Goal: Information Seeking & Learning: Compare options

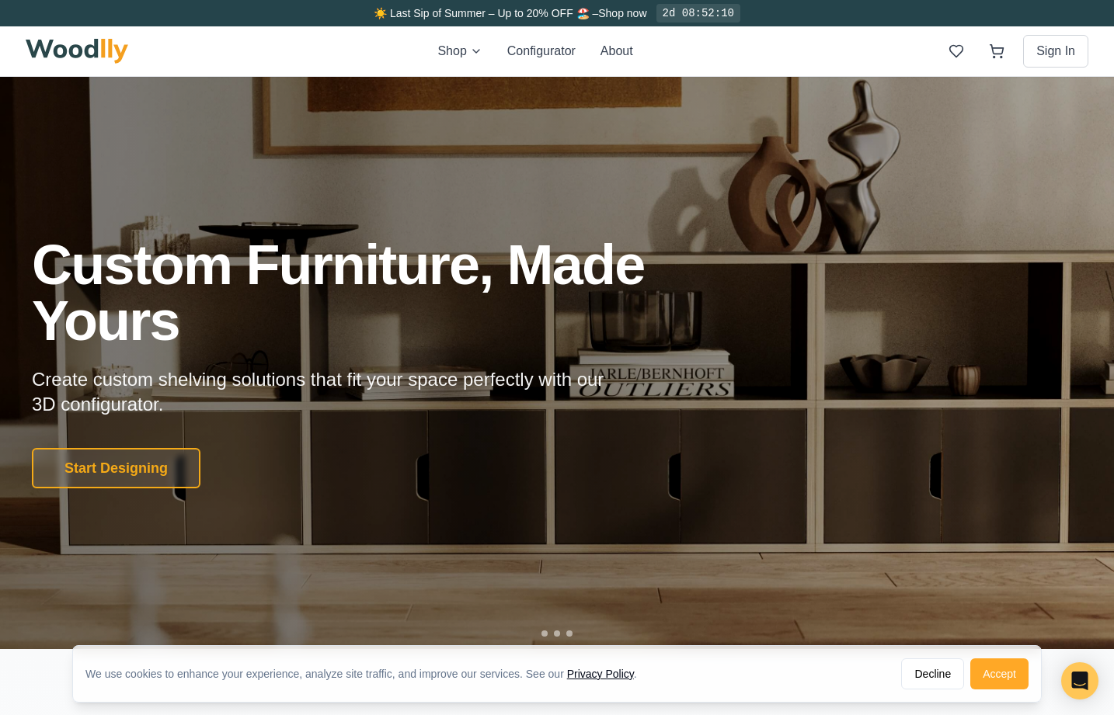
click at [1008, 673] on button "Accept" at bounding box center [999, 674] width 58 height 31
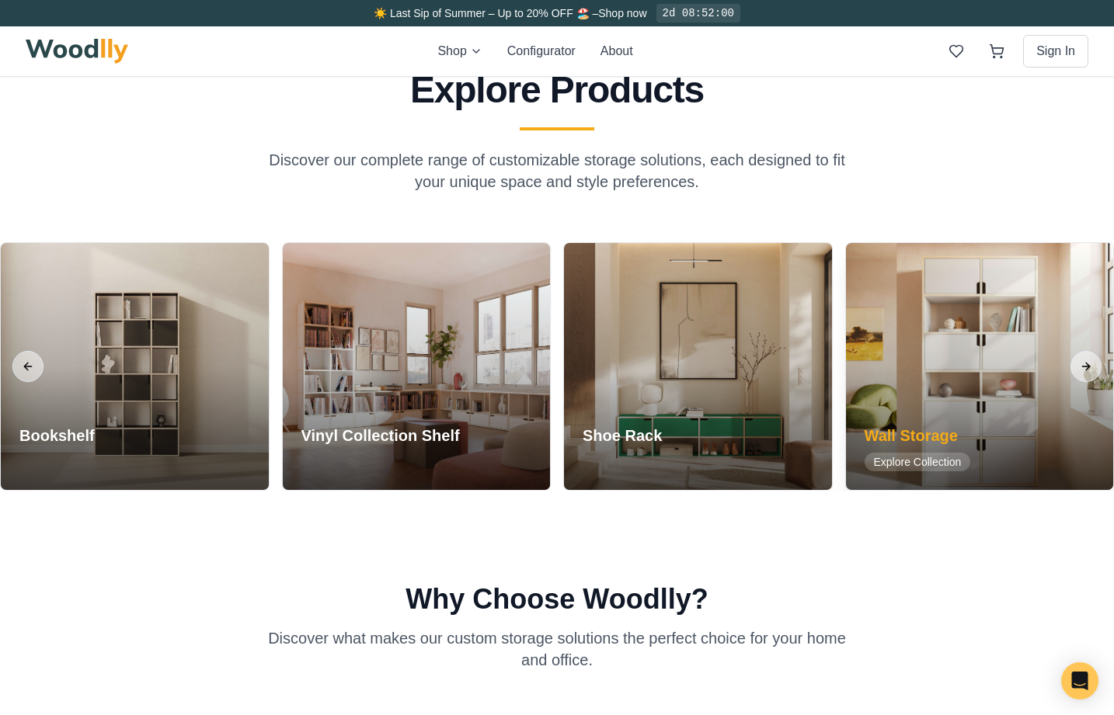
scroll to position [1303, 0]
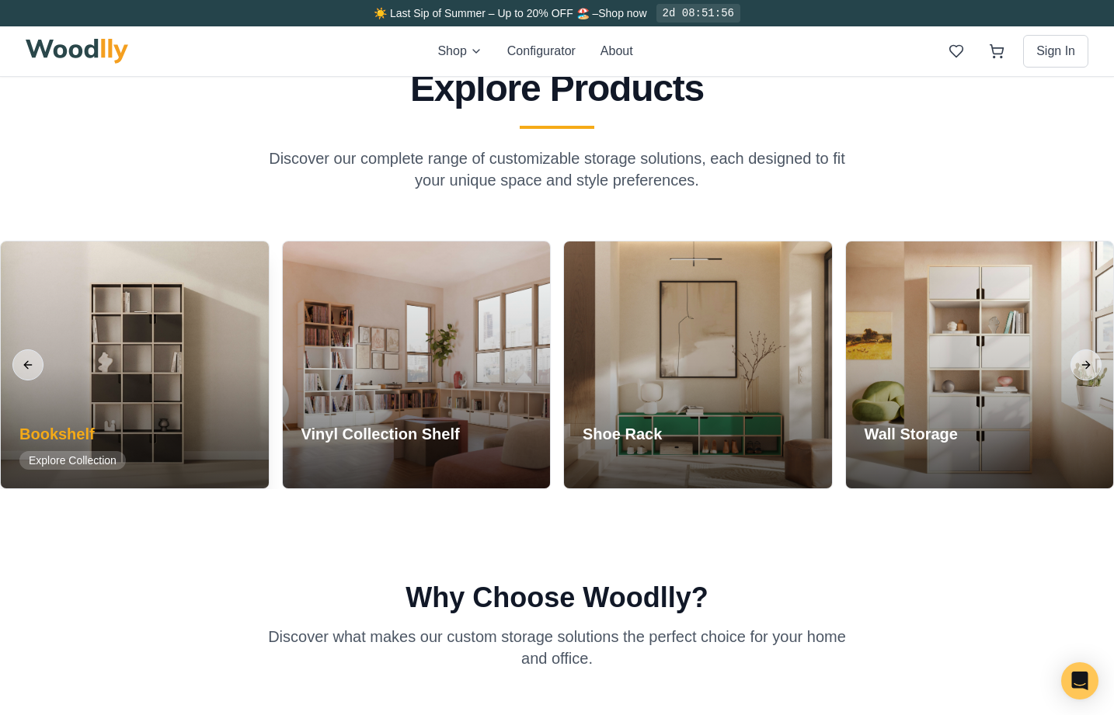
click at [161, 383] on div at bounding box center [135, 365] width 268 height 247
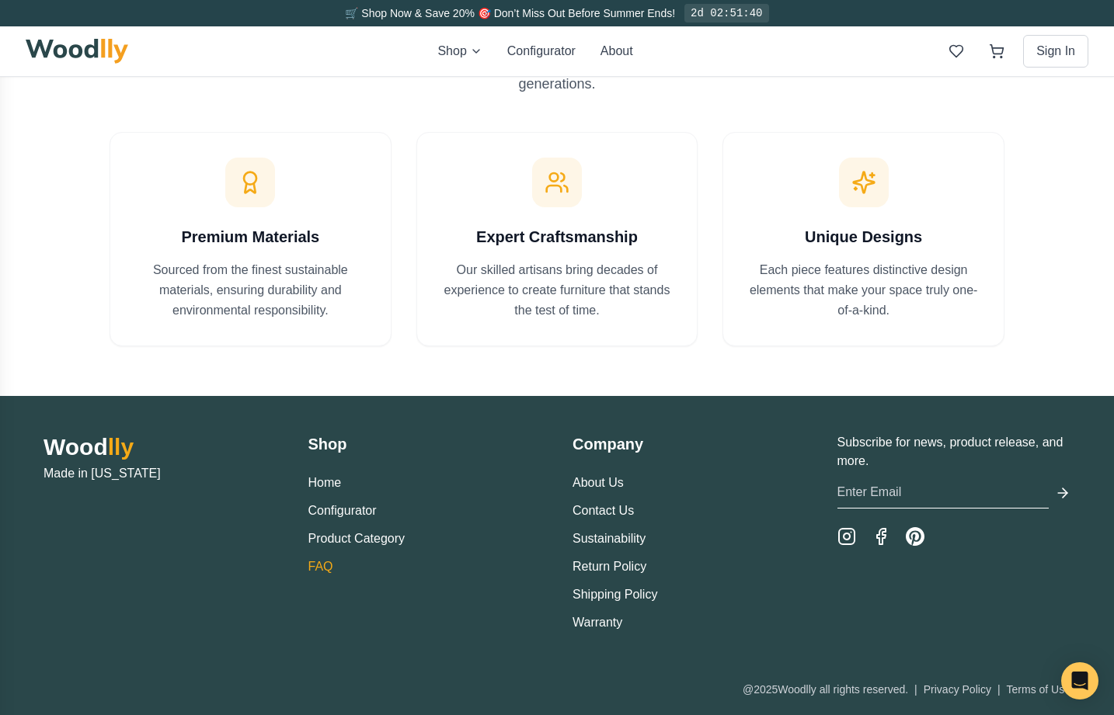
scroll to position [1345, 0]
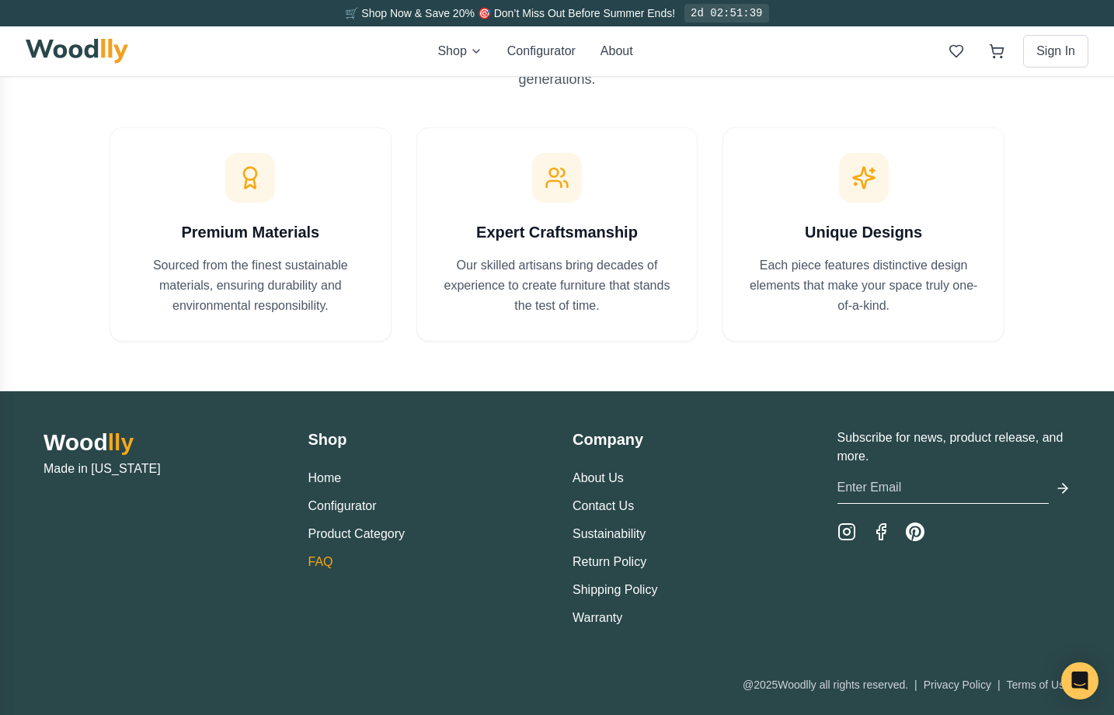
click at [322, 564] on link "FAQ" at bounding box center [320, 561] width 25 height 13
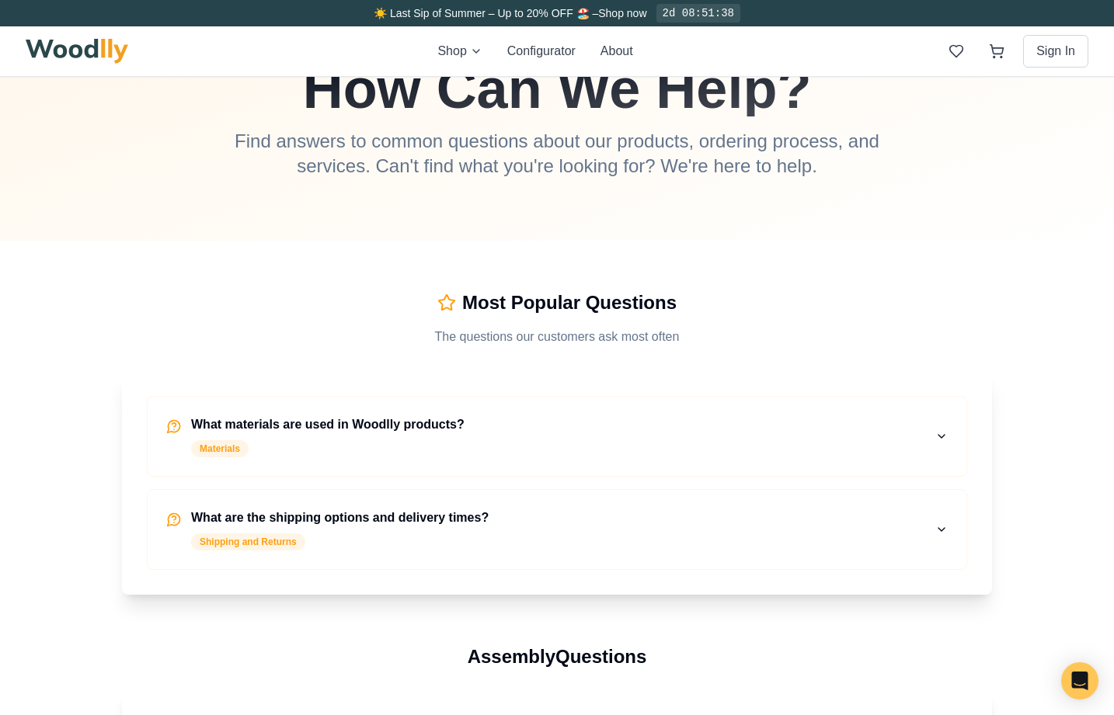
scroll to position [172, 0]
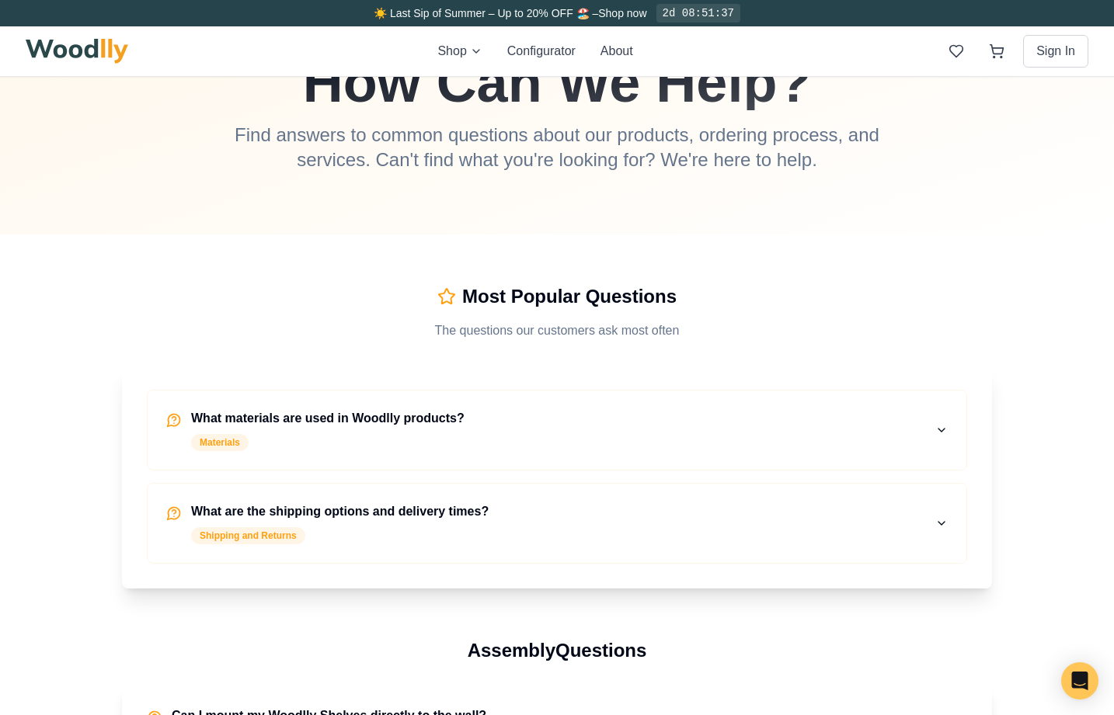
click at [940, 427] on icon "button" at bounding box center [941, 430] width 12 height 12
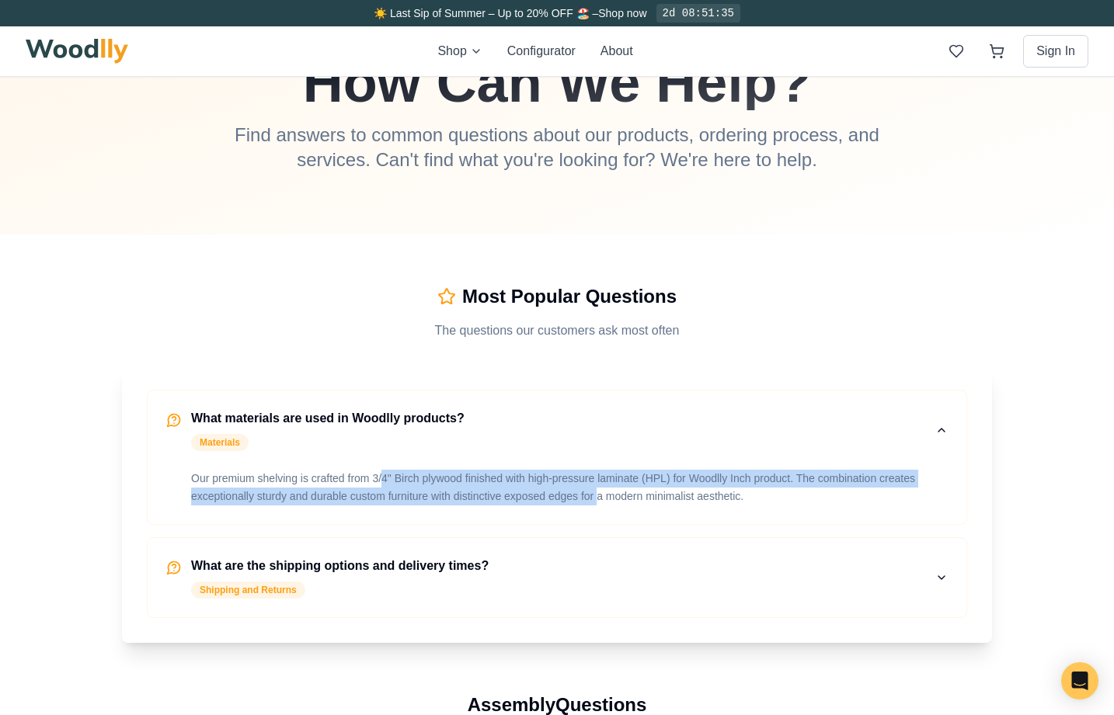
drag, startPoint x: 388, startPoint y: 480, endPoint x: 597, endPoint y: 489, distance: 209.1
click at [597, 489] on p "Our premium shelving is crafted from 3/4" Birch plywood finished with high-pres…" at bounding box center [569, 488] width 757 height 36
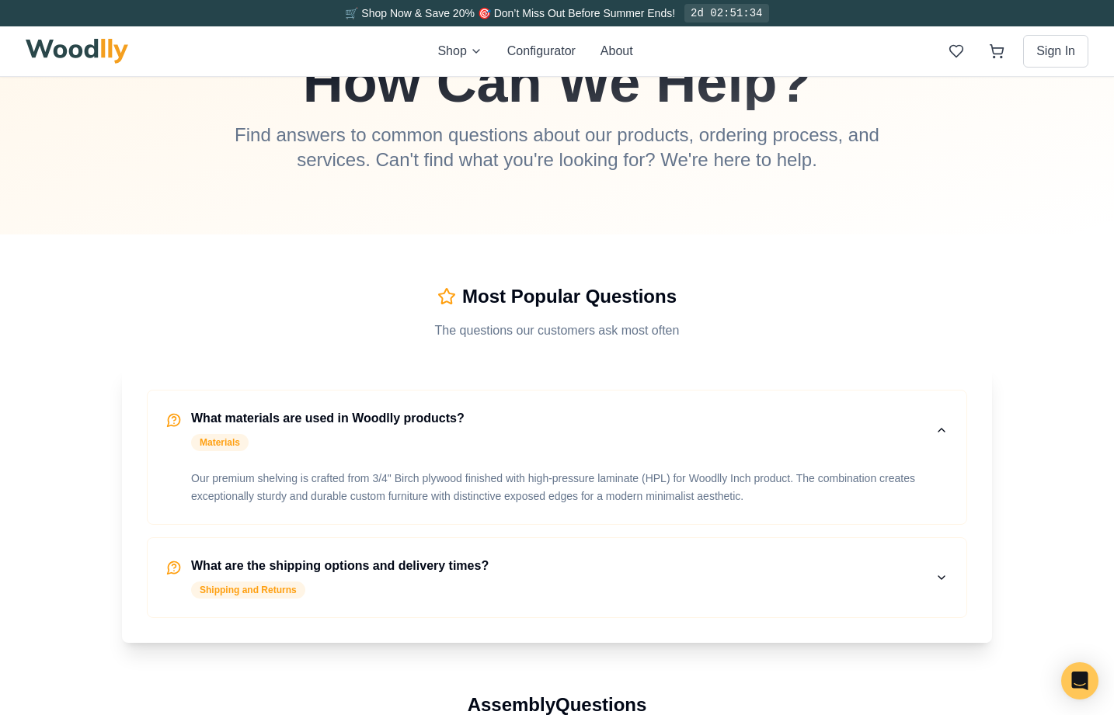
click at [597, 489] on p "Our premium shelving is crafted from 3/4" Birch plywood finished with high-pres…" at bounding box center [569, 488] width 757 height 36
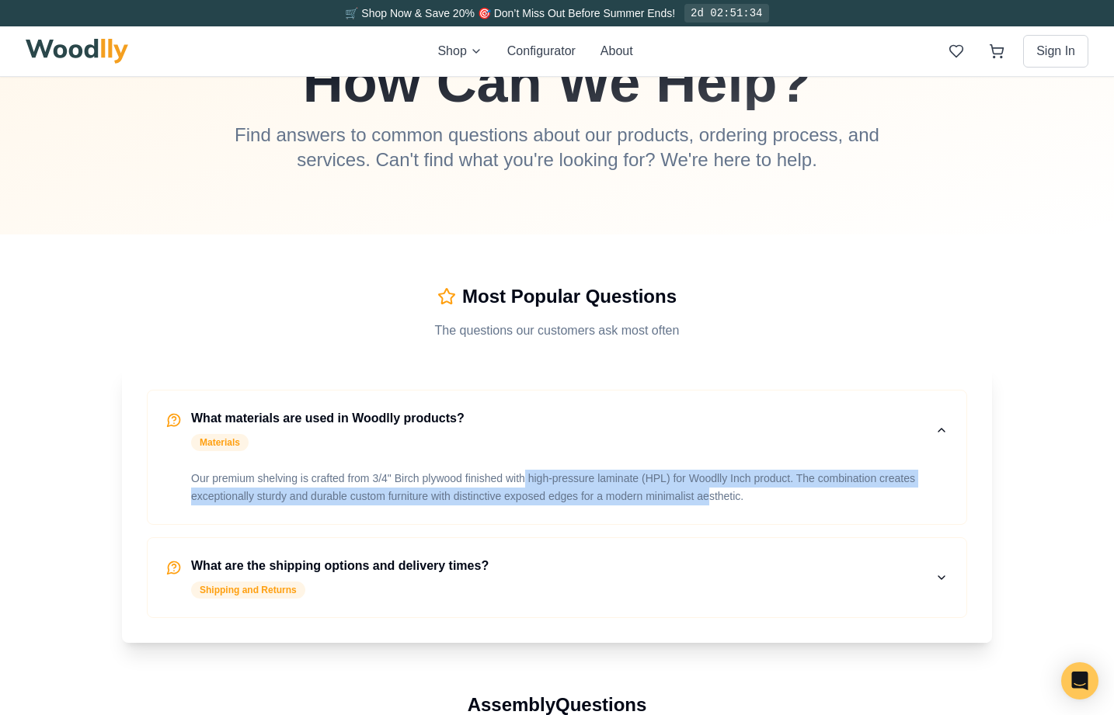
drag, startPoint x: 526, startPoint y: 482, endPoint x: 708, endPoint y: 498, distance: 182.5
click at [708, 498] on p "Our premium shelving is crafted from 3/4" Birch plywood finished with high-pres…" at bounding box center [569, 488] width 757 height 36
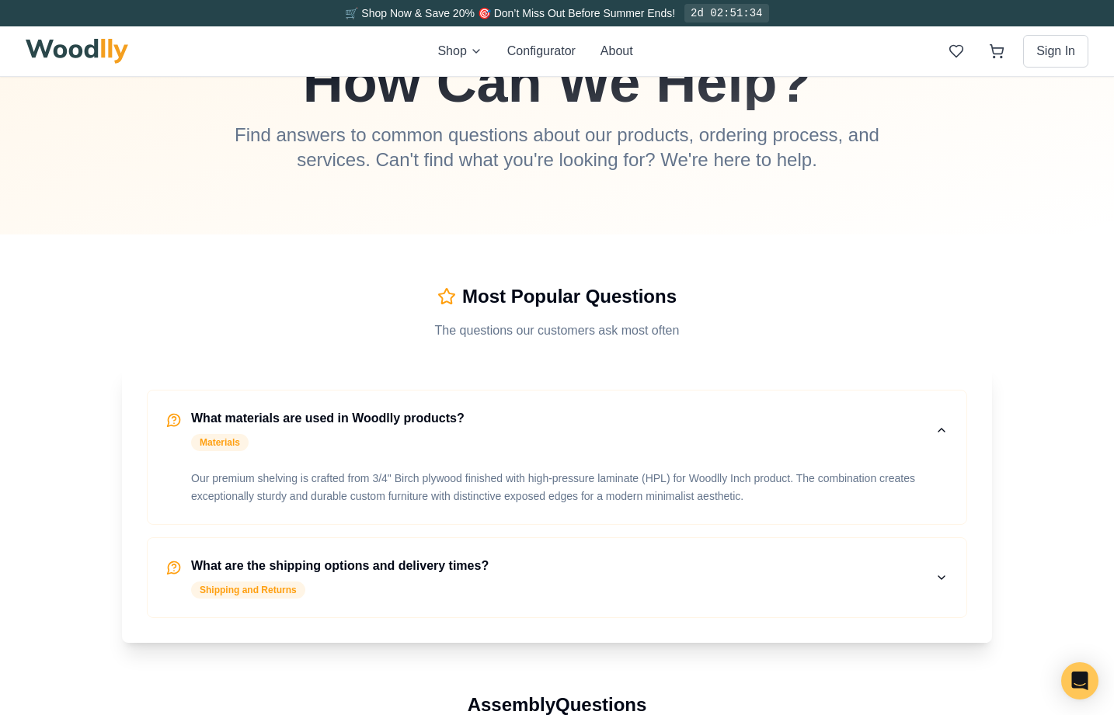
click at [708, 498] on p "Our premium shelving is crafted from 3/4" Birch plywood finished with high-pres…" at bounding box center [569, 488] width 757 height 36
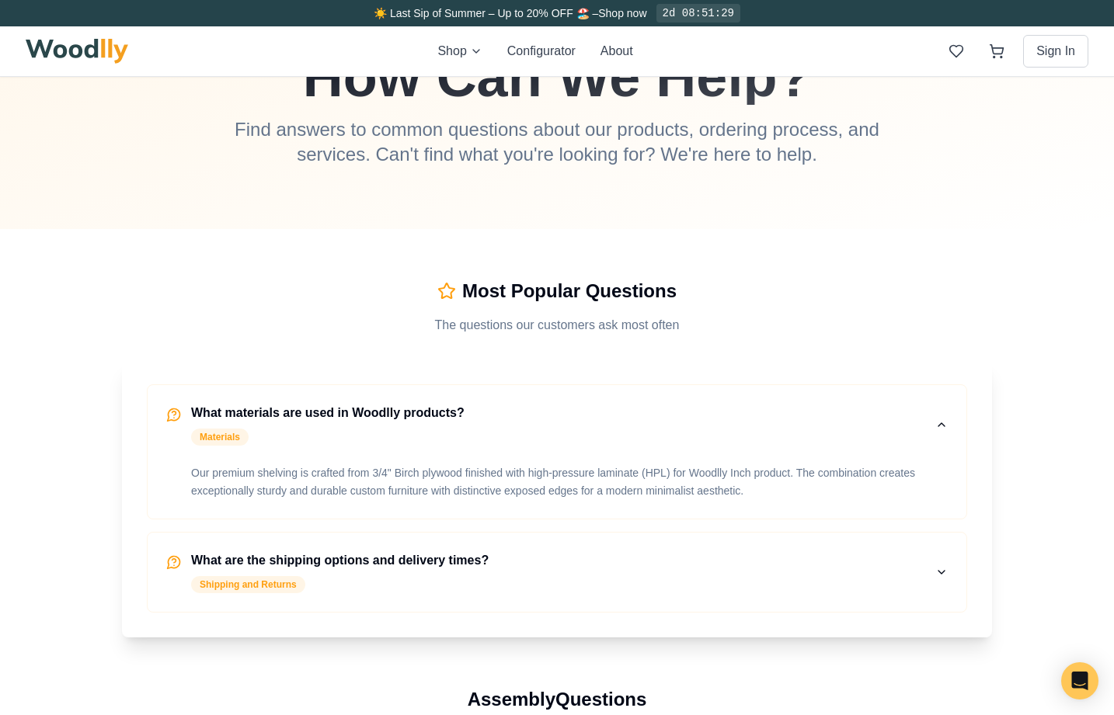
scroll to position [179, 0]
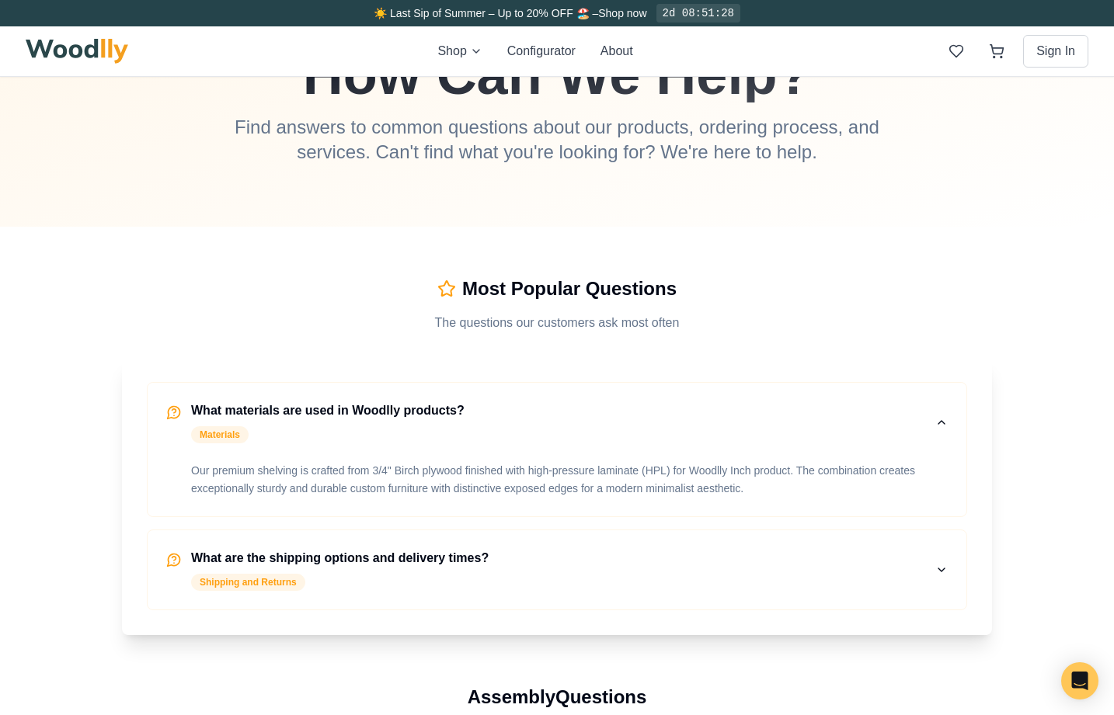
drag, startPoint x: 939, startPoint y: 569, endPoint x: 880, endPoint y: 567, distance: 59.1
click at [939, 569] on icon "button" at bounding box center [941, 570] width 6 height 3
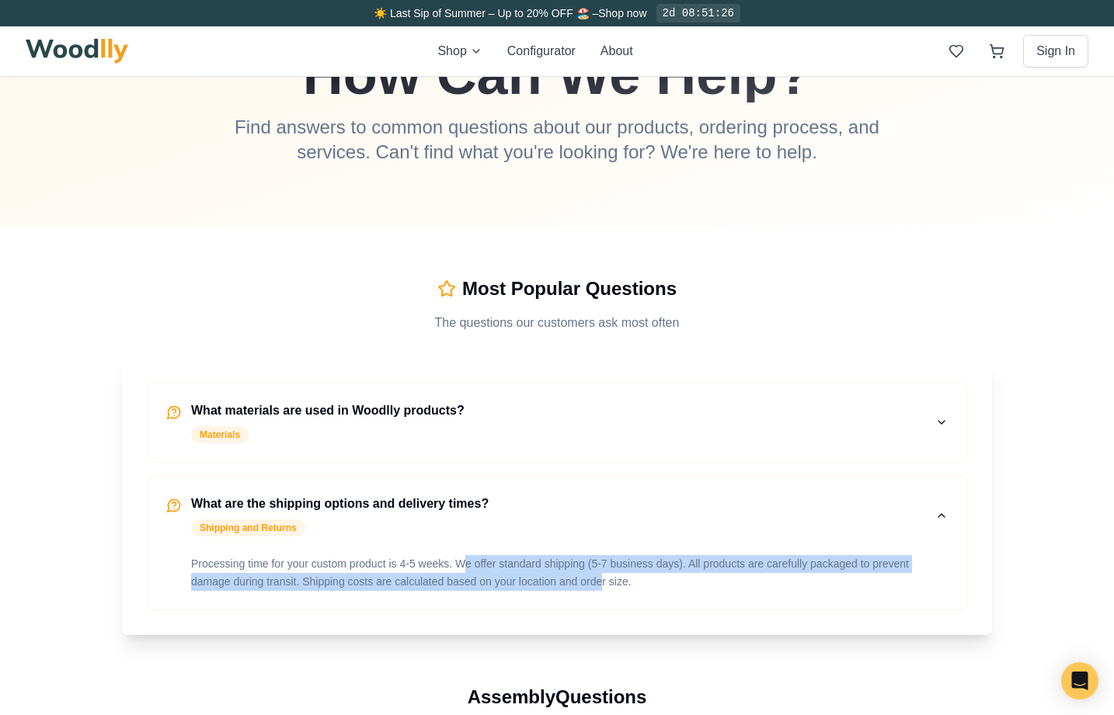
drag, startPoint x: 465, startPoint y: 565, endPoint x: 604, endPoint y: 576, distance: 139.4
click at [604, 576] on p "Processing time for your custom product is 4-5 weeks. We offer standard shippin…" at bounding box center [569, 573] width 757 height 36
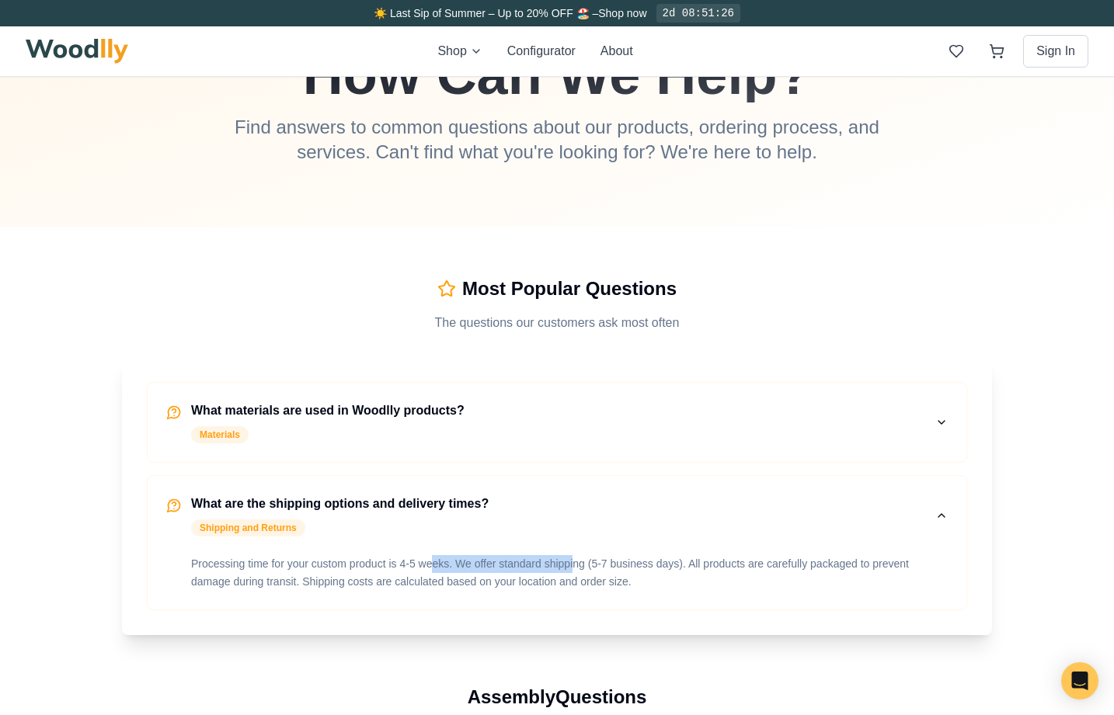
drag, startPoint x: 433, startPoint y: 561, endPoint x: 576, endPoint y: 569, distance: 142.4
click at [576, 569] on p "Processing time for your custom product is 4-5 weeks. We offer standard shippin…" at bounding box center [569, 573] width 757 height 36
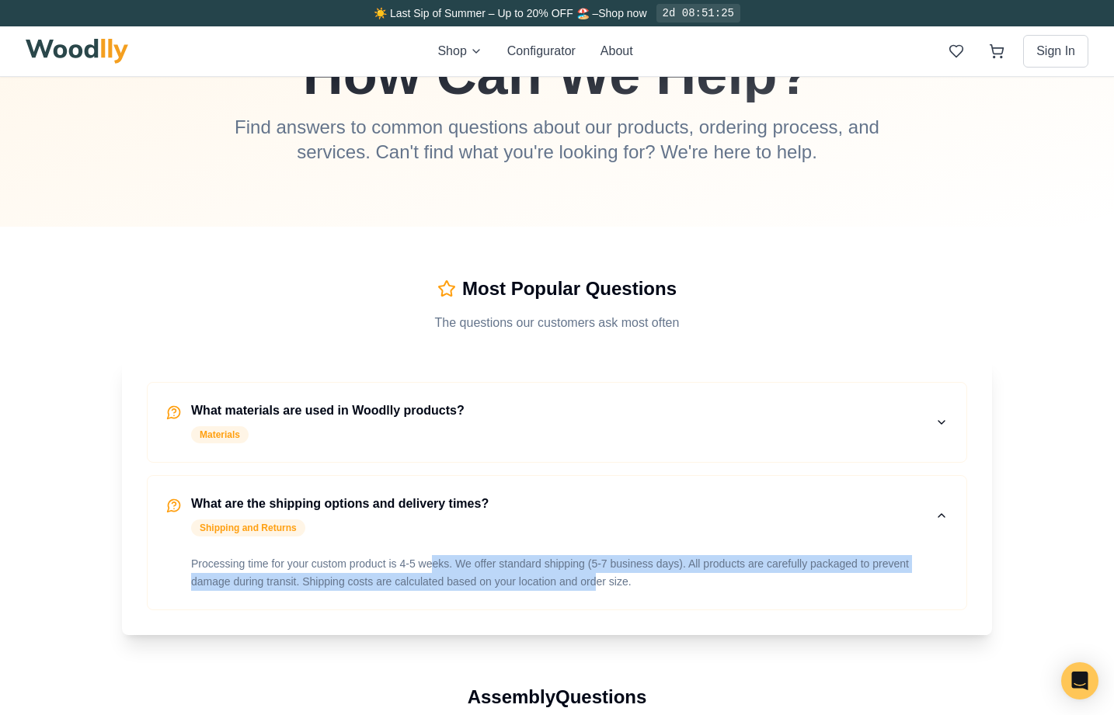
drag, startPoint x: 436, startPoint y: 565, endPoint x: 595, endPoint y: 579, distance: 159.8
click at [595, 579] on p "Processing time for your custom product is 4-5 weeks. We offer standard shippin…" at bounding box center [569, 573] width 757 height 36
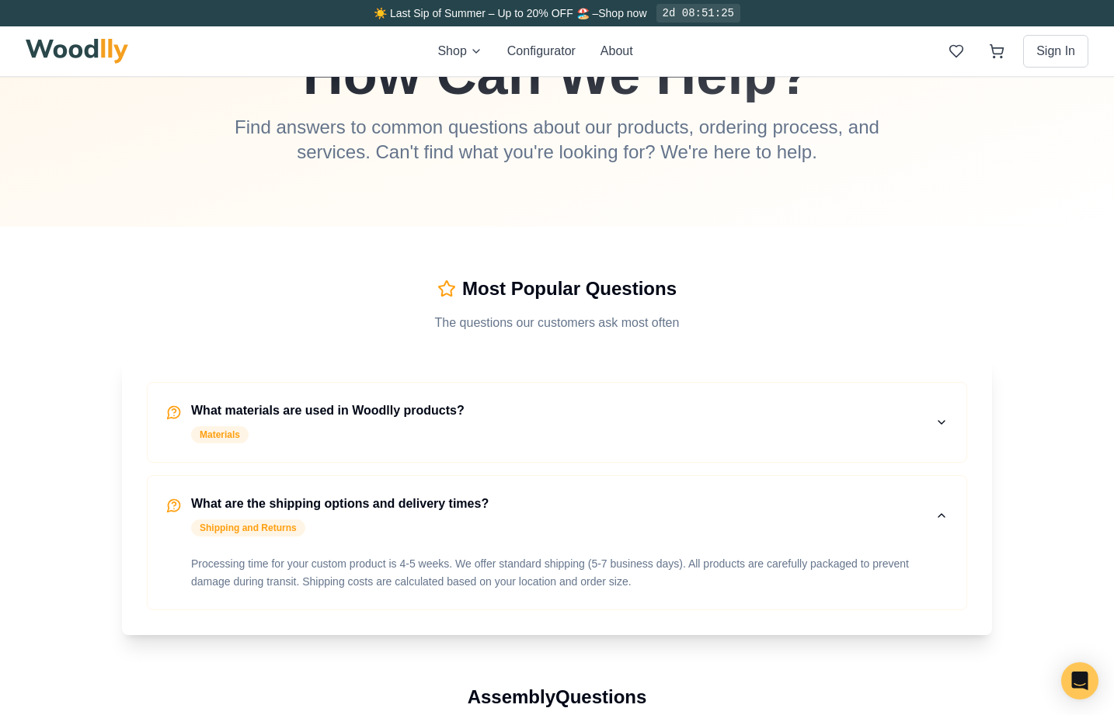
click at [594, 579] on p "Processing time for your custom product is 4-5 weeks. We offer standard shippin…" at bounding box center [569, 573] width 757 height 36
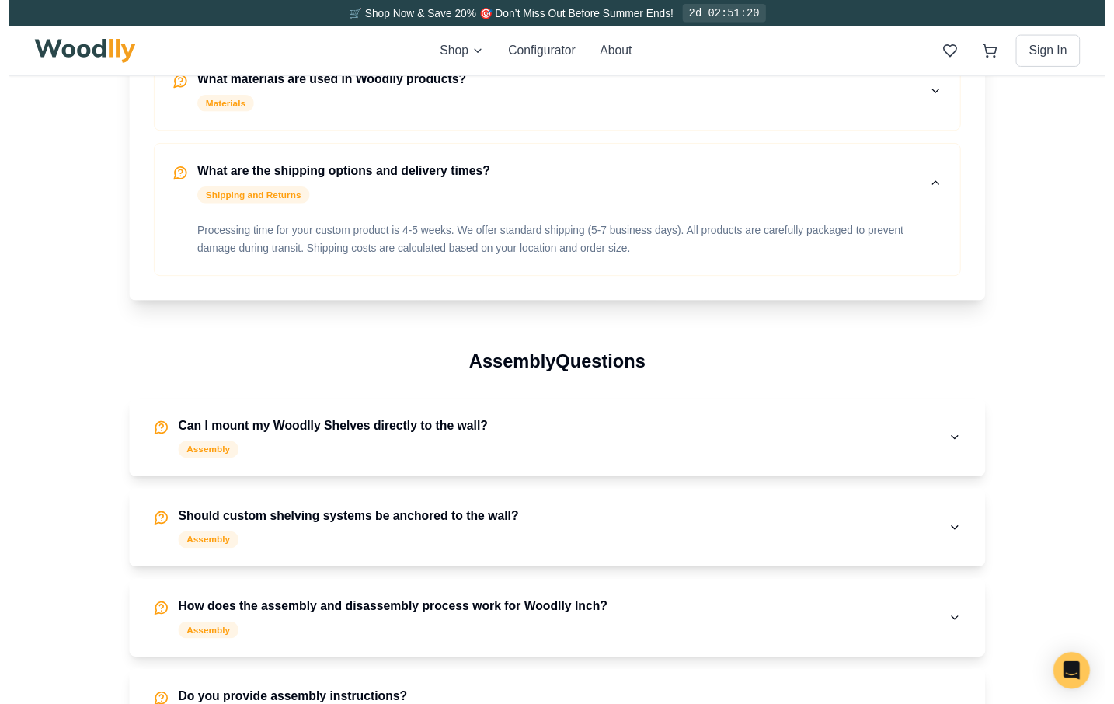
scroll to position [0, 0]
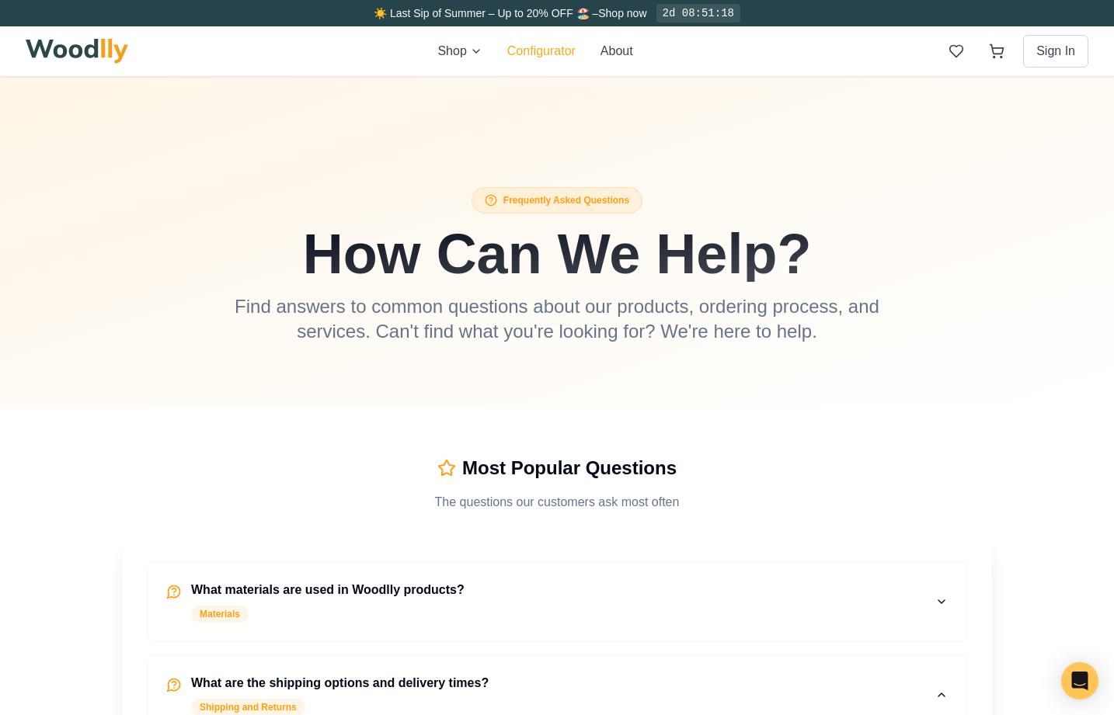
click at [543, 54] on button "Configurator" at bounding box center [541, 51] width 68 height 19
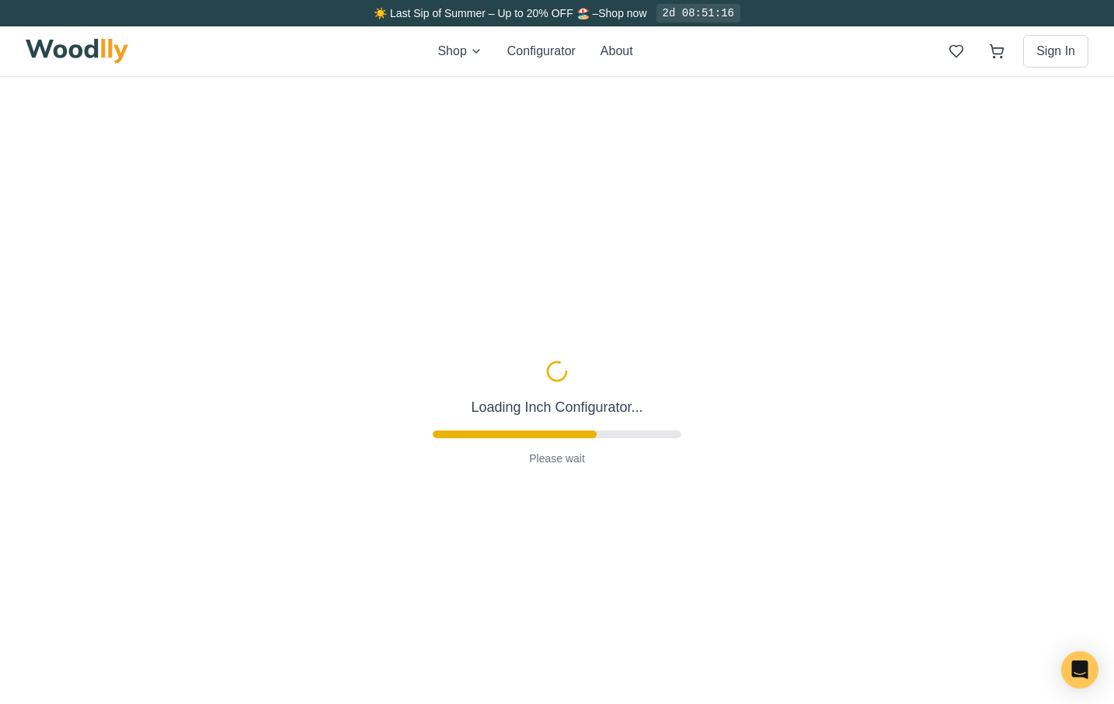
type input "63"
type input "2"
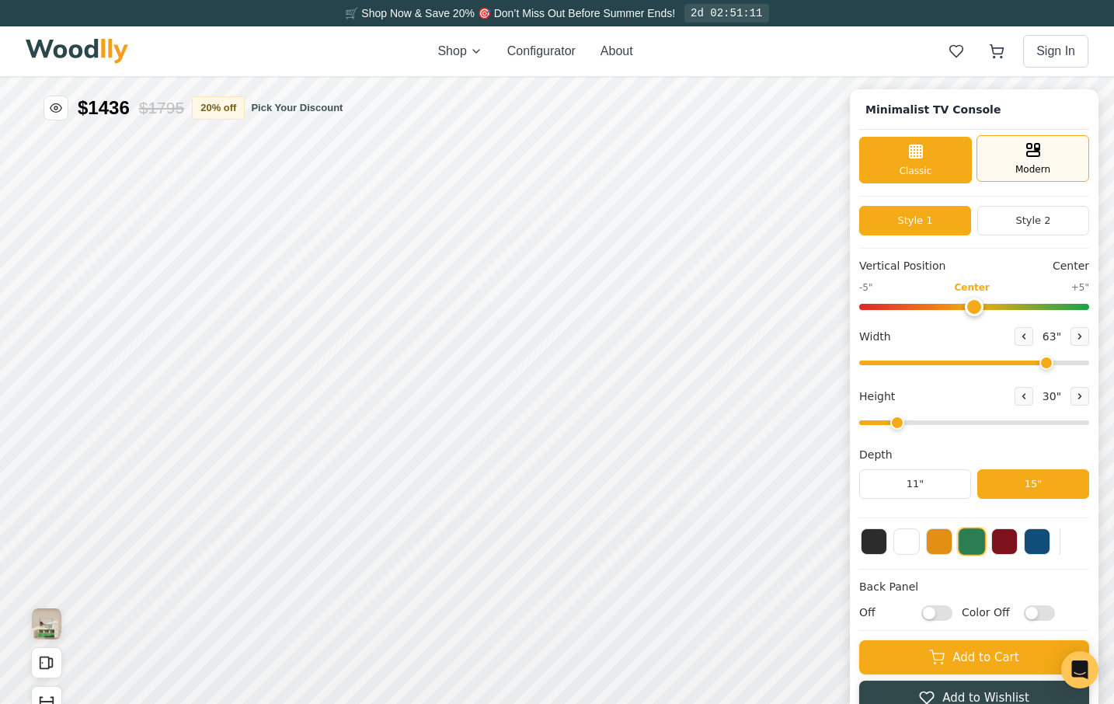
click at [1063, 162] on div "Modern" at bounding box center [1032, 158] width 113 height 47
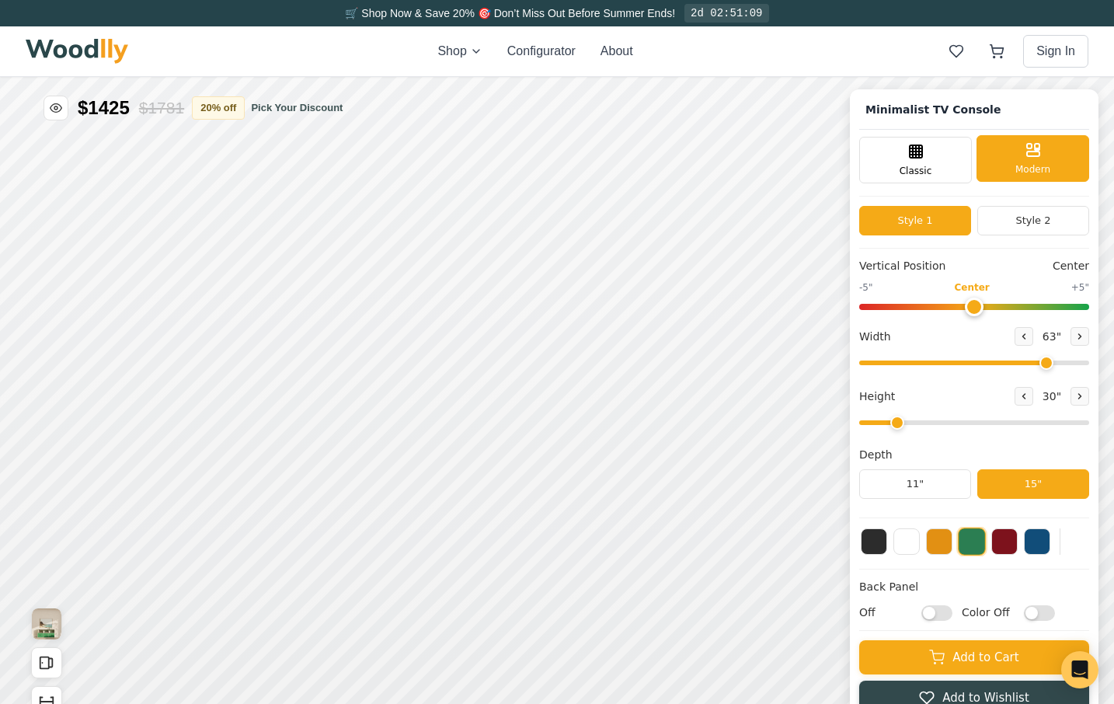
click at [1061, 162] on div "Modern" at bounding box center [1032, 158] width 113 height 47
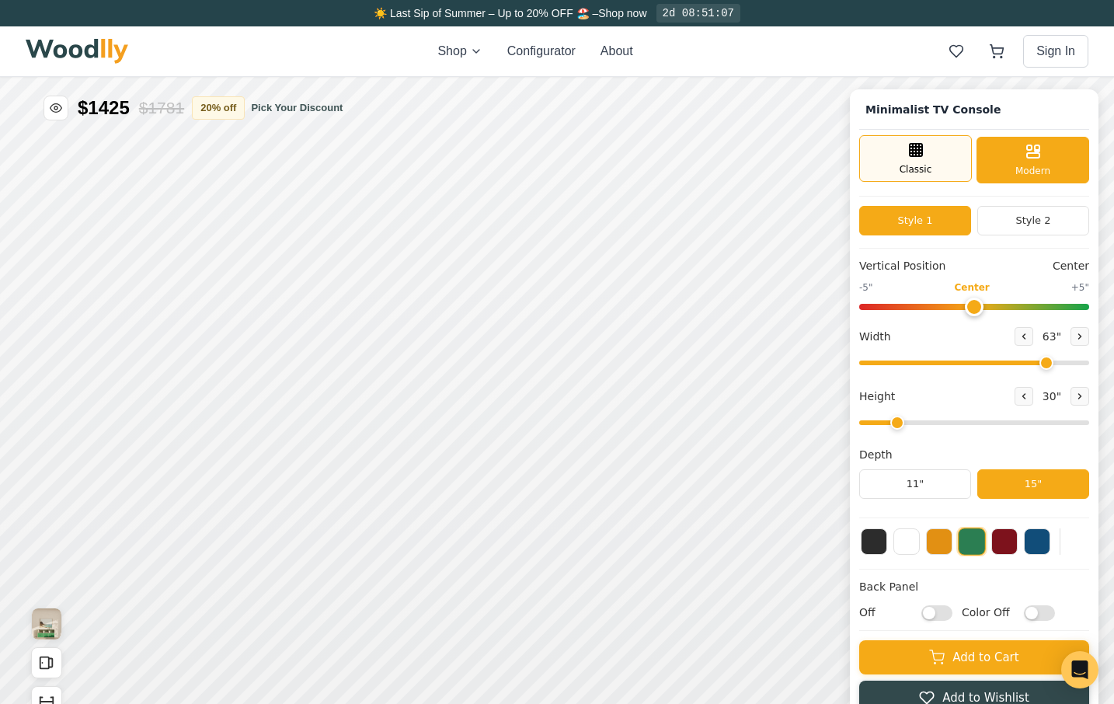
click at [945, 165] on div "Classic" at bounding box center [915, 158] width 113 height 47
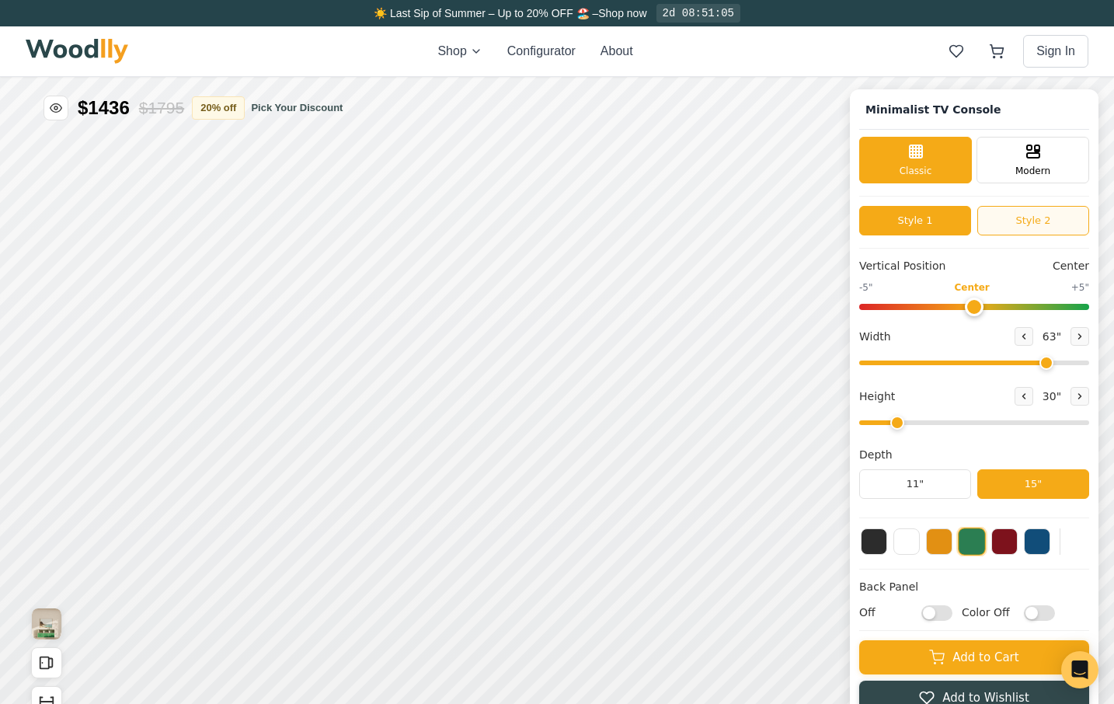
click at [1062, 225] on button "Style 2" at bounding box center [1033, 221] width 112 height 30
click at [953, 217] on button "Style 1" at bounding box center [915, 221] width 112 height 30
drag, startPoint x: 982, startPoint y: 308, endPoint x: 1013, endPoint y: 311, distance: 31.2
click at [1013, 310] on input "range" at bounding box center [974, 307] width 230 height 6
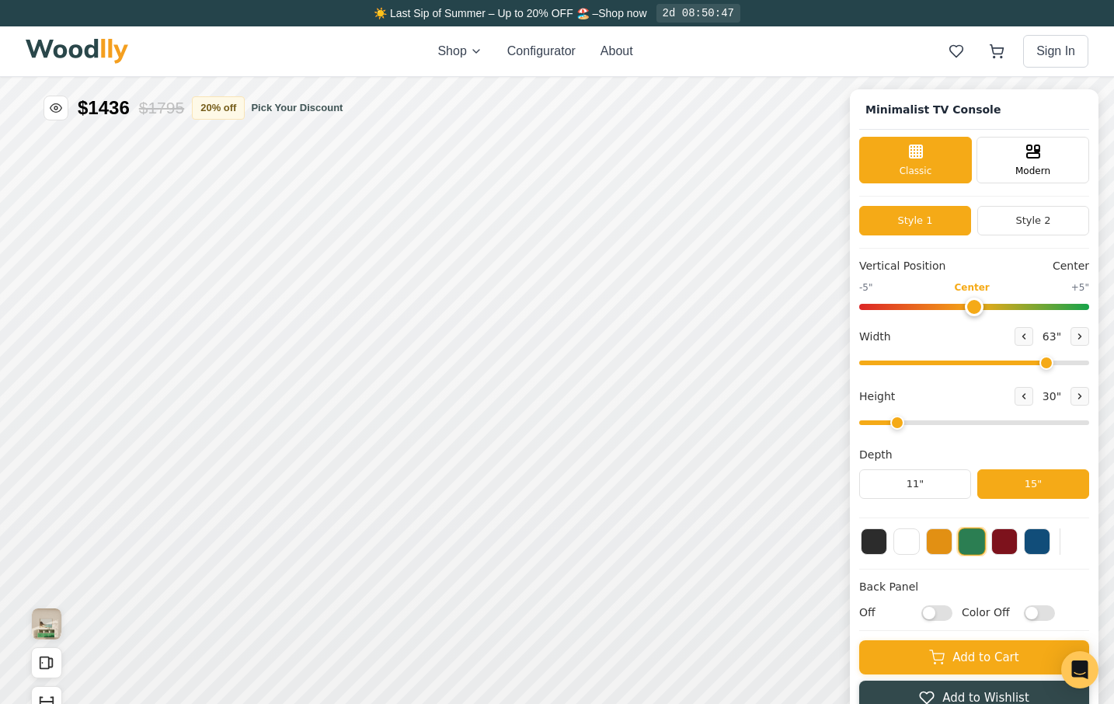
scroll to position [3, 1]
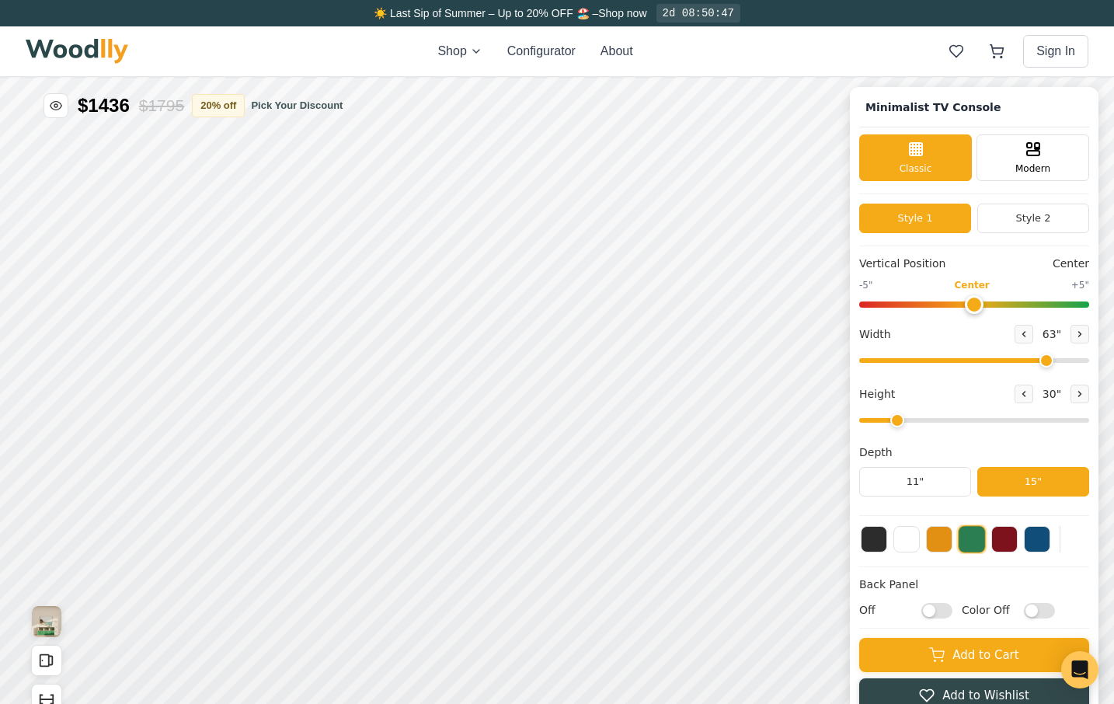
drag, startPoint x: 1011, startPoint y: 306, endPoint x: 986, endPoint y: 305, distance: 24.9
type input "0"
click at [986, 308] on input "range" at bounding box center [974, 304] width 230 height 6
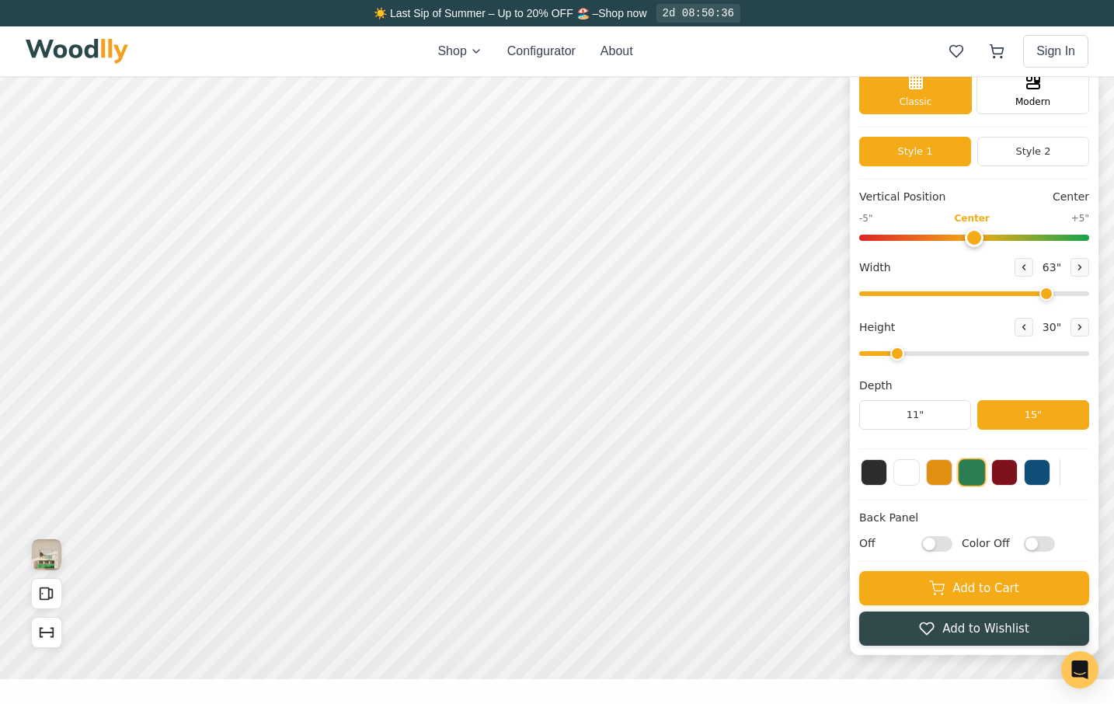
scroll to position [0, 1]
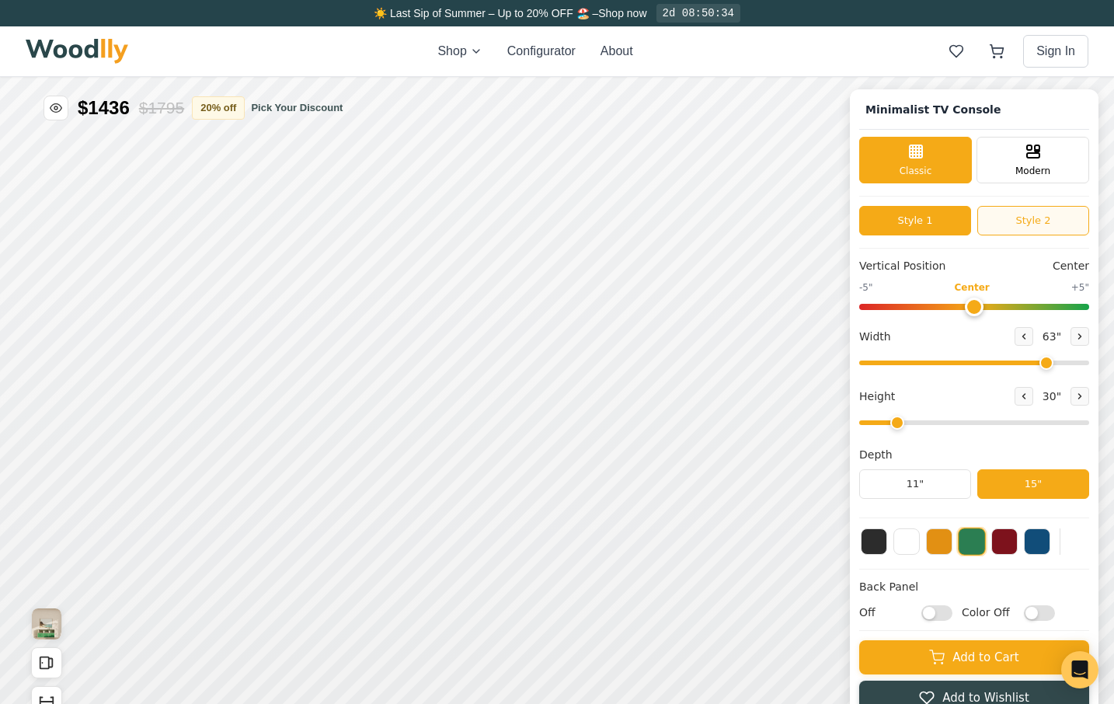
click at [1028, 222] on button "Style 2" at bounding box center [1033, 221] width 112 height 30
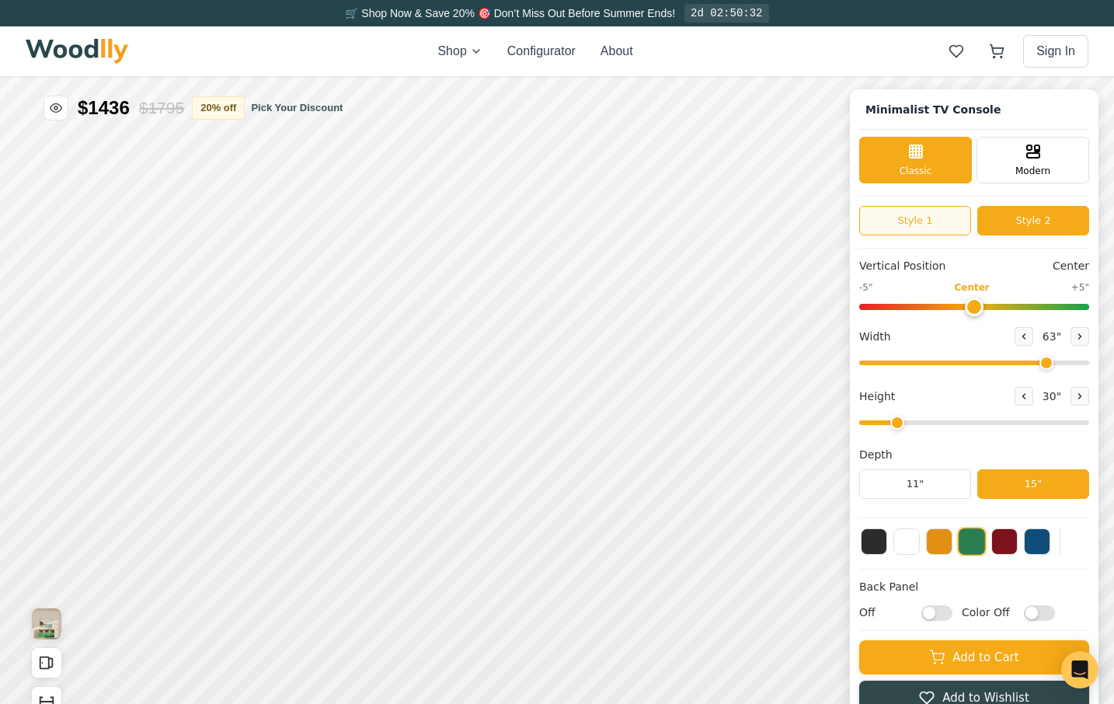
click at [941, 226] on button "Style 1" at bounding box center [915, 221] width 112 height 30
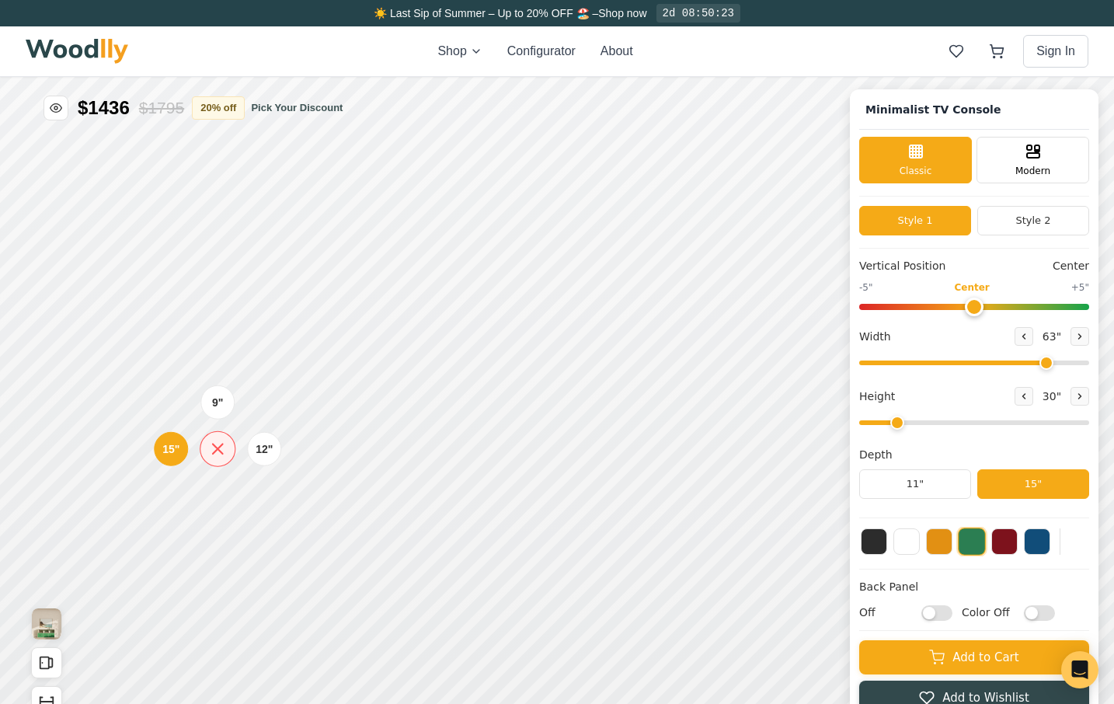
scroll to position [0, 4]
click at [174, 451] on div "15"" at bounding box center [171, 448] width 18 height 17
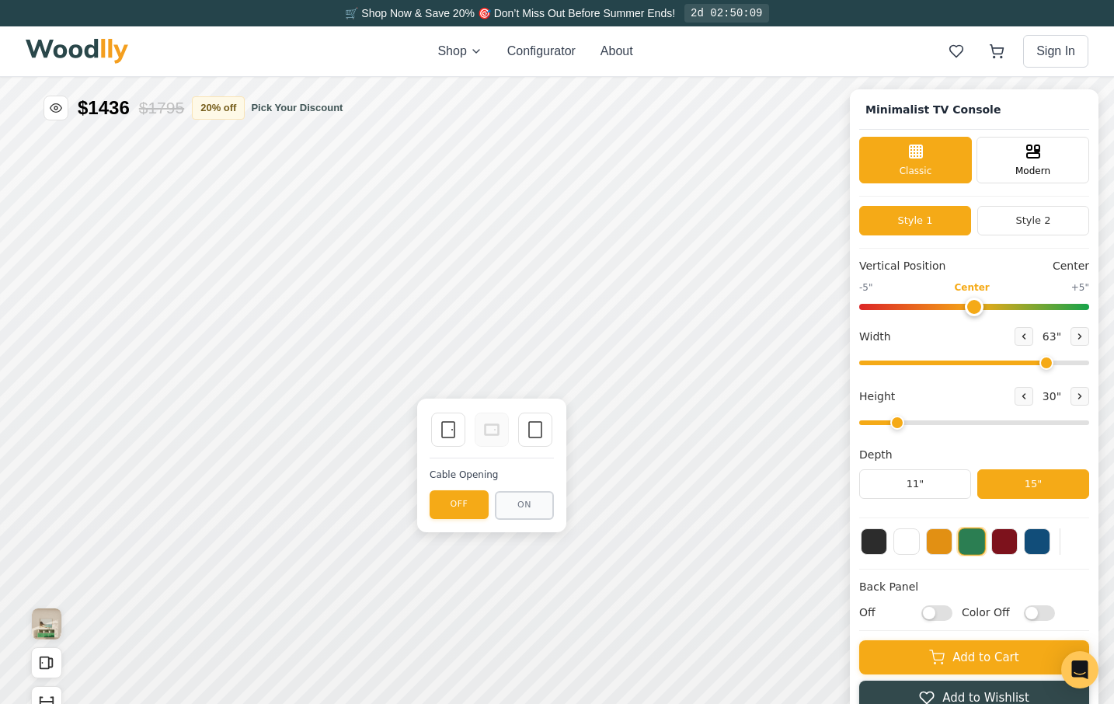
scroll to position [2, 6]
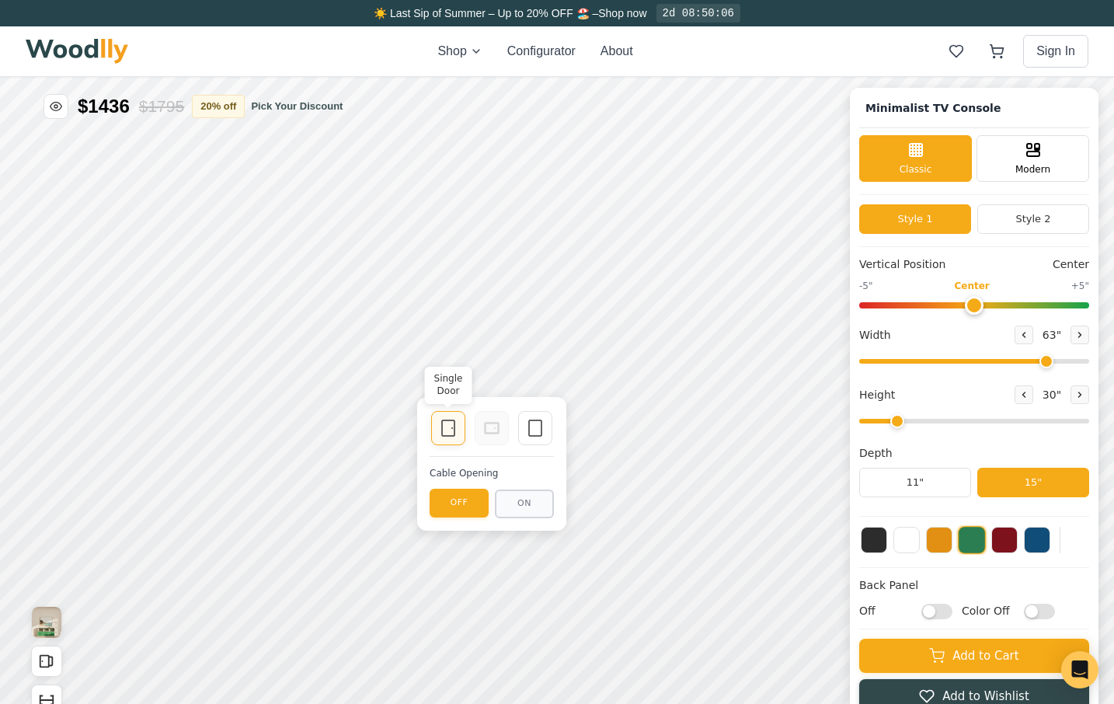
click at [444, 433] on icon at bounding box center [448, 428] width 19 height 19
click at [445, 422] on icon at bounding box center [448, 428] width 19 height 19
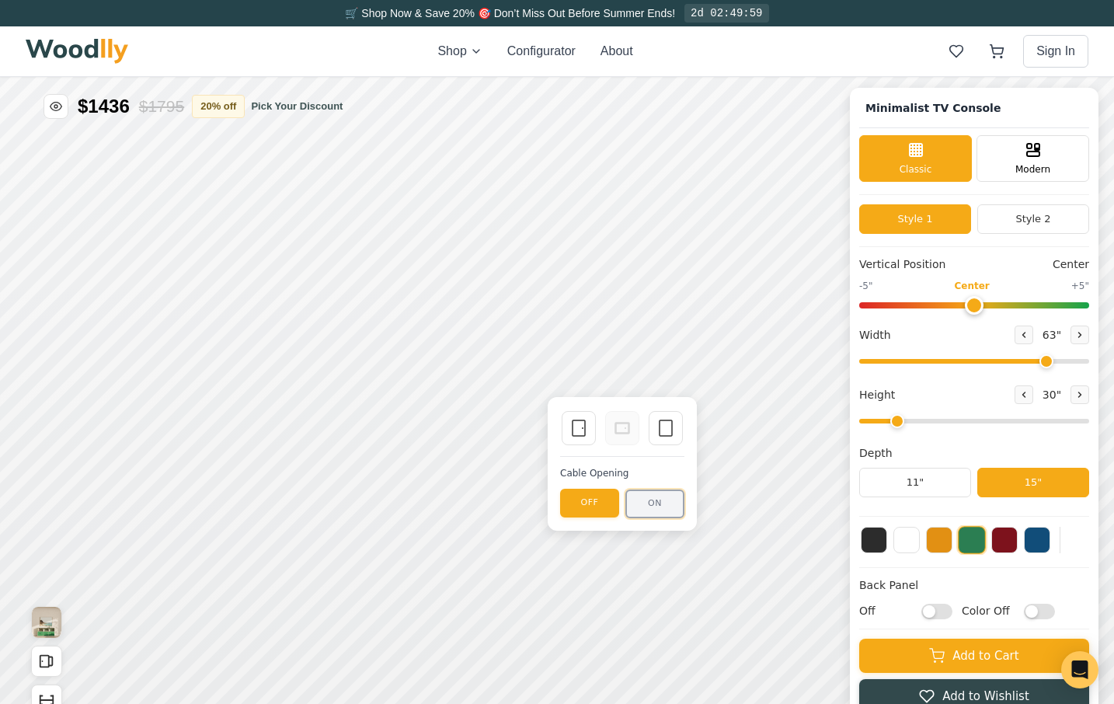
click at [659, 504] on button "ON" at bounding box center [654, 503] width 59 height 29
click at [595, 508] on button "OFF" at bounding box center [589, 503] width 59 height 29
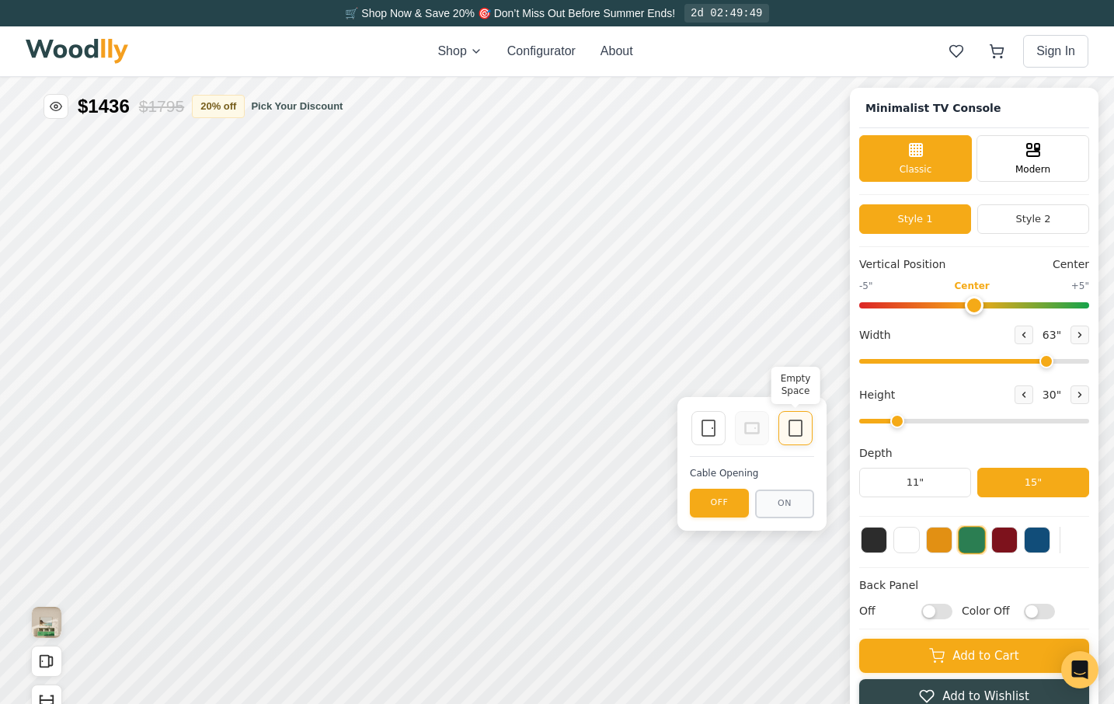
click at [792, 425] on icon at bounding box center [795, 428] width 19 height 19
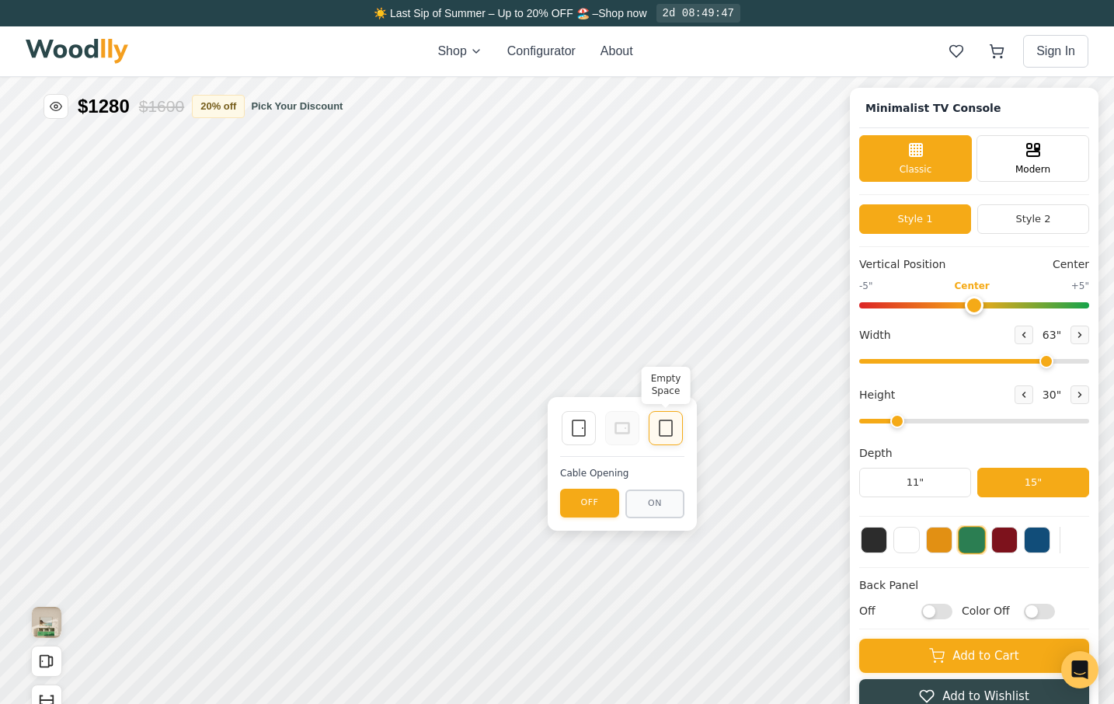
click at [660, 422] on icon at bounding box center [665, 428] width 19 height 19
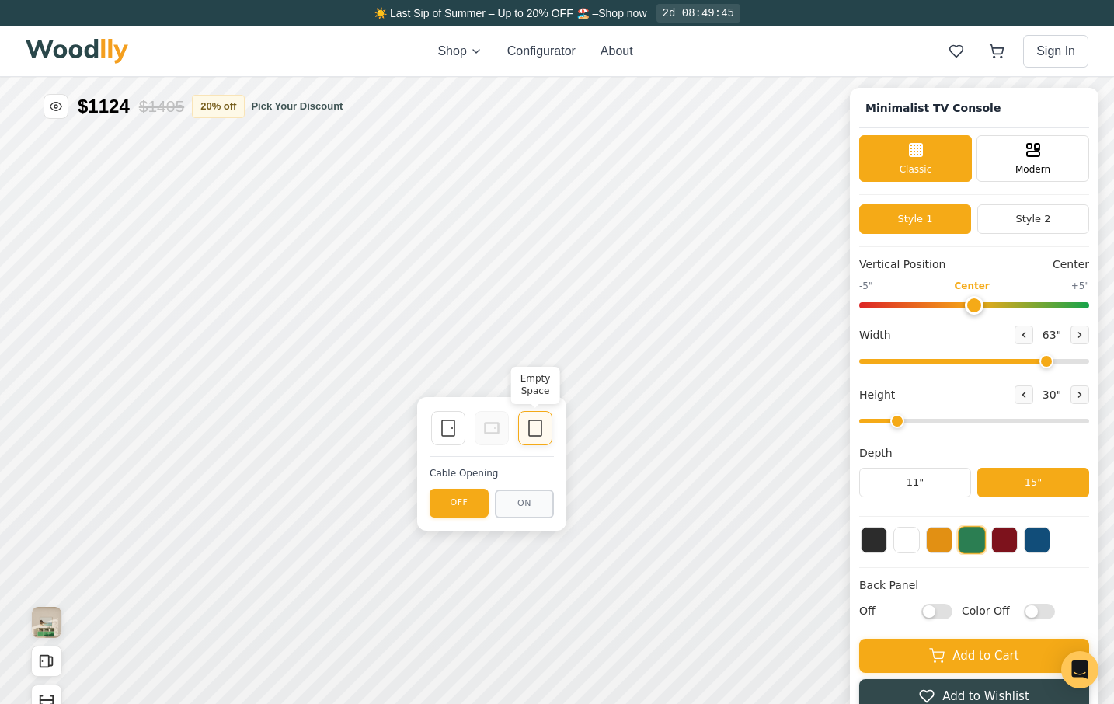
click at [537, 433] on icon at bounding box center [535, 428] width 19 height 19
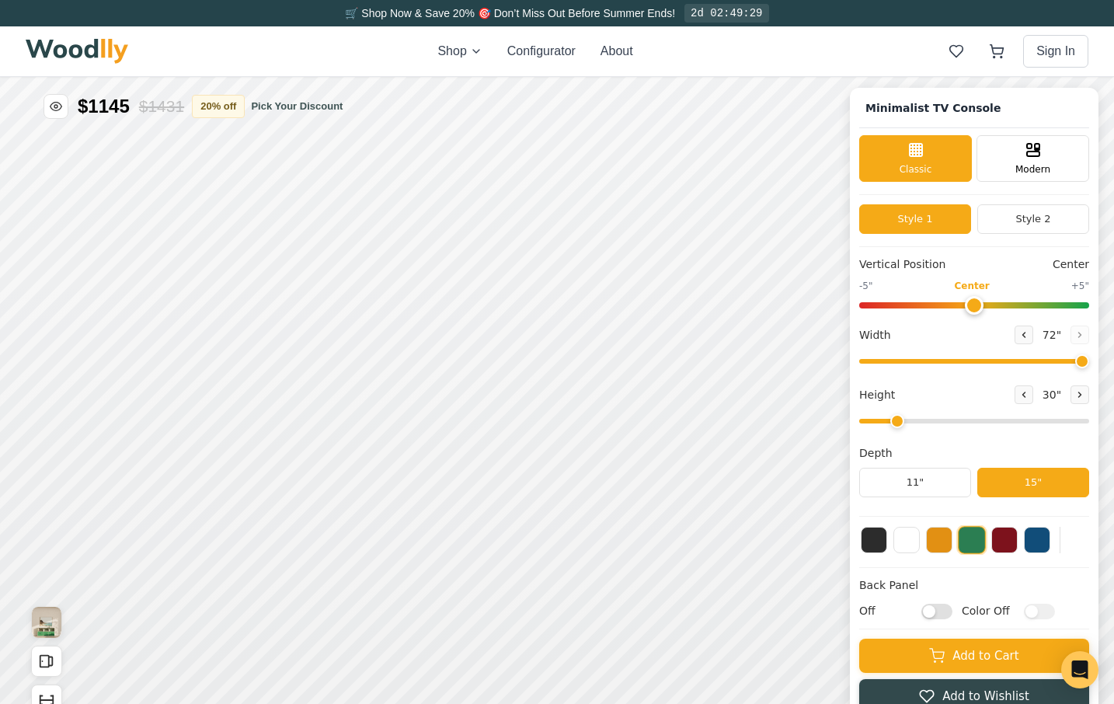
drag, startPoint x: 1062, startPoint y: 361, endPoint x: 1101, endPoint y: 363, distance: 39.6
click at [1089, 363] on input "range" at bounding box center [974, 361] width 230 height 5
drag, startPoint x: 1094, startPoint y: 365, endPoint x: 1052, endPoint y: 371, distance: 43.2
type input "62"
click at [1053, 364] on input "range" at bounding box center [974, 361] width 230 height 5
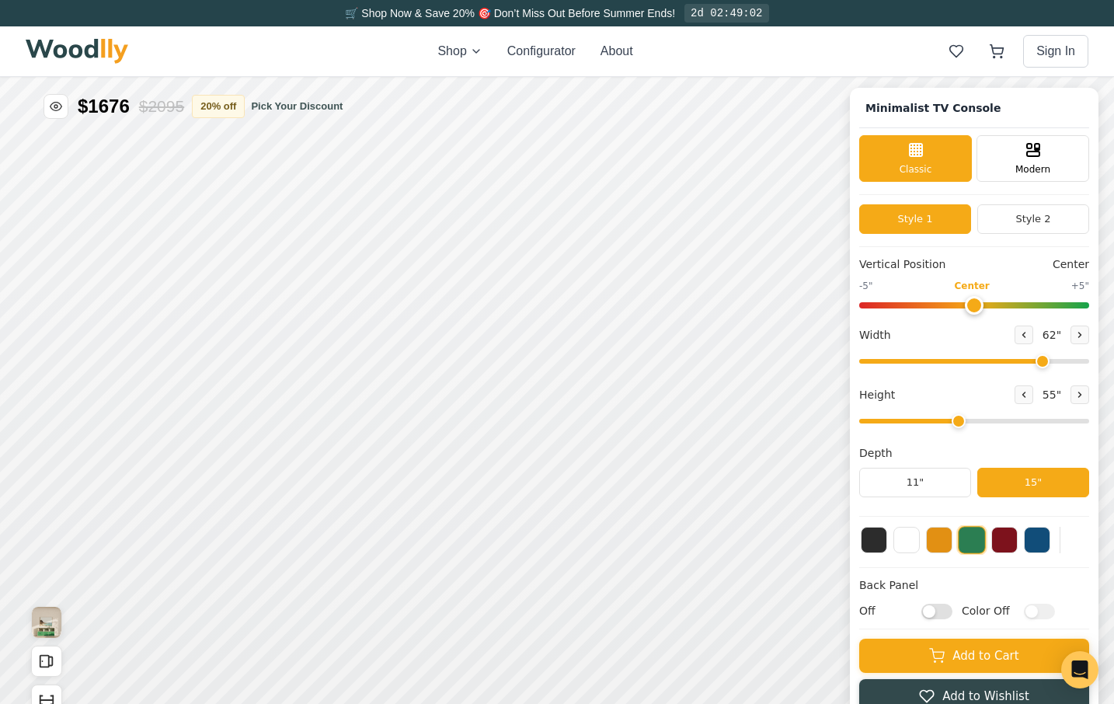
drag, startPoint x: 909, startPoint y: 423, endPoint x: 984, endPoint y: 422, distance: 75.4
click at [984, 422] on input "range" at bounding box center [974, 421] width 230 height 5
drag, startPoint x: 971, startPoint y: 423, endPoint x: 979, endPoint y: 423, distance: 8.5
click at [979, 422] on input "range" at bounding box center [974, 421] width 230 height 5
click at [1089, 398] on button at bounding box center [1079, 394] width 19 height 19
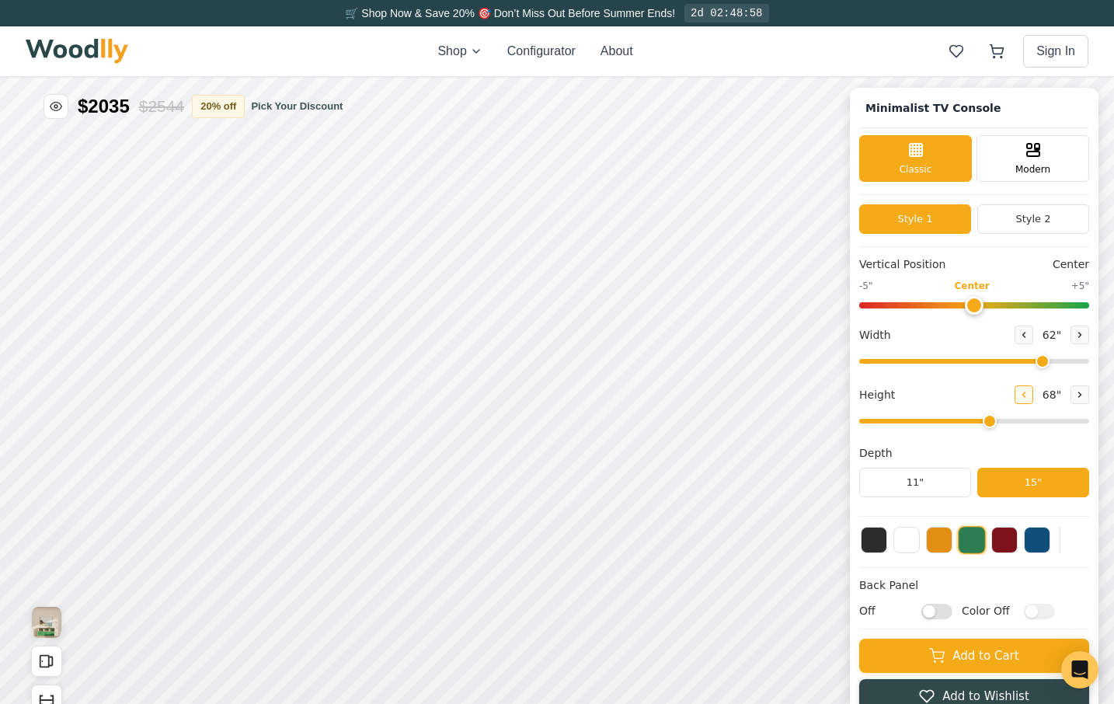
click at [1028, 396] on icon at bounding box center [1023, 394] width 9 height 9
type input "4"
click at [1070, 166] on div "Modern" at bounding box center [1032, 157] width 113 height 47
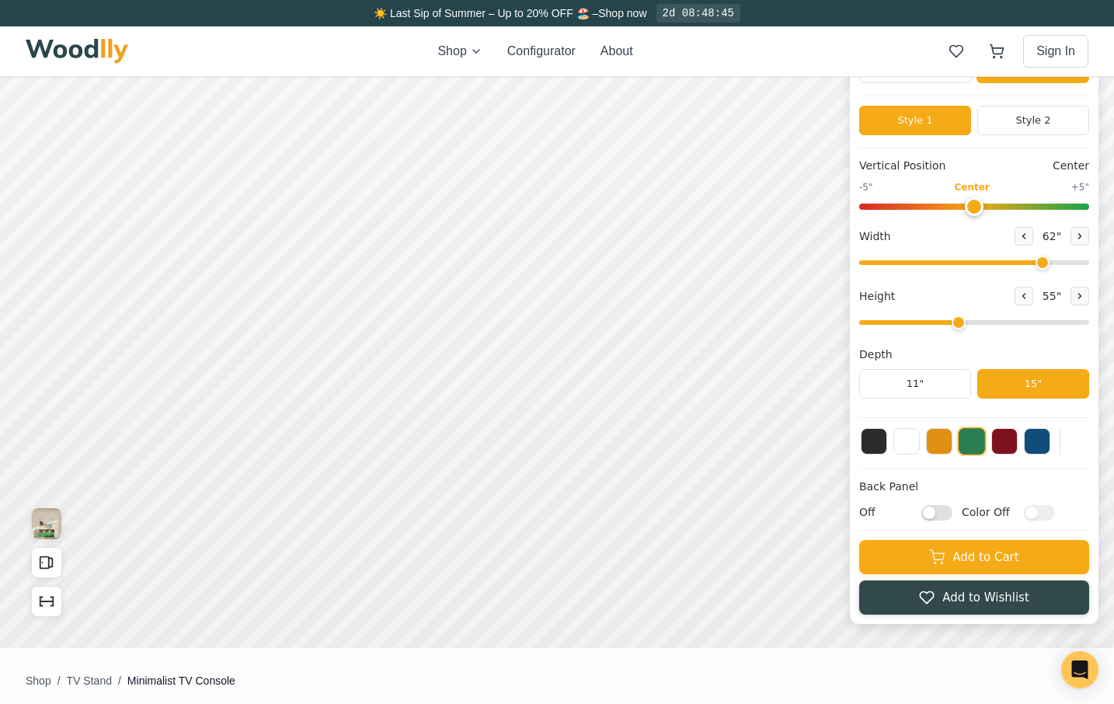
scroll to position [0, 6]
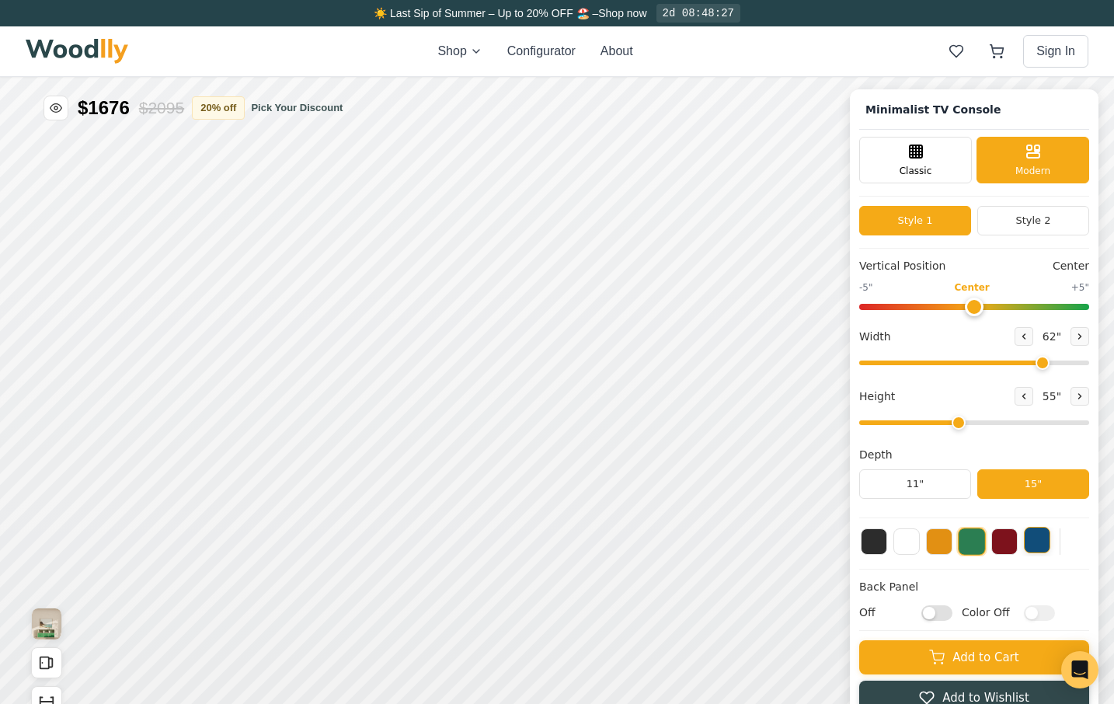
click at [1047, 545] on button at bounding box center [1037, 540] width 26 height 26
click at [1014, 545] on button at bounding box center [1004, 540] width 26 height 26
drag, startPoint x: 982, startPoint y: 548, endPoint x: 966, endPoint y: 548, distance: 15.6
click at [982, 548] on button at bounding box center [972, 541] width 26 height 26
click at [946, 547] on button at bounding box center [939, 540] width 26 height 26
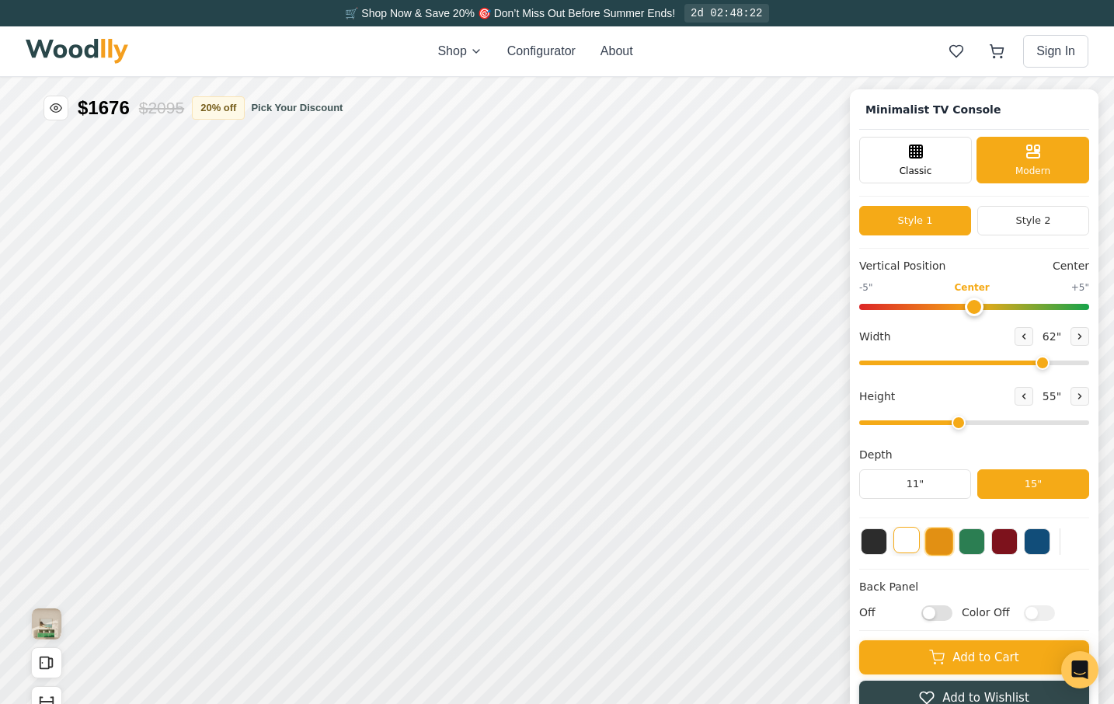
click at [914, 548] on button at bounding box center [906, 540] width 26 height 26
click at [877, 546] on button at bounding box center [874, 540] width 26 height 26
click at [919, 538] on button at bounding box center [906, 540] width 26 height 26
click at [952, 542] on button at bounding box center [939, 540] width 26 height 26
click at [983, 543] on button at bounding box center [972, 540] width 26 height 26
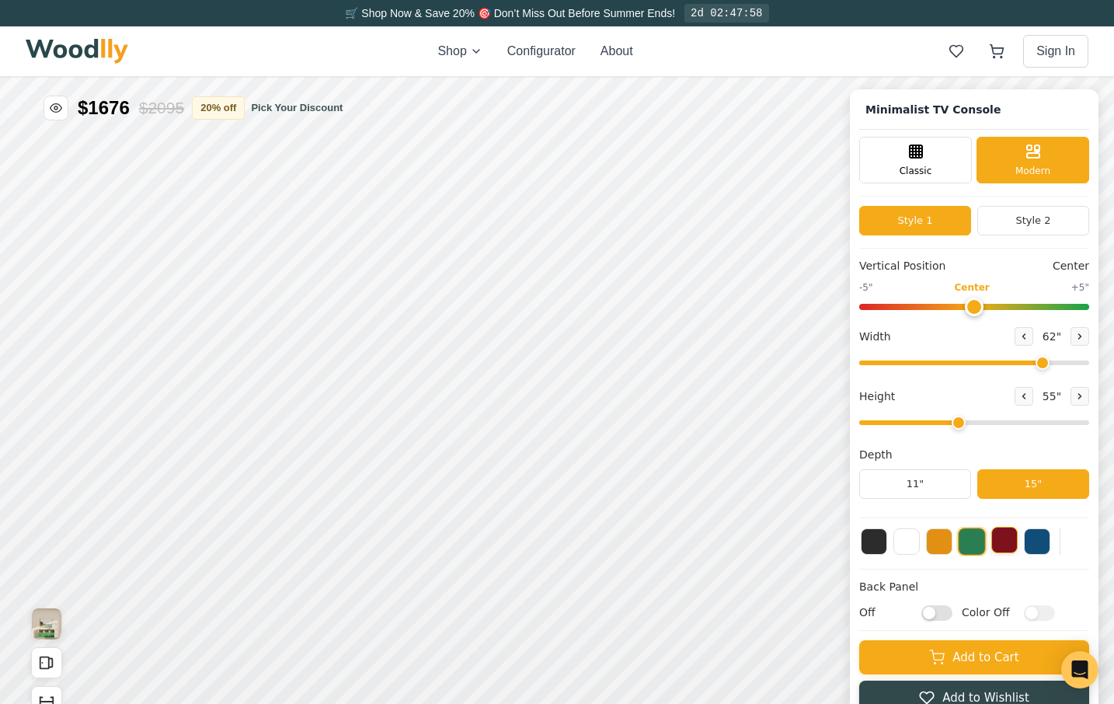
click at [1018, 546] on button at bounding box center [1004, 540] width 26 height 26
click at [1049, 546] on button at bounding box center [1037, 540] width 26 height 26
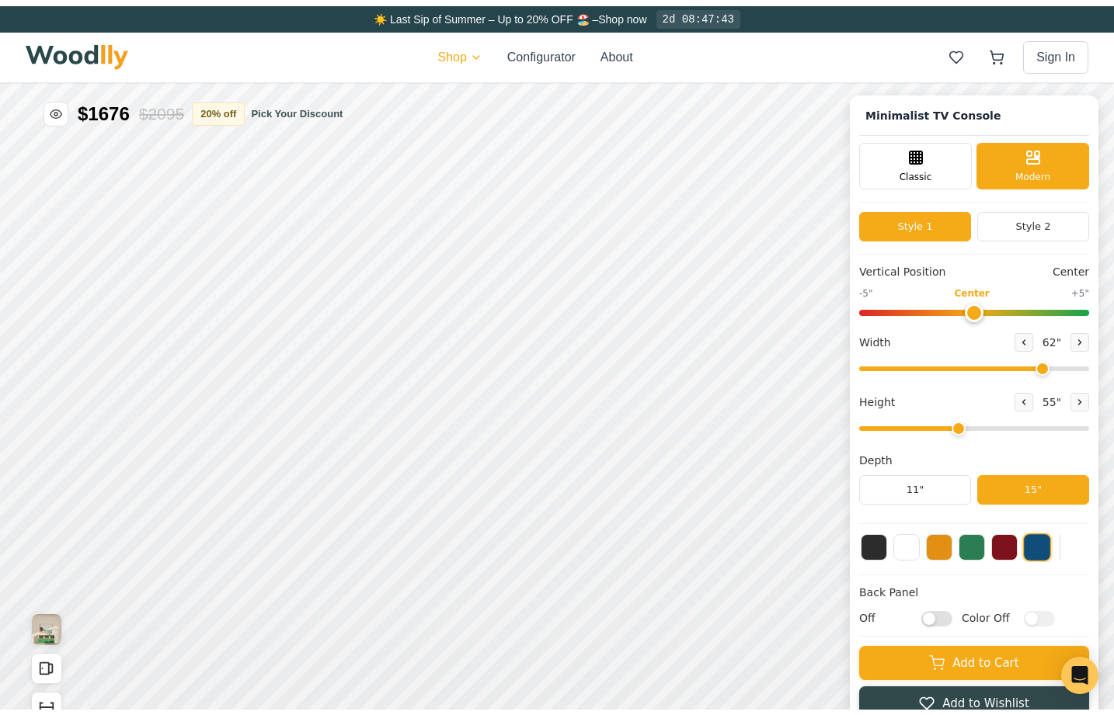
scroll to position [0, 0]
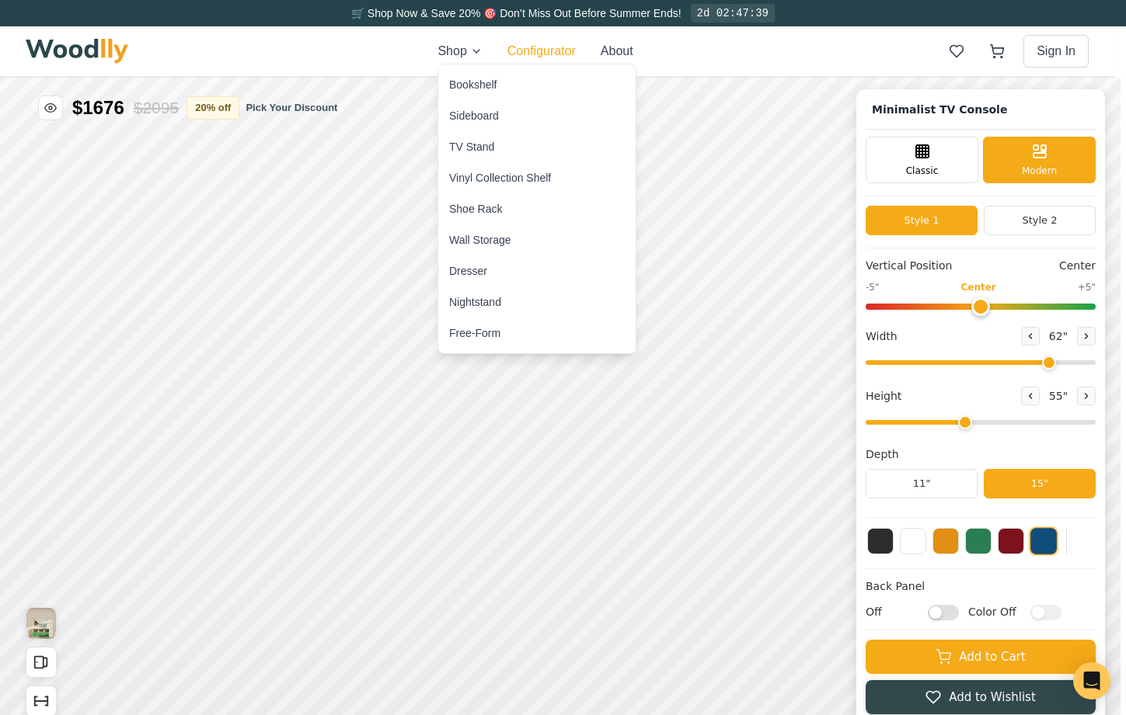
drag, startPoint x: 547, startPoint y: 48, endPoint x: 572, endPoint y: 50, distance: 25.0
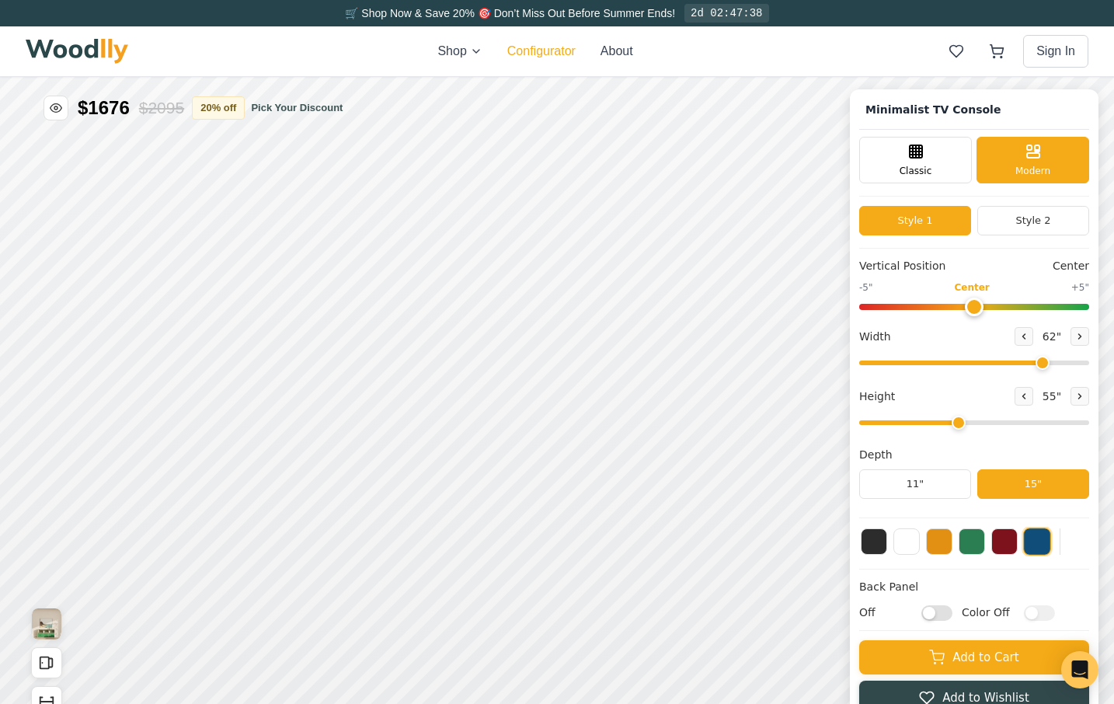
click at [552, 51] on button "Configurator" at bounding box center [541, 51] width 68 height 19
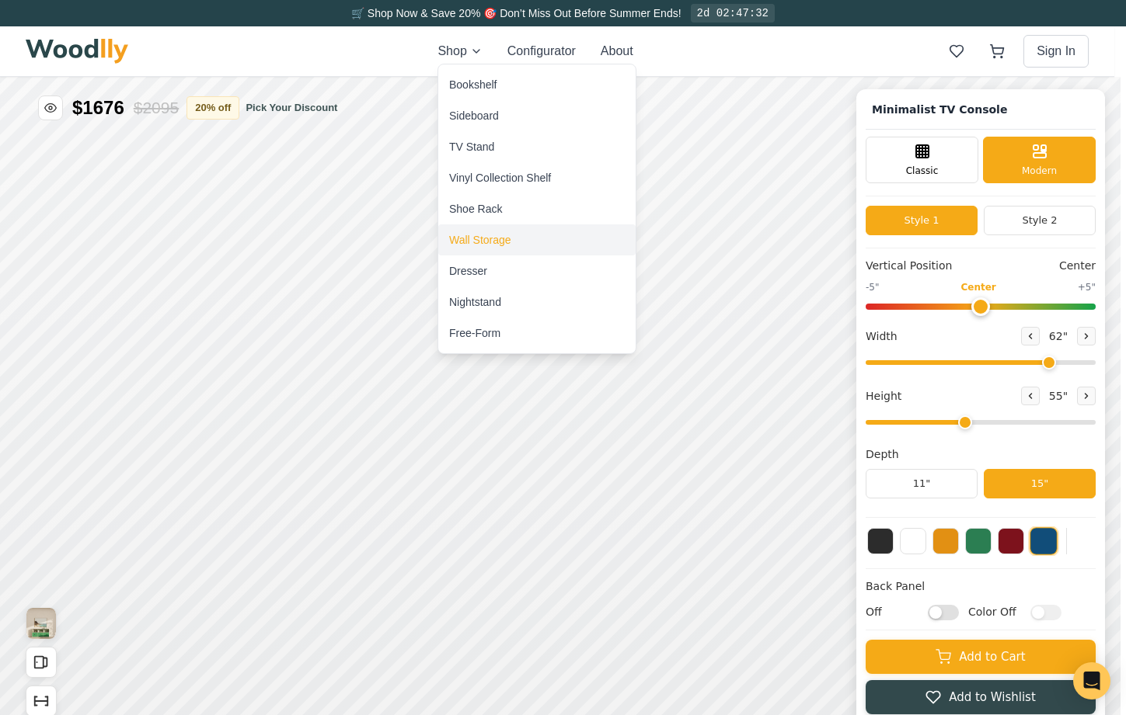
click at [498, 237] on div "Wall Storage" at bounding box center [480, 240] width 62 height 16
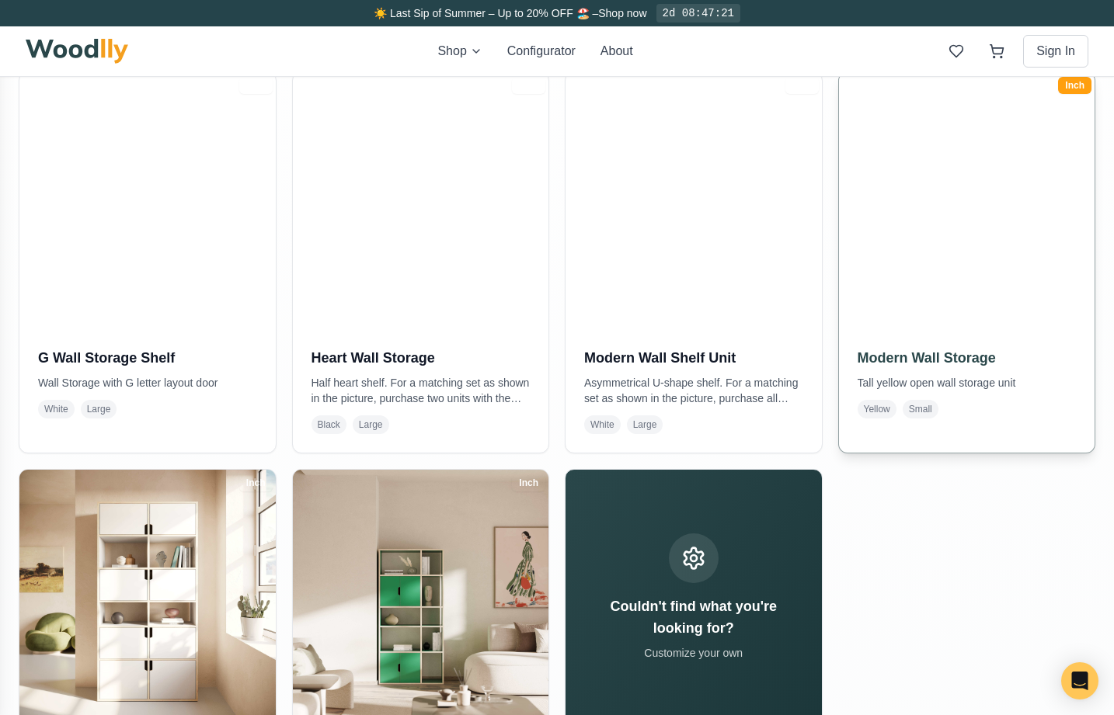
scroll to position [348, 0]
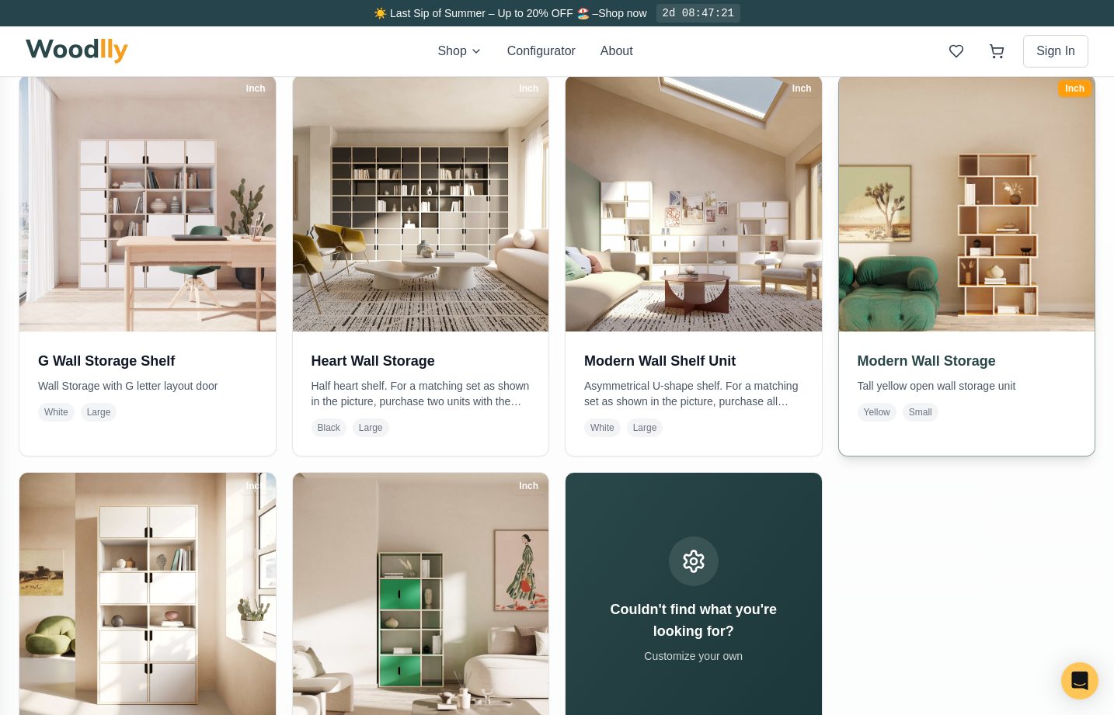
click at [1008, 251] on img at bounding box center [966, 203] width 269 height 269
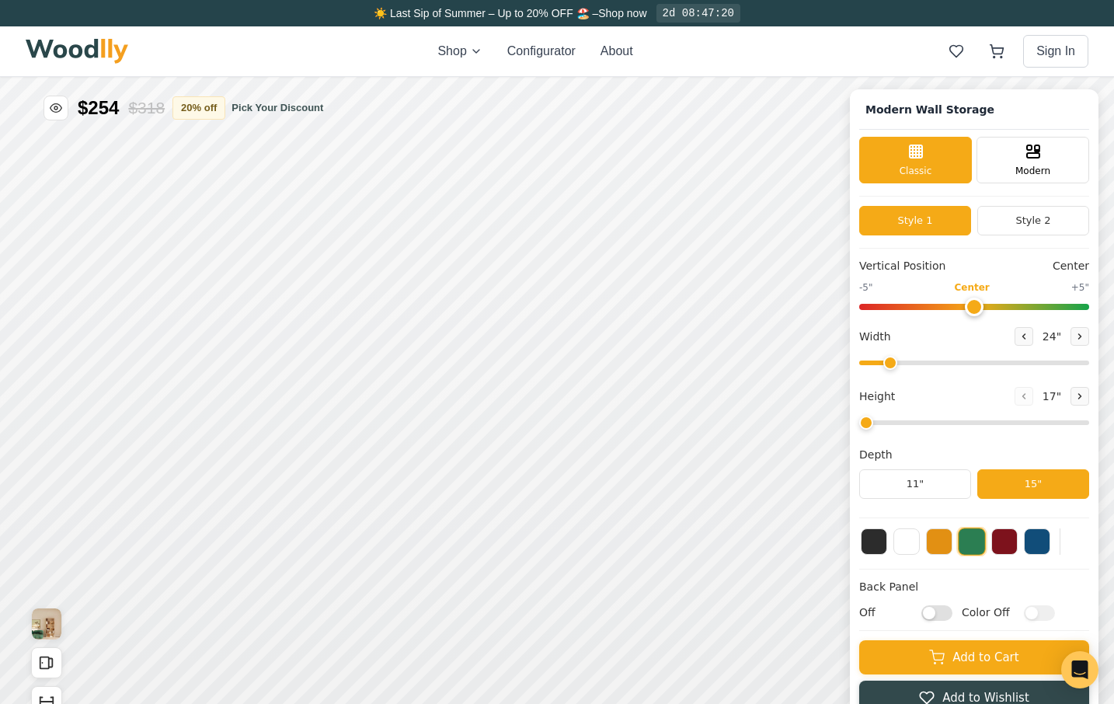
type input "-4"
type input "36"
type input "6"
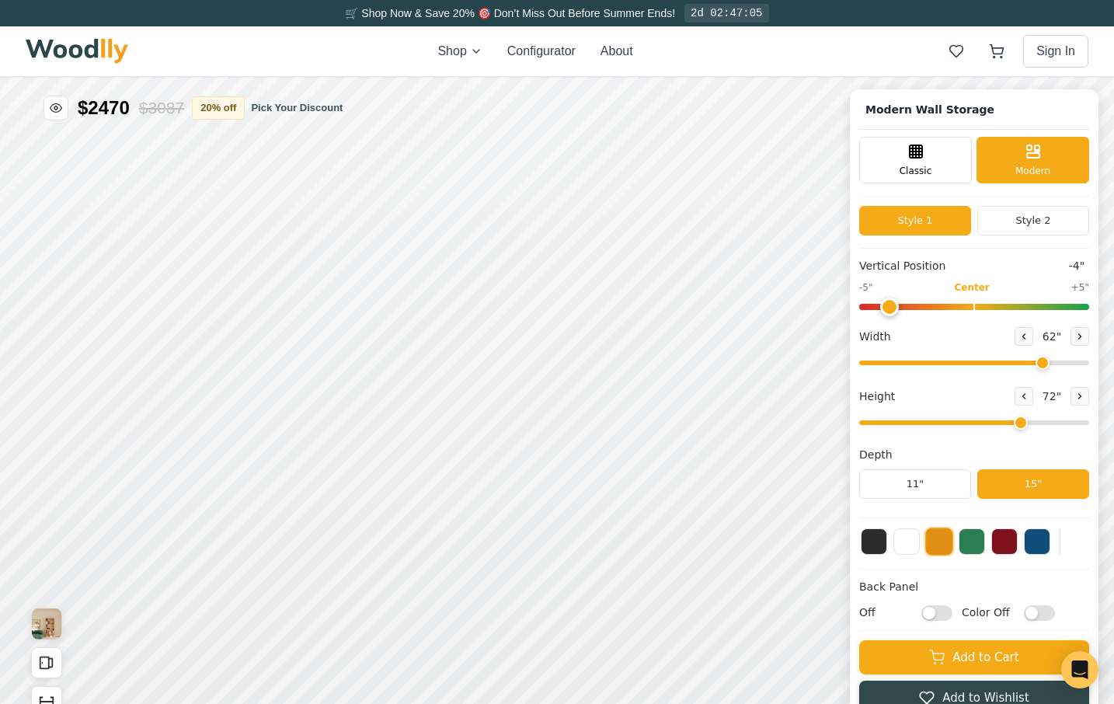
drag, startPoint x: 954, startPoint y: 363, endPoint x: 1053, endPoint y: 366, distance: 99.5
type input "62"
click at [1053, 365] on input "range" at bounding box center [974, 362] width 230 height 5
drag, startPoint x: 1032, startPoint y: 423, endPoint x: 1017, endPoint y: 423, distance: 14.8
click at [1017, 423] on input "range" at bounding box center [974, 422] width 230 height 5
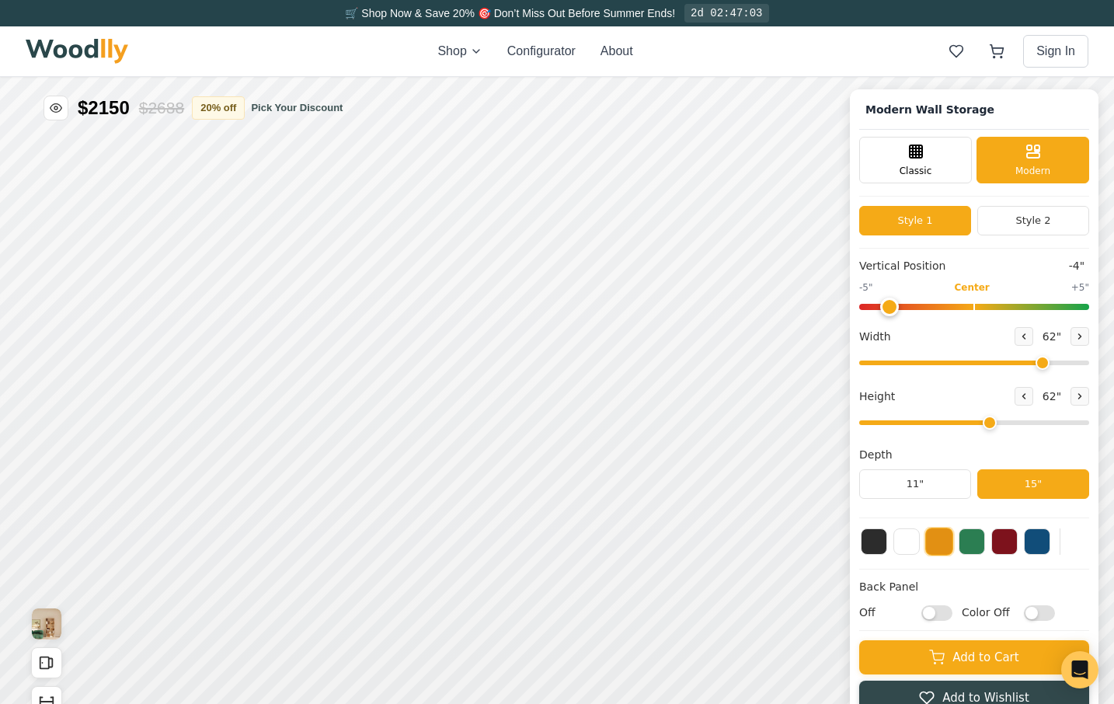
click at [1002, 423] on input "range" at bounding box center [974, 422] width 230 height 5
click at [1033, 395] on button at bounding box center [1023, 396] width 19 height 19
type input "4"
click at [979, 540] on button at bounding box center [972, 540] width 26 height 26
click at [1049, 537] on button at bounding box center [1037, 540] width 26 height 26
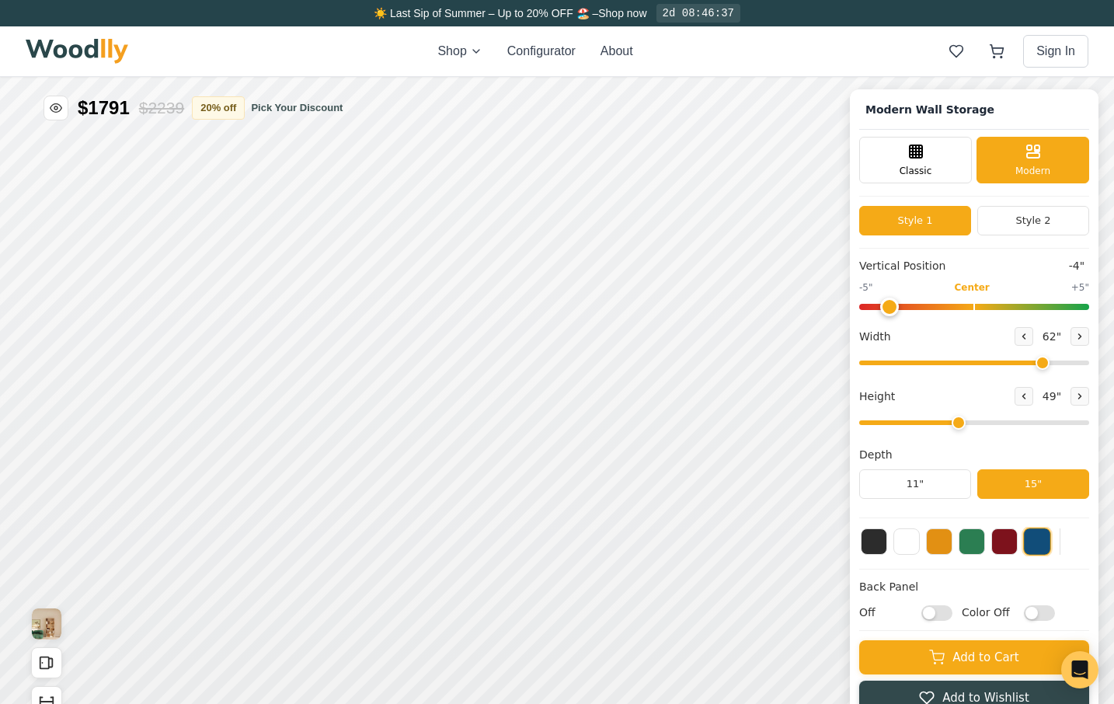
click at [905, 535] on button at bounding box center [906, 541] width 26 height 26
click at [887, 541] on button at bounding box center [874, 540] width 26 height 26
click at [922, 151] on icon at bounding box center [915, 150] width 19 height 19
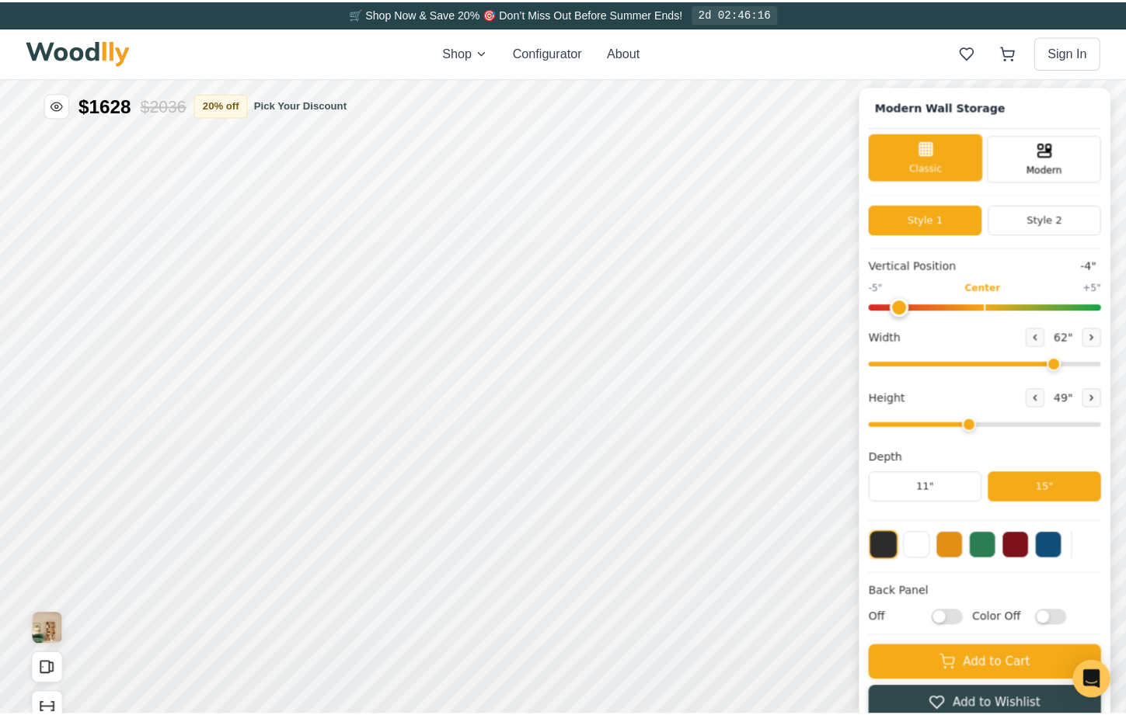
scroll to position [1, 0]
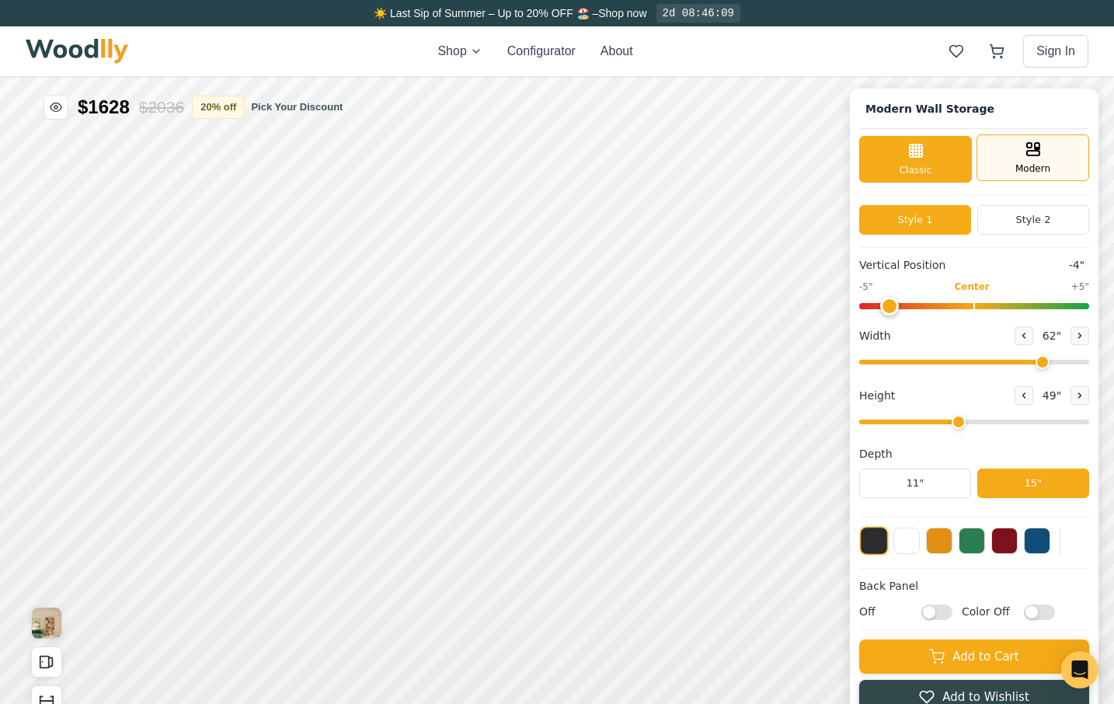
click at [1050, 165] on span "Modern" at bounding box center [1032, 169] width 35 height 14
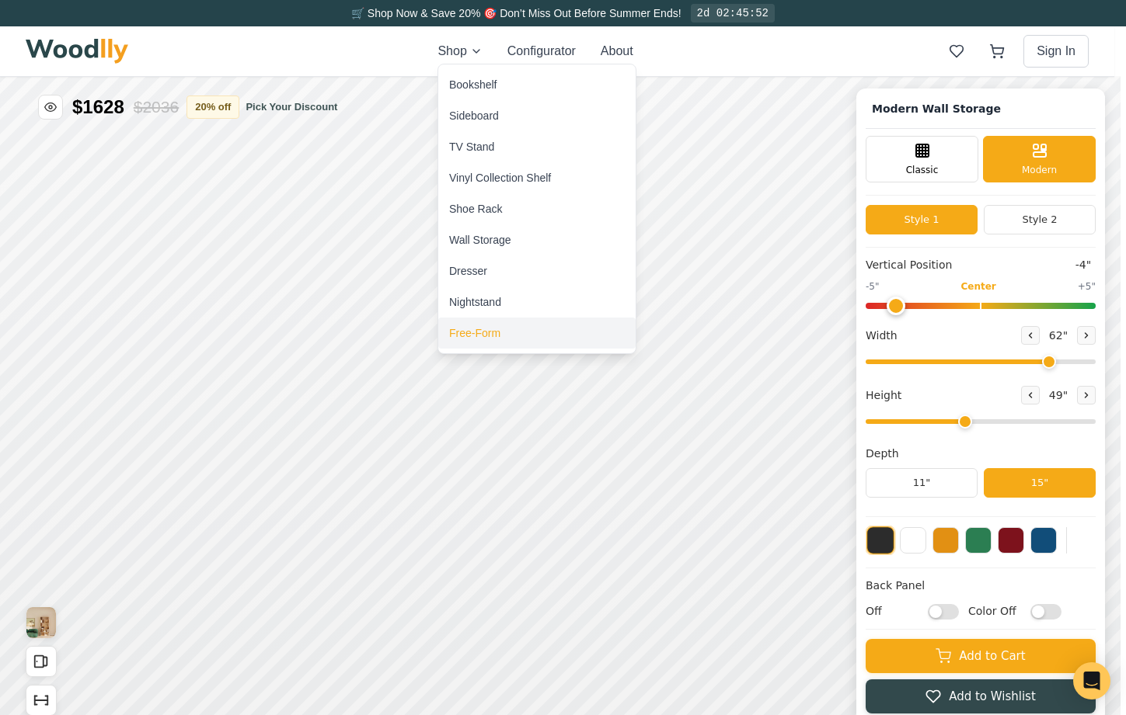
click at [485, 339] on div "Free-Form" at bounding box center [474, 333] width 51 height 16
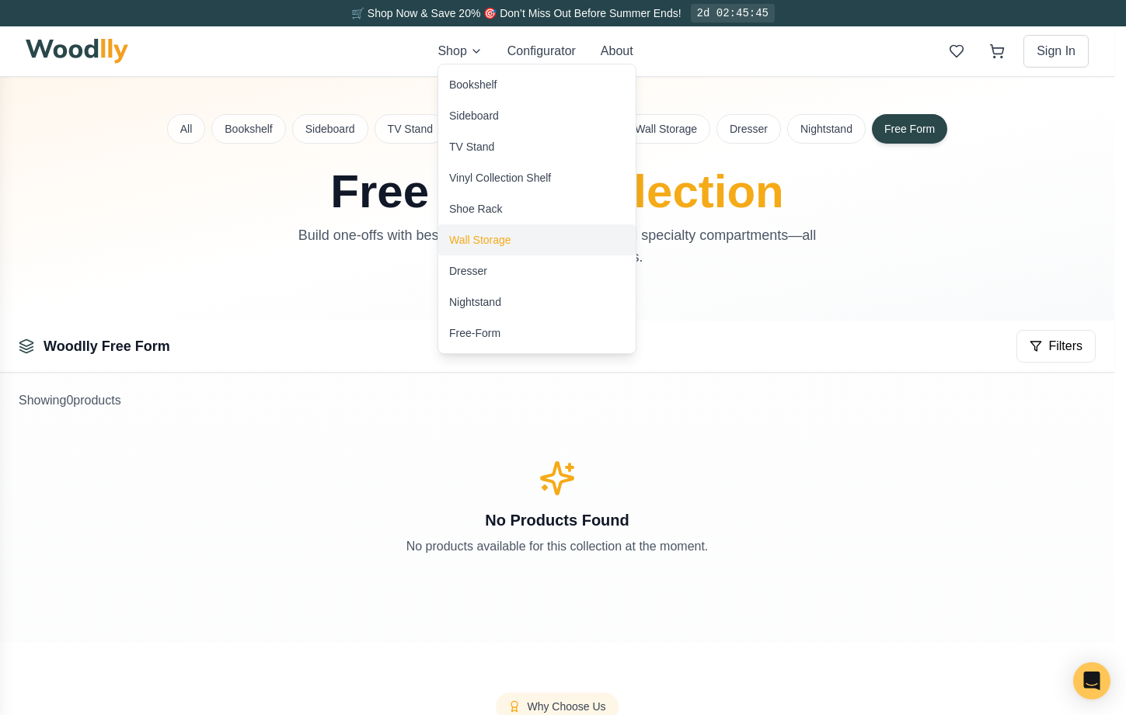
click at [471, 245] on div "Wall Storage" at bounding box center [480, 240] width 62 height 16
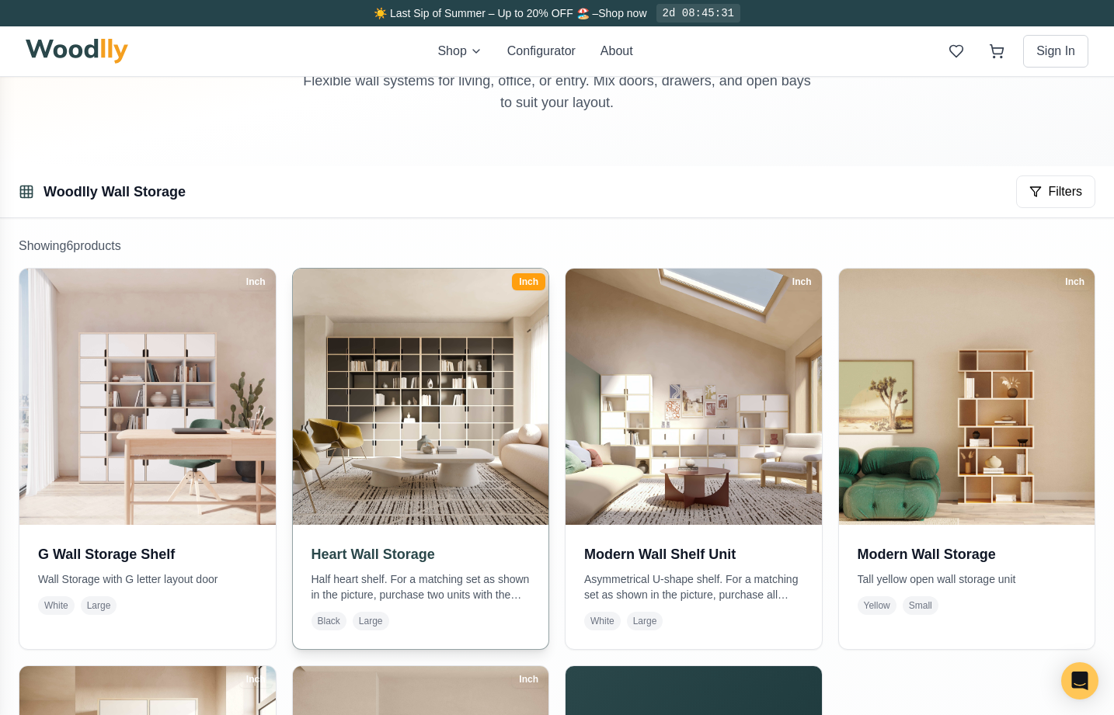
click at [417, 387] on img at bounding box center [420, 397] width 269 height 269
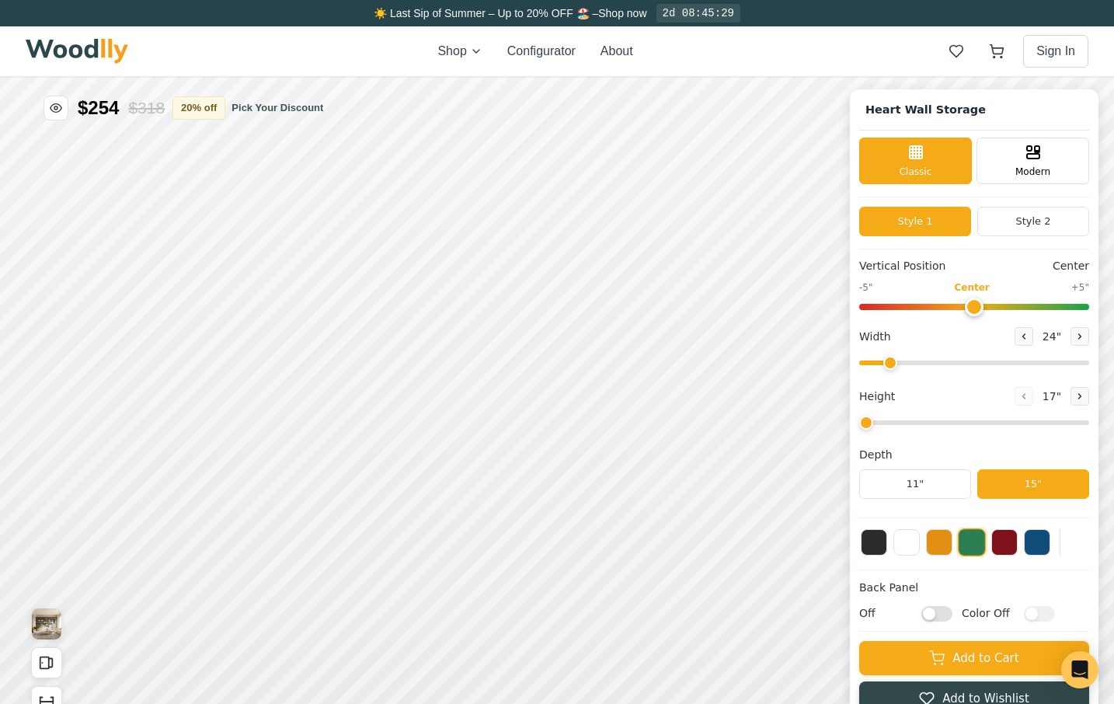
type input "72"
type input "7"
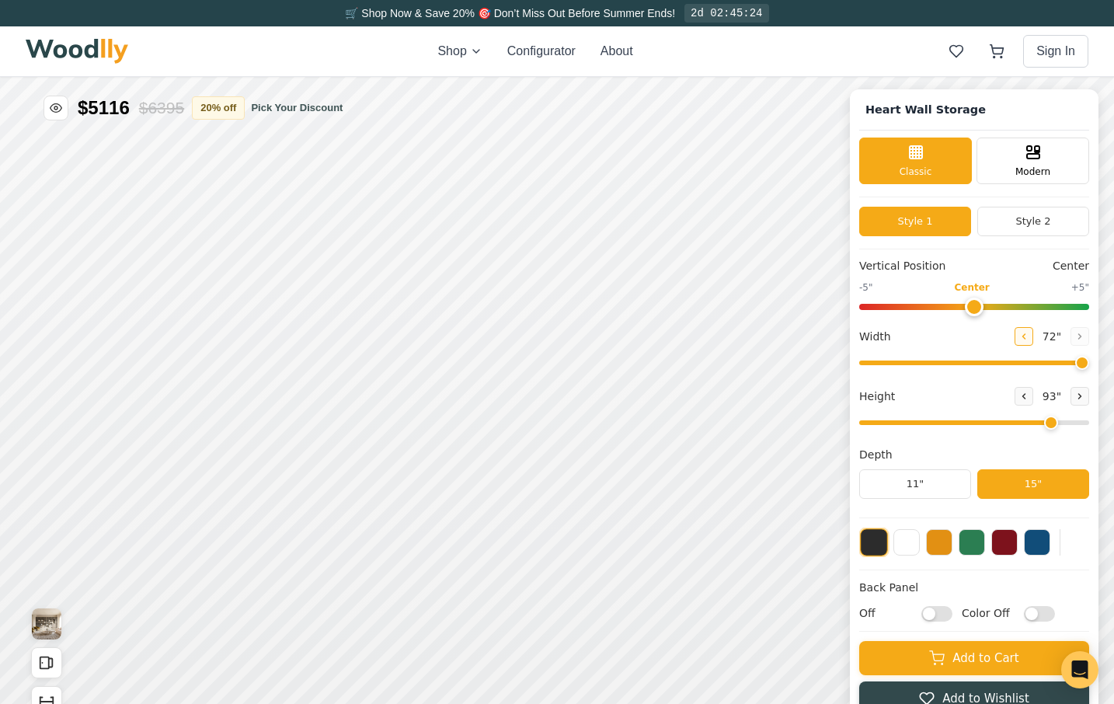
click at [1028, 340] on icon at bounding box center [1023, 336] width 9 height 9
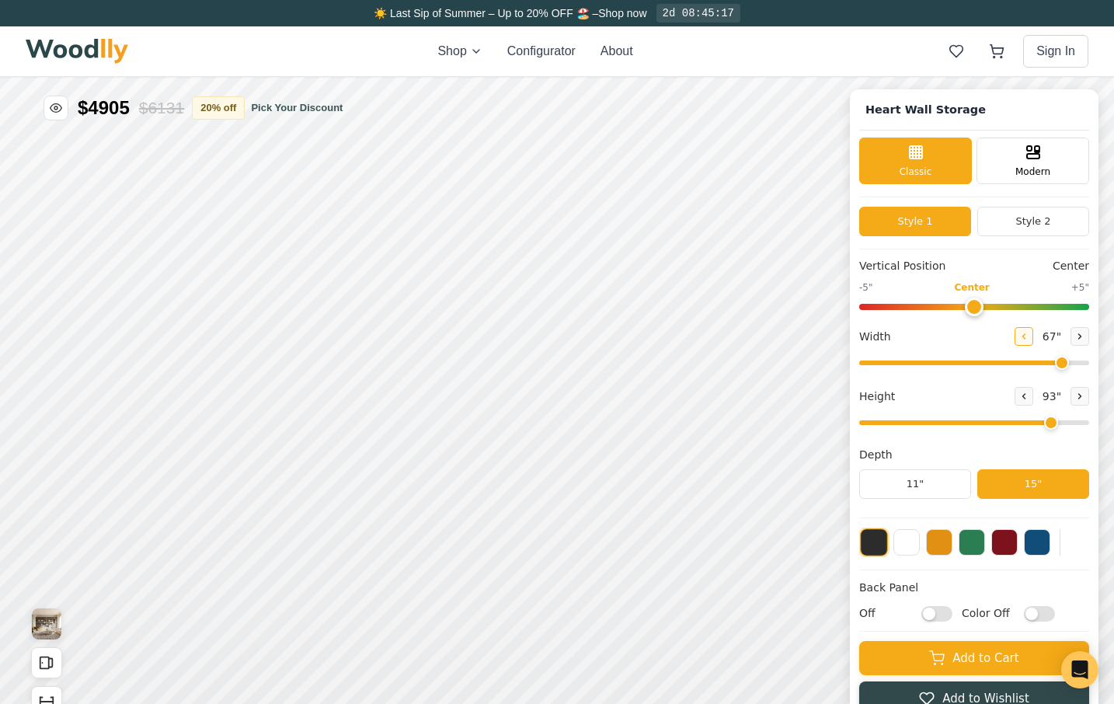
click at [1028, 340] on icon at bounding box center [1023, 336] width 9 height 9
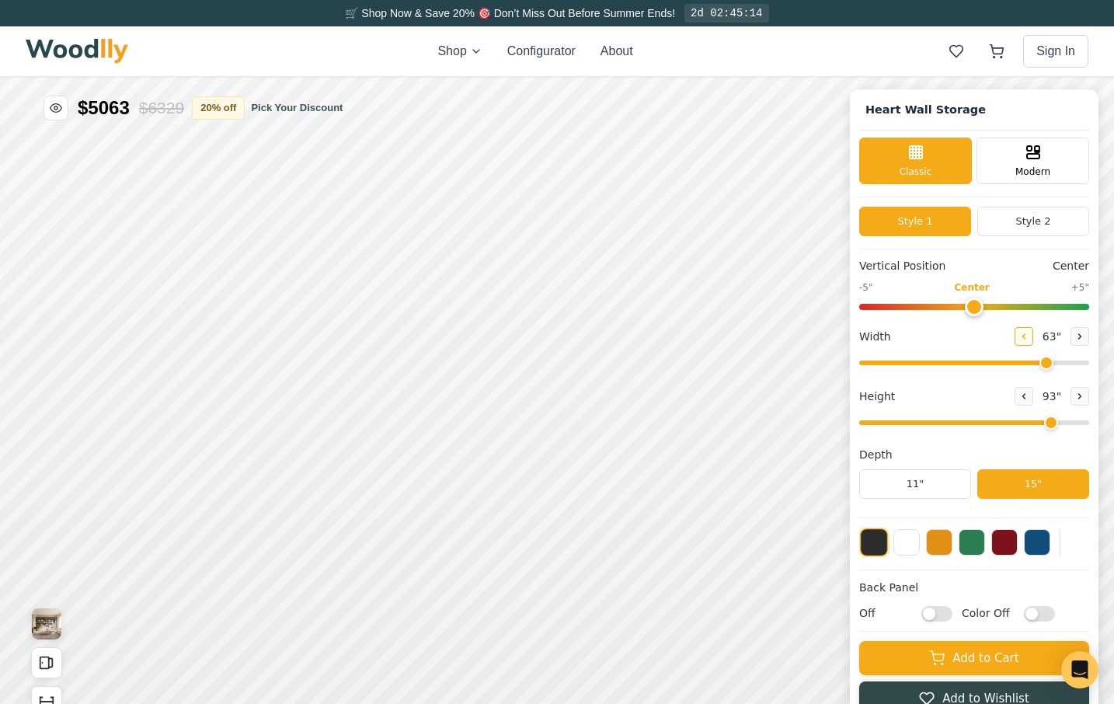
type input "62"
click at [1033, 396] on button at bounding box center [1023, 396] width 19 height 19
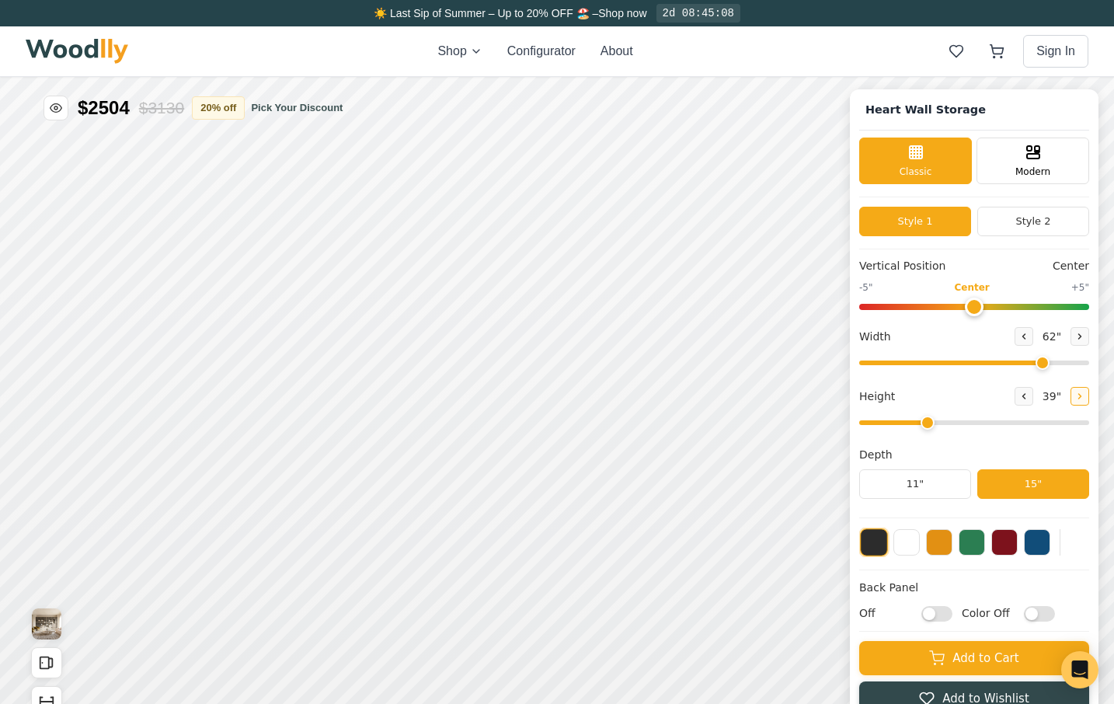
click at [1081, 396] on icon at bounding box center [1080, 396] width 2 height 5
type input "4"
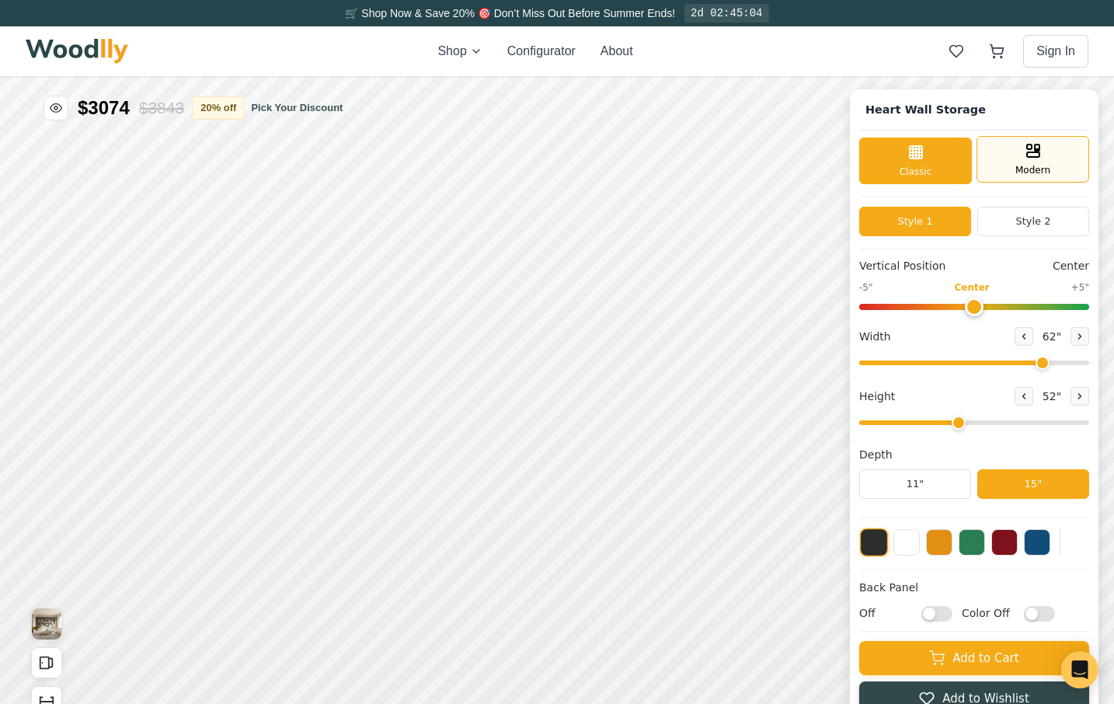
click at [1050, 175] on span "Modern" at bounding box center [1032, 170] width 35 height 14
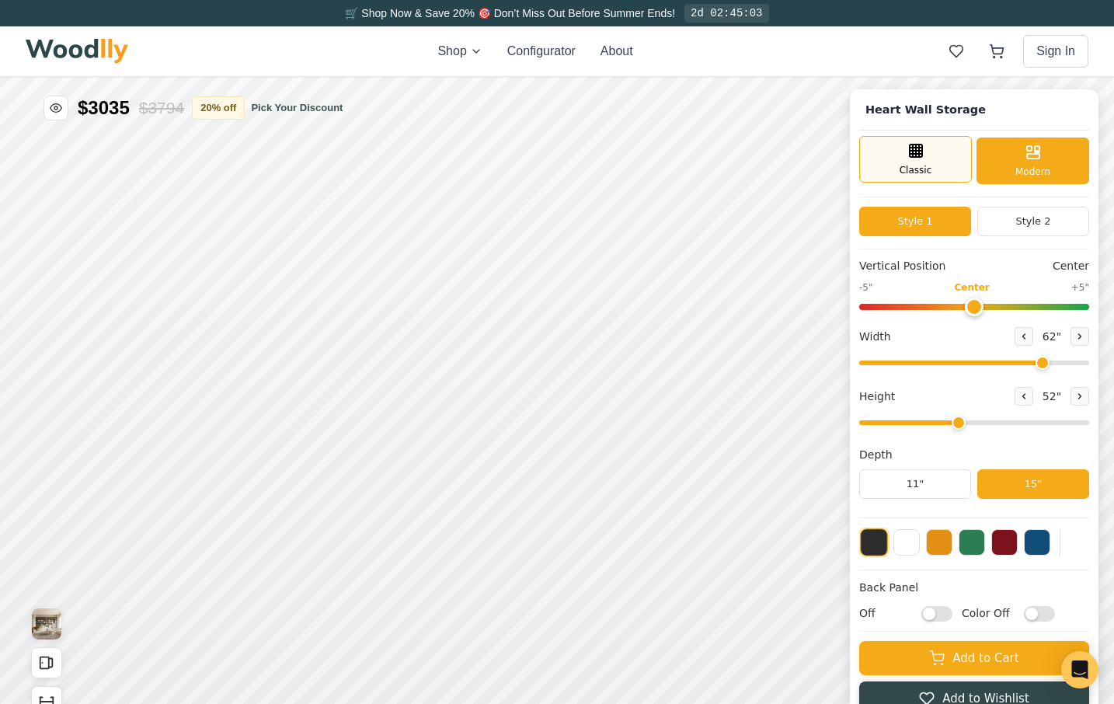
click at [957, 166] on div "Classic" at bounding box center [915, 159] width 113 height 47
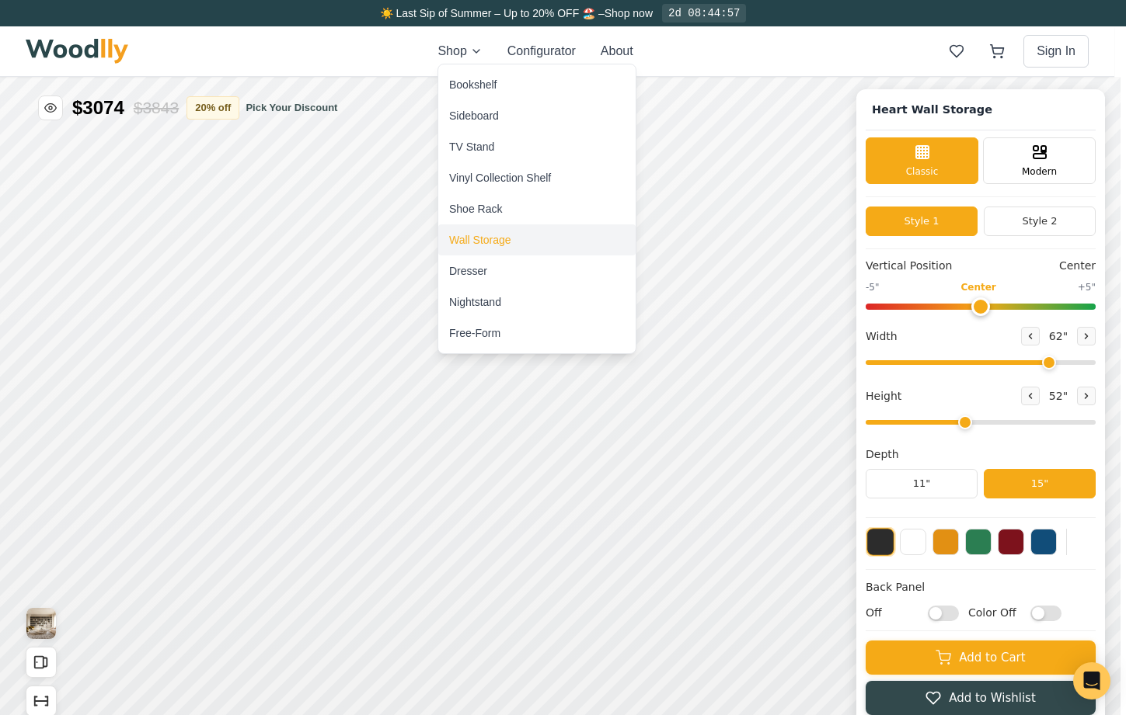
click at [496, 238] on div "Wall Storage" at bounding box center [480, 240] width 62 height 16
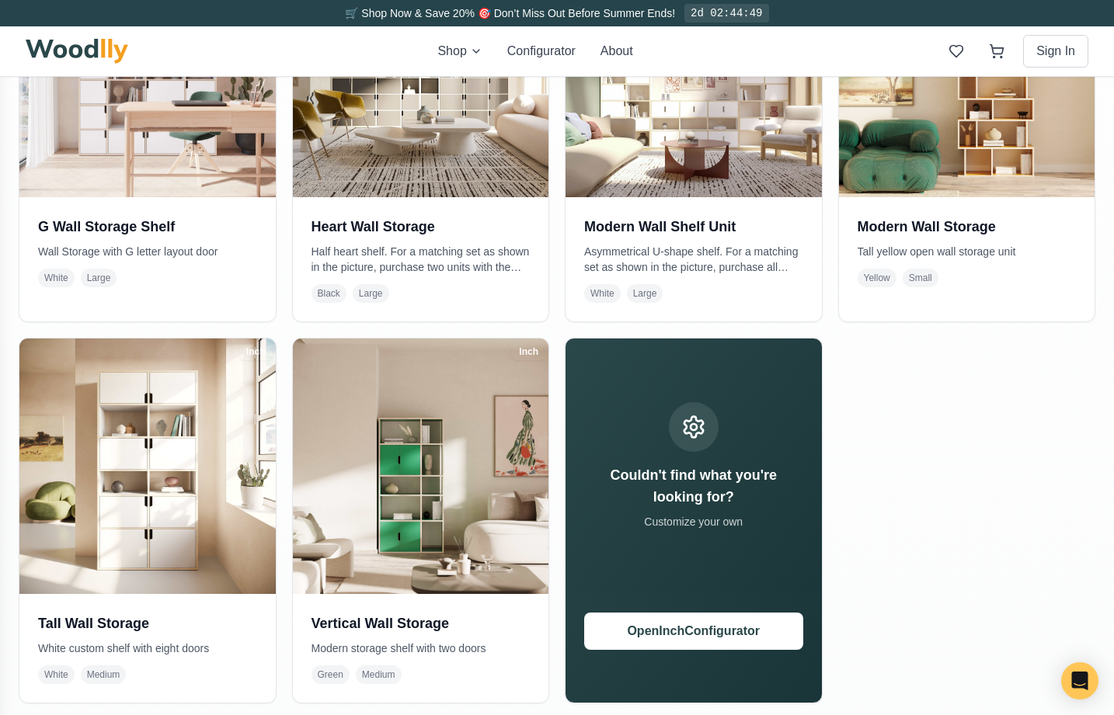
scroll to position [488, 0]
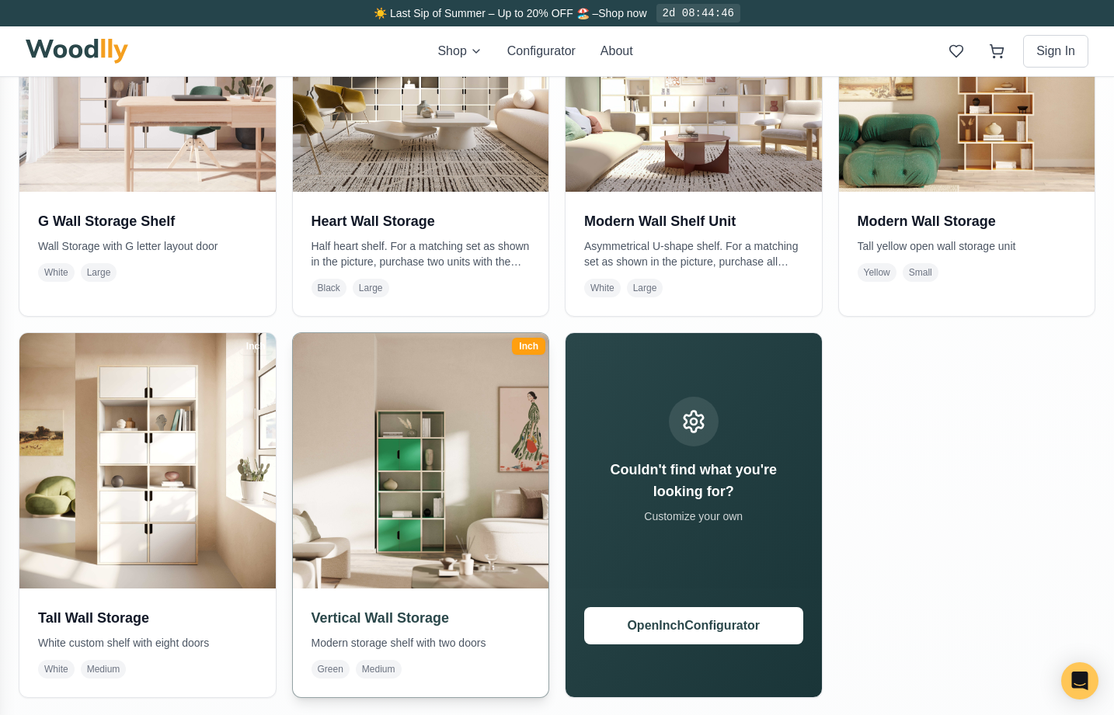
click at [392, 526] on img at bounding box center [420, 460] width 269 height 269
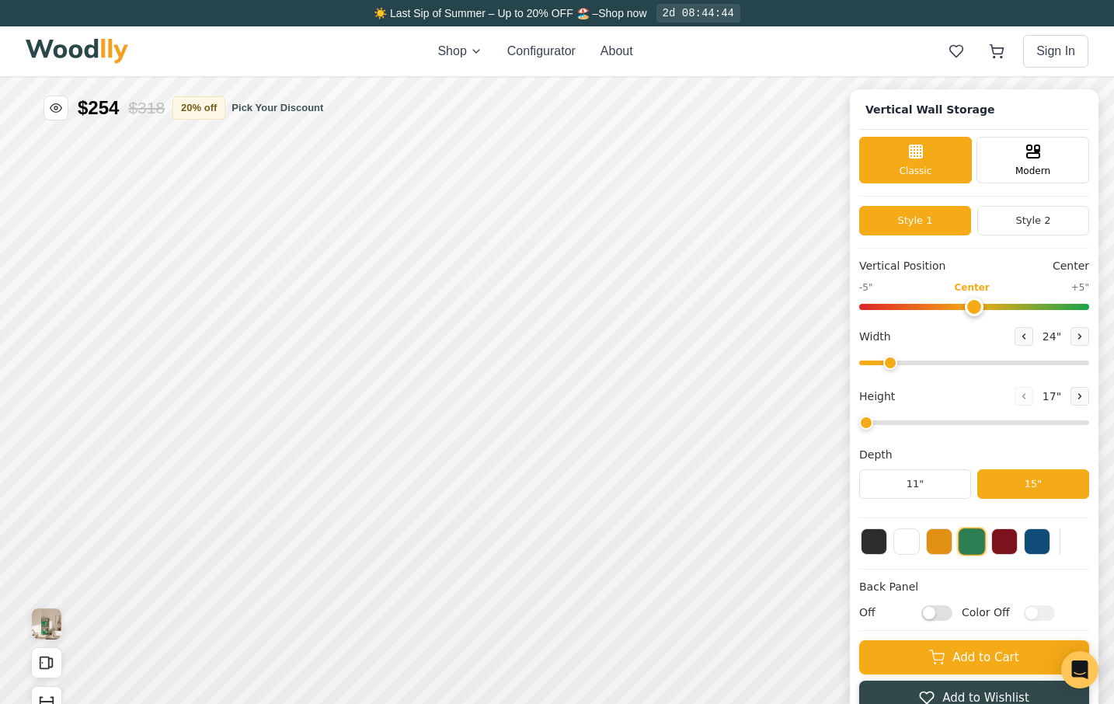
type input "5"
type input "35"
type input "5"
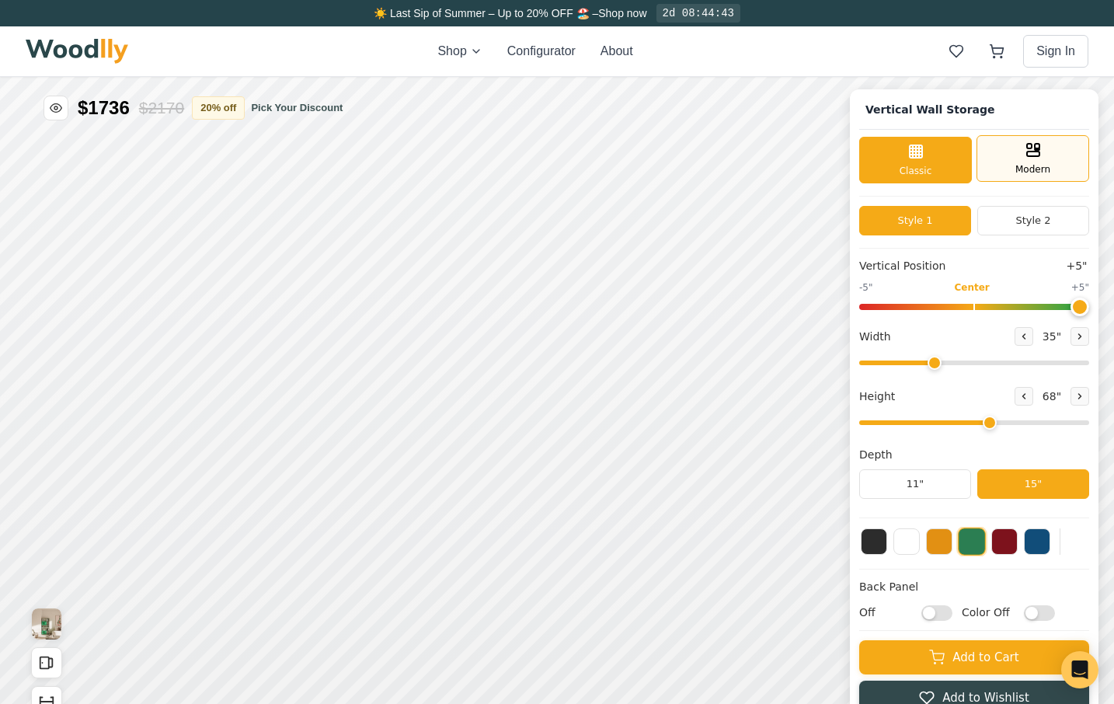
click at [1038, 154] on rect at bounding box center [1033, 153] width 12 height 5
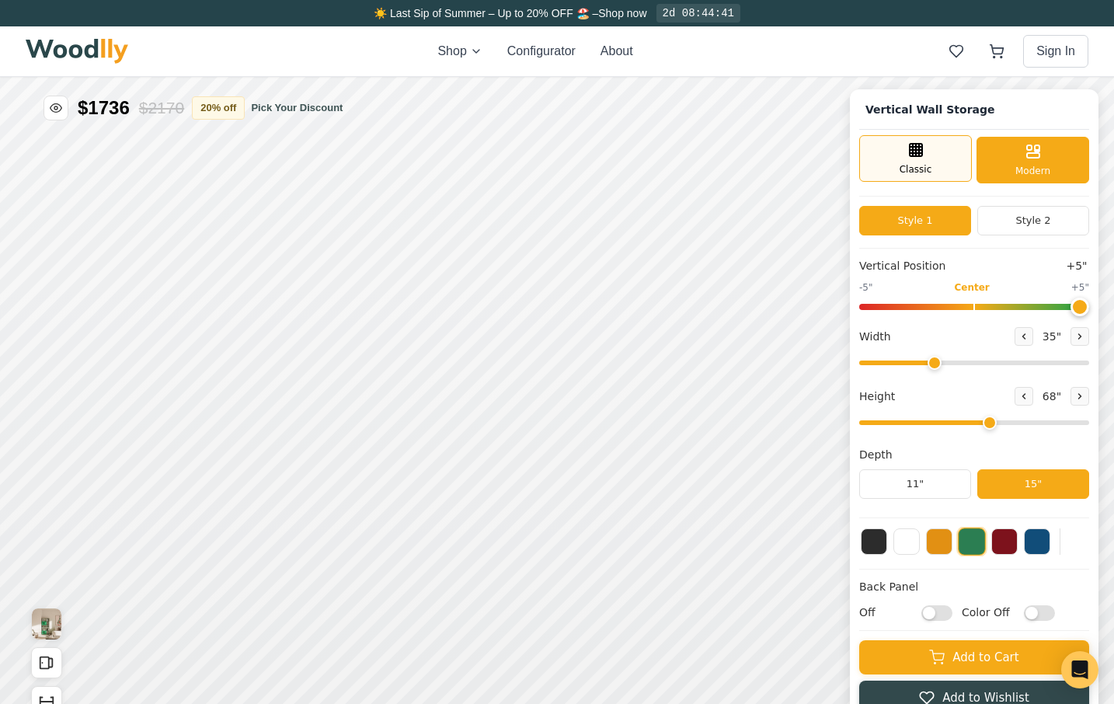
click at [948, 162] on div "Classic" at bounding box center [915, 158] width 113 height 47
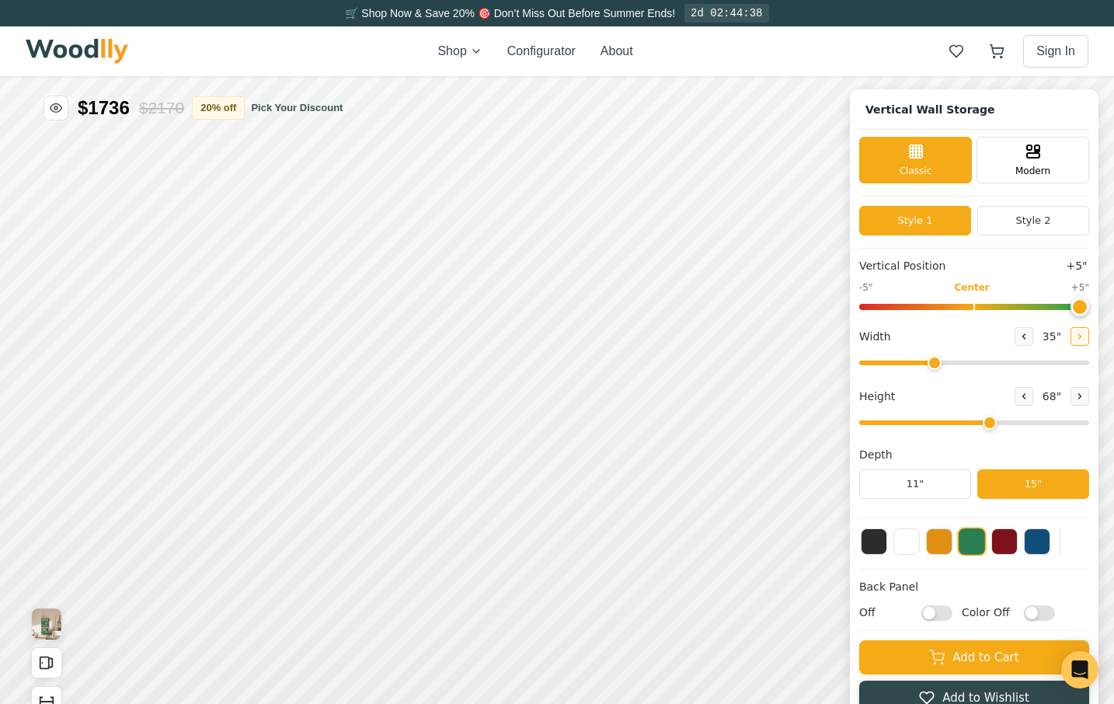
click at [1089, 341] on button at bounding box center [1079, 336] width 19 height 19
click at [1070, 364] on input "range" at bounding box center [974, 362] width 230 height 5
type input "62"
drag, startPoint x: 1070, startPoint y: 364, endPoint x: 1055, endPoint y: 361, distance: 14.9
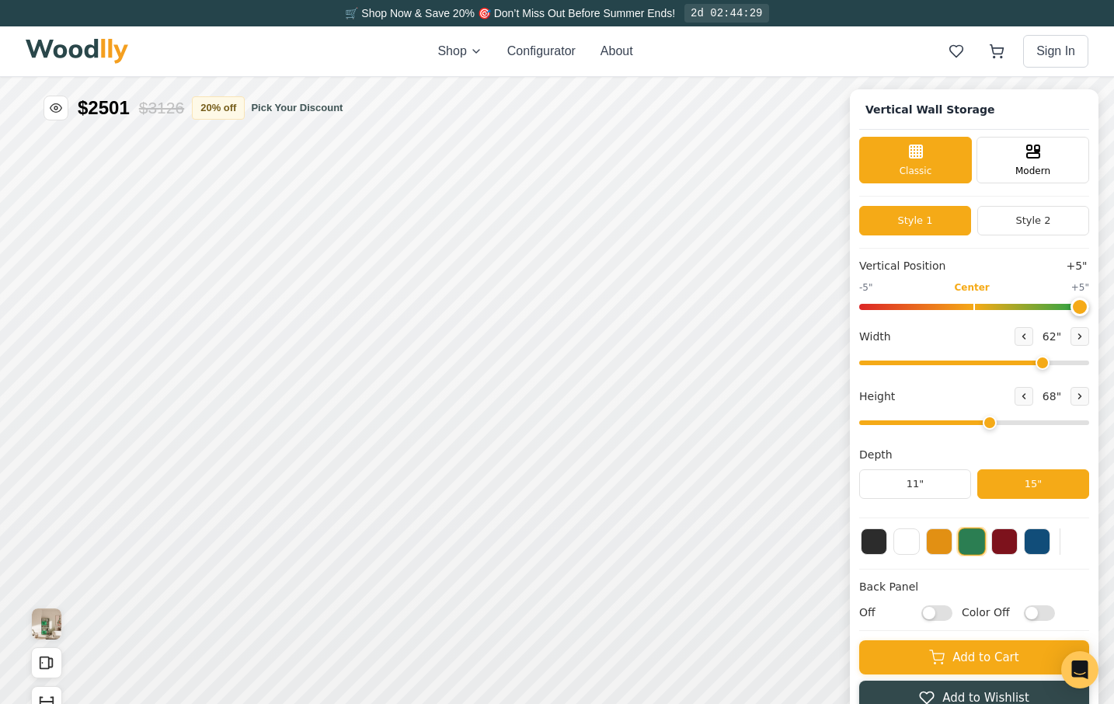
click at [1055, 361] on input "range" at bounding box center [974, 362] width 230 height 5
click at [1028, 399] on icon at bounding box center [1023, 395] width 9 height 9
type input "4"
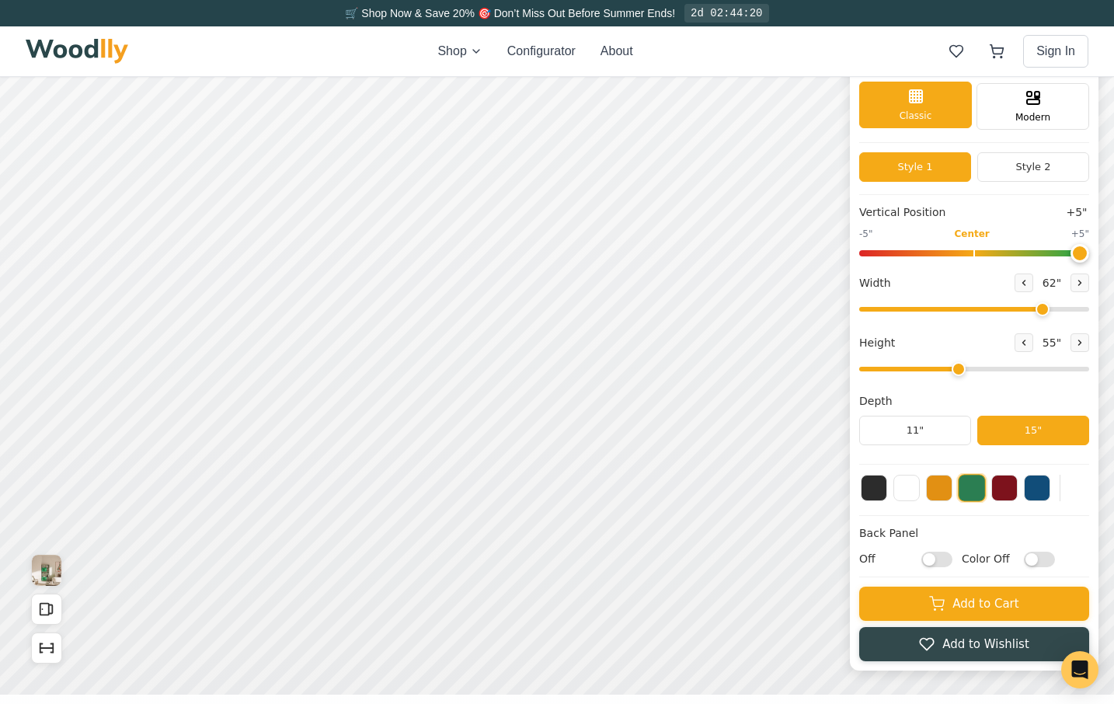
scroll to position [40, 0]
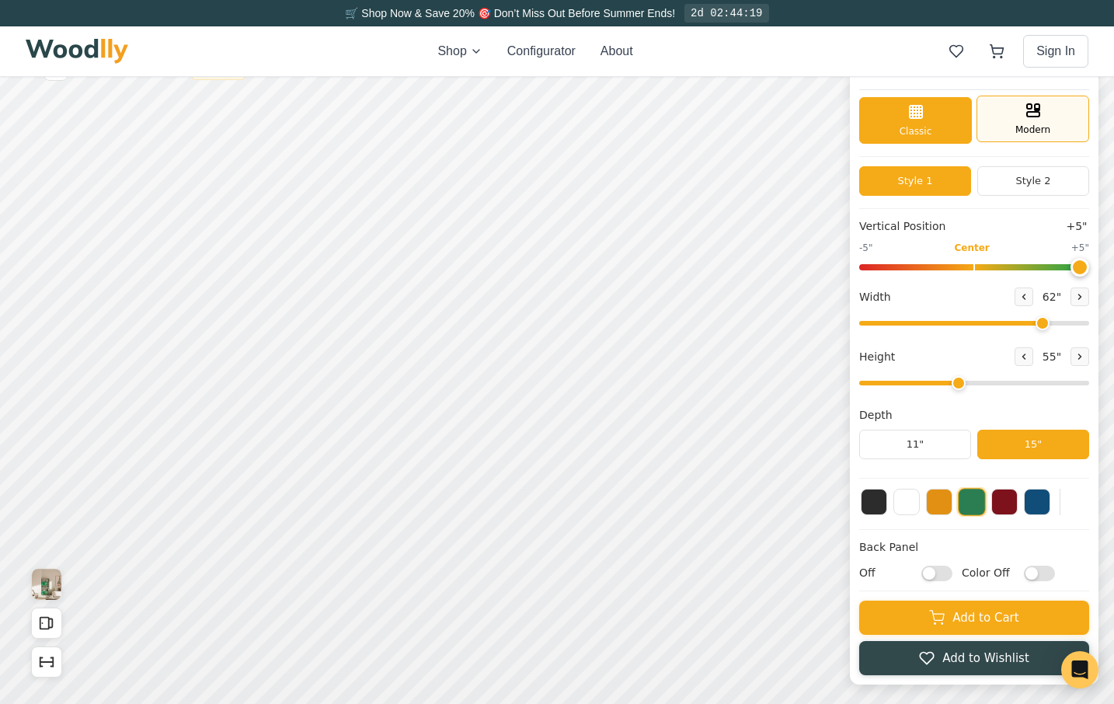
click at [1064, 103] on div "Modern" at bounding box center [1032, 119] width 113 height 47
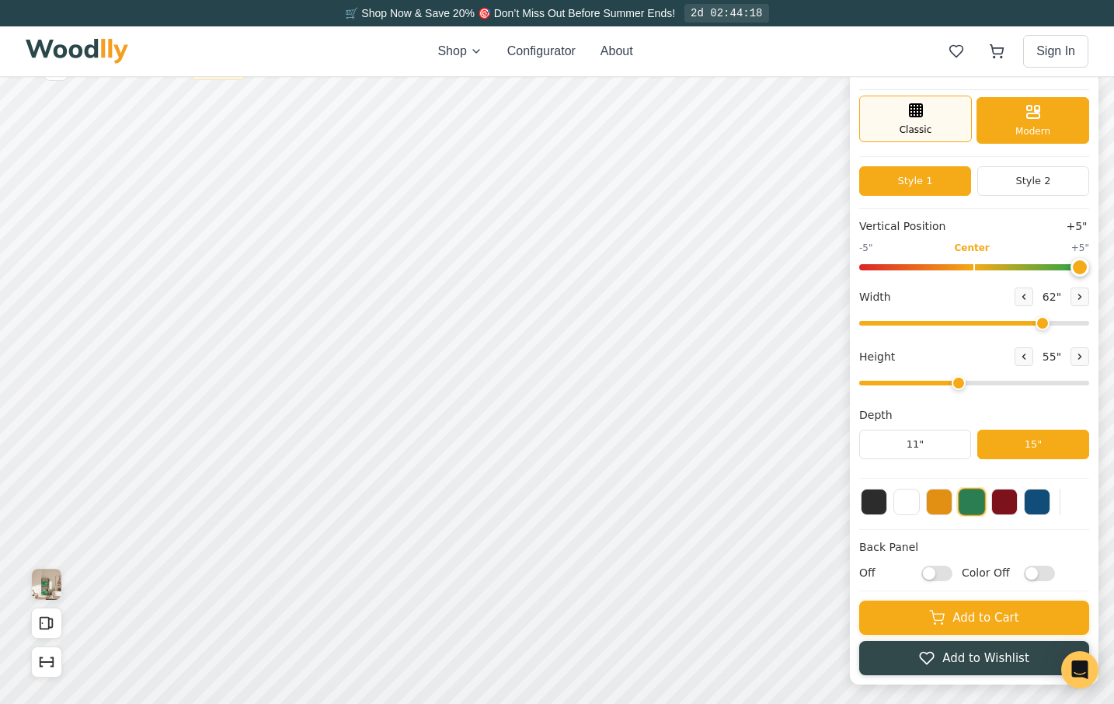
click at [946, 121] on div "Classic" at bounding box center [915, 119] width 113 height 47
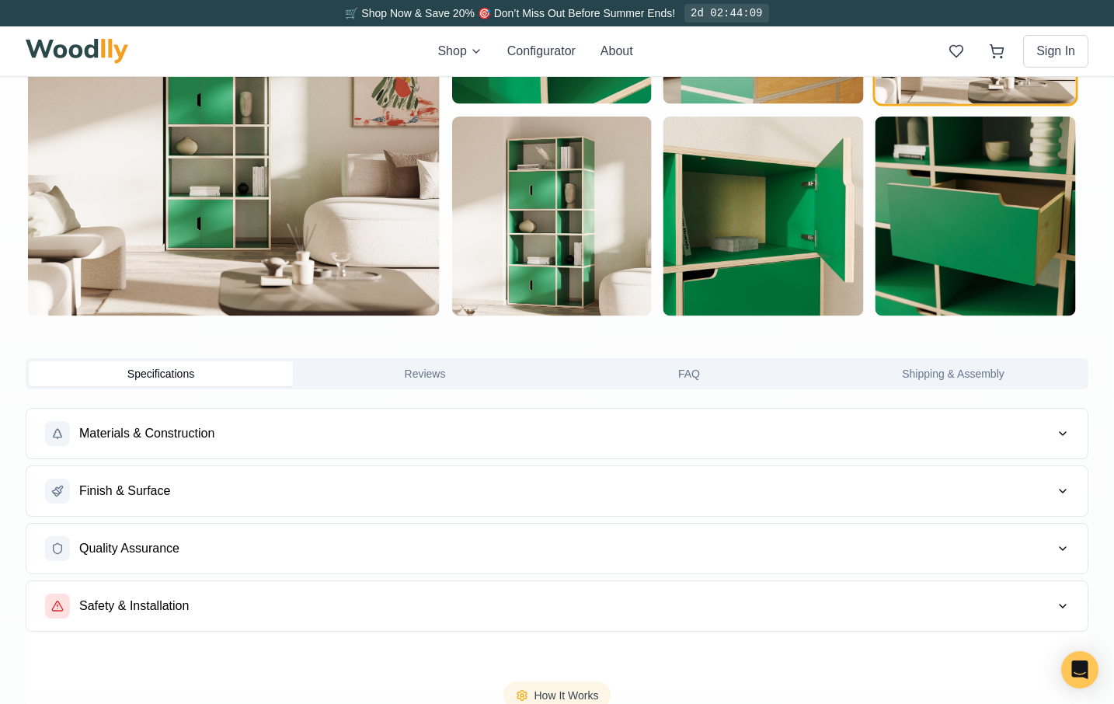
scroll to position [993, 0]
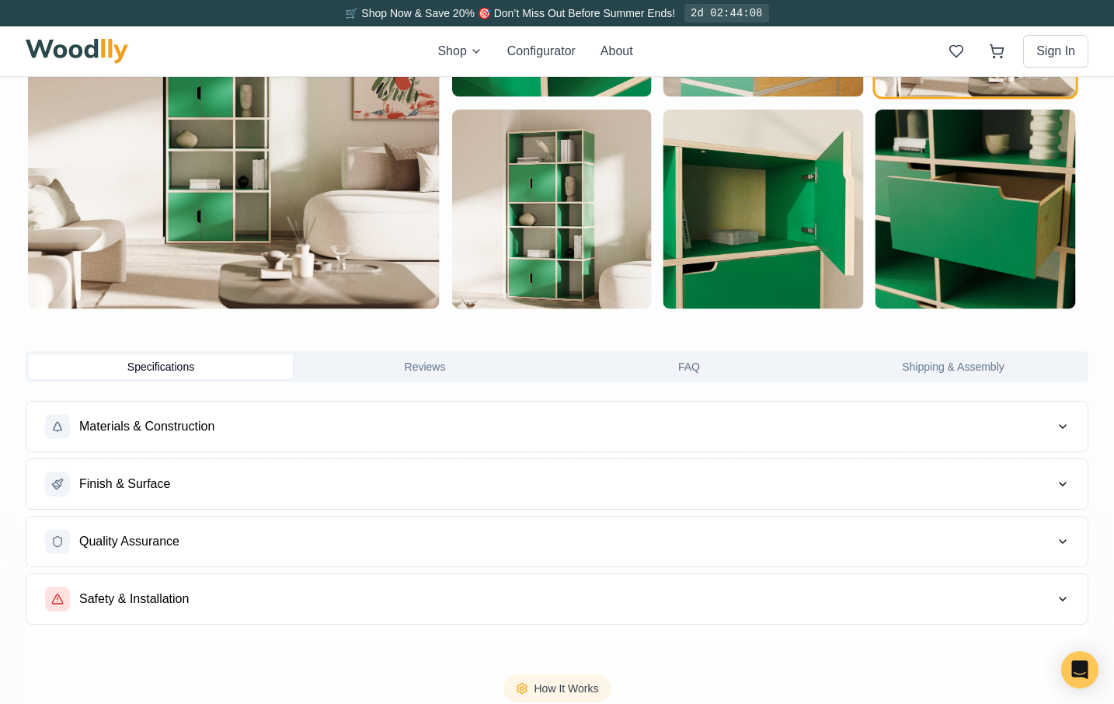
click at [1057, 427] on icon "button" at bounding box center [1062, 426] width 12 height 12
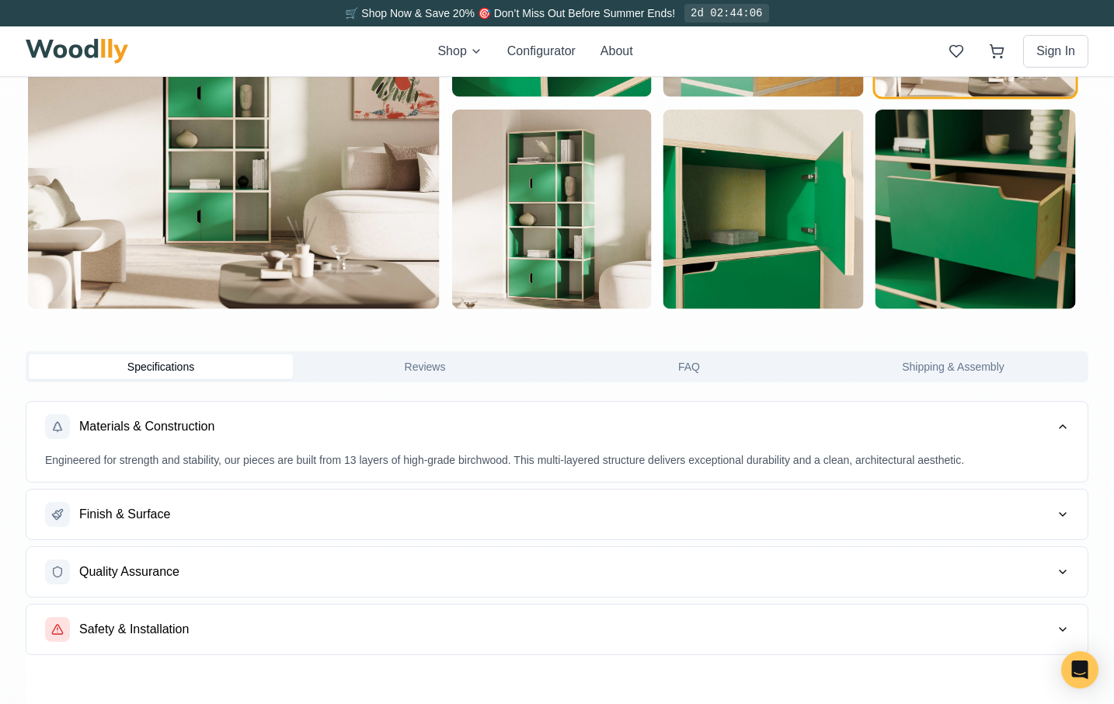
drag, startPoint x: 482, startPoint y: 461, endPoint x: 675, endPoint y: 462, distance: 192.6
click at [675, 462] on p "Engineered for strength and stability, our pieces are built from 13 layers of h…" at bounding box center [557, 460] width 1024 height 18
drag, startPoint x: 675, startPoint y: 462, endPoint x: 800, endPoint y: 465, distance: 125.1
click at [799, 465] on p "Engineered for strength and stability, our pieces are built from 13 layers of h…" at bounding box center [557, 460] width 1024 height 18
click at [800, 465] on p "Engineered for strength and stability, our pieces are built from 13 layers of h…" at bounding box center [557, 460] width 1024 height 18
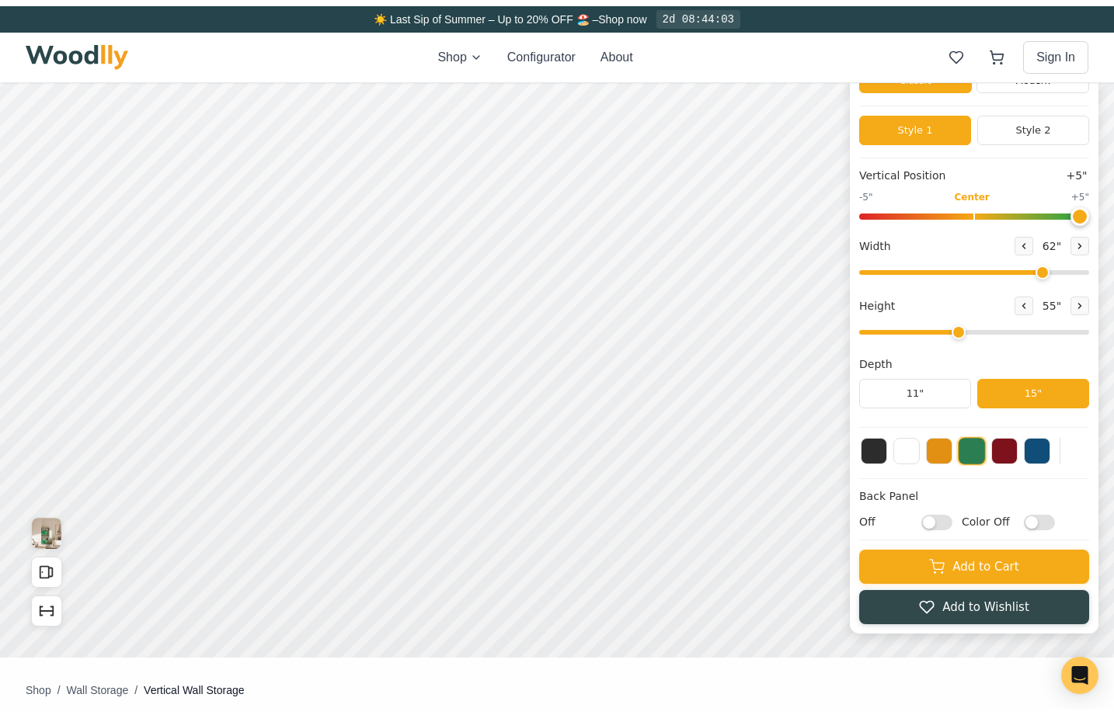
scroll to position [0, 0]
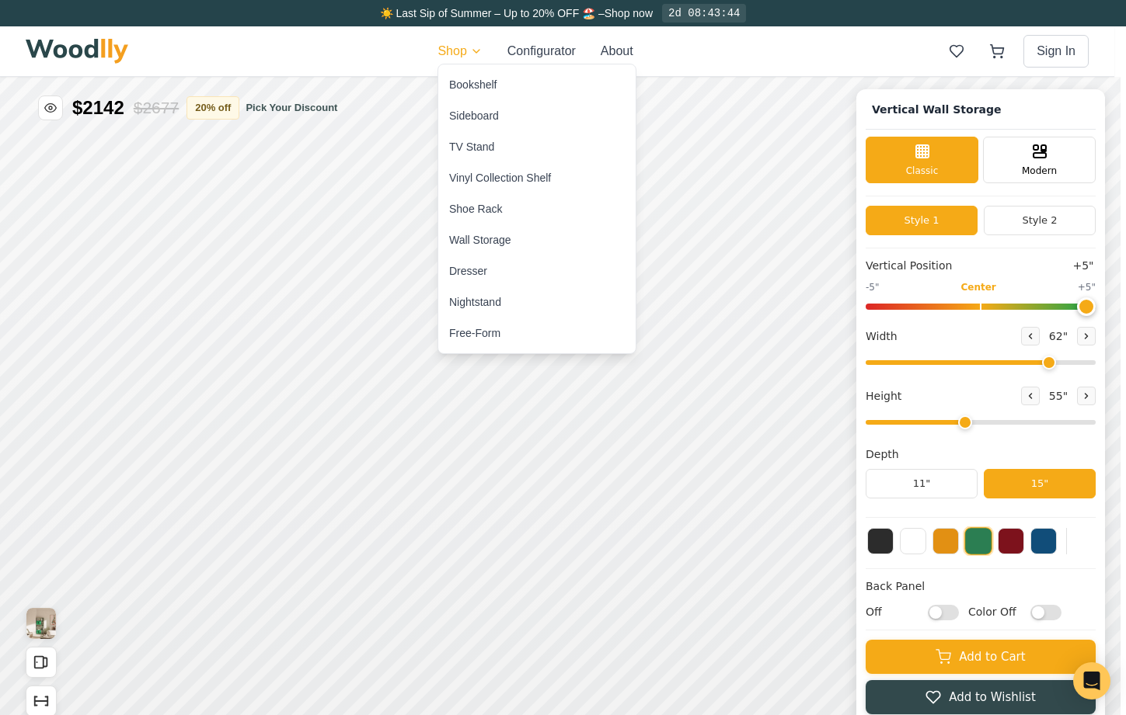
click at [479, 86] on div "Bookshelf" at bounding box center [472, 85] width 47 height 16
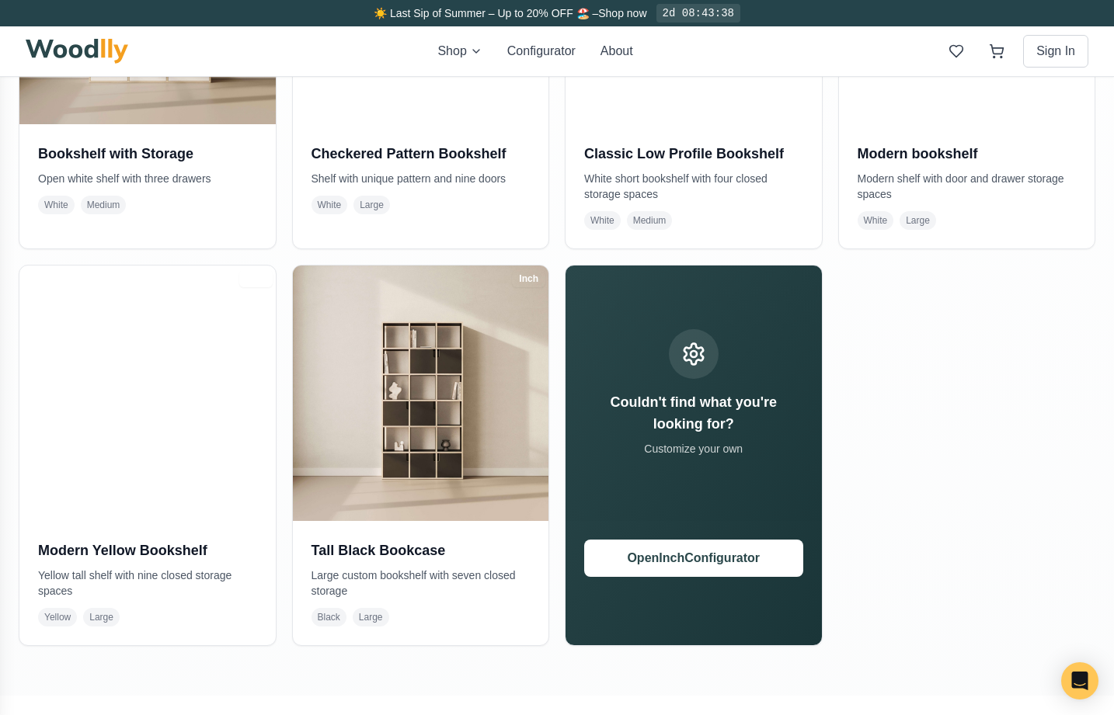
scroll to position [557, 0]
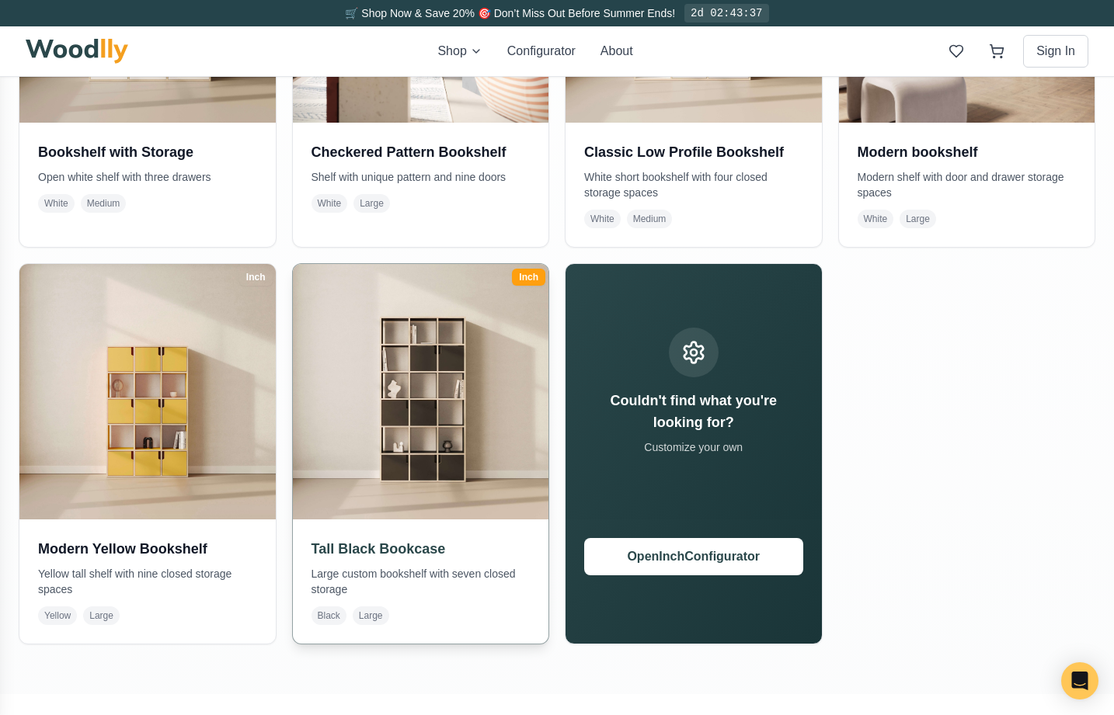
click at [419, 483] on img at bounding box center [420, 391] width 269 height 269
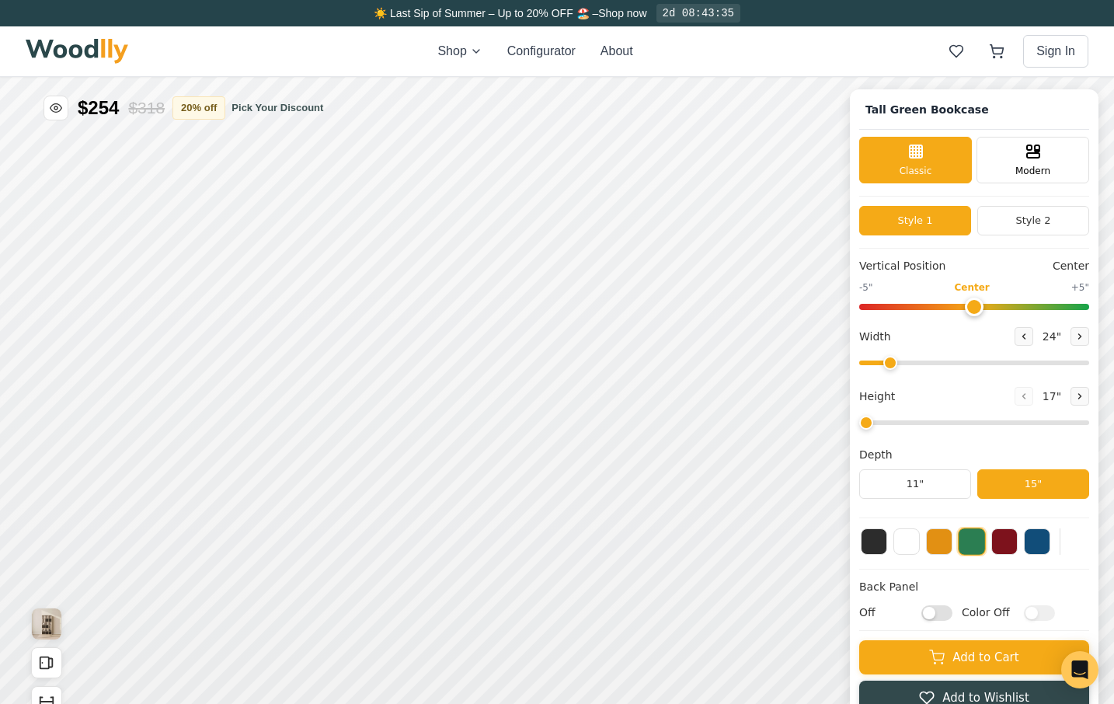
type input "45"
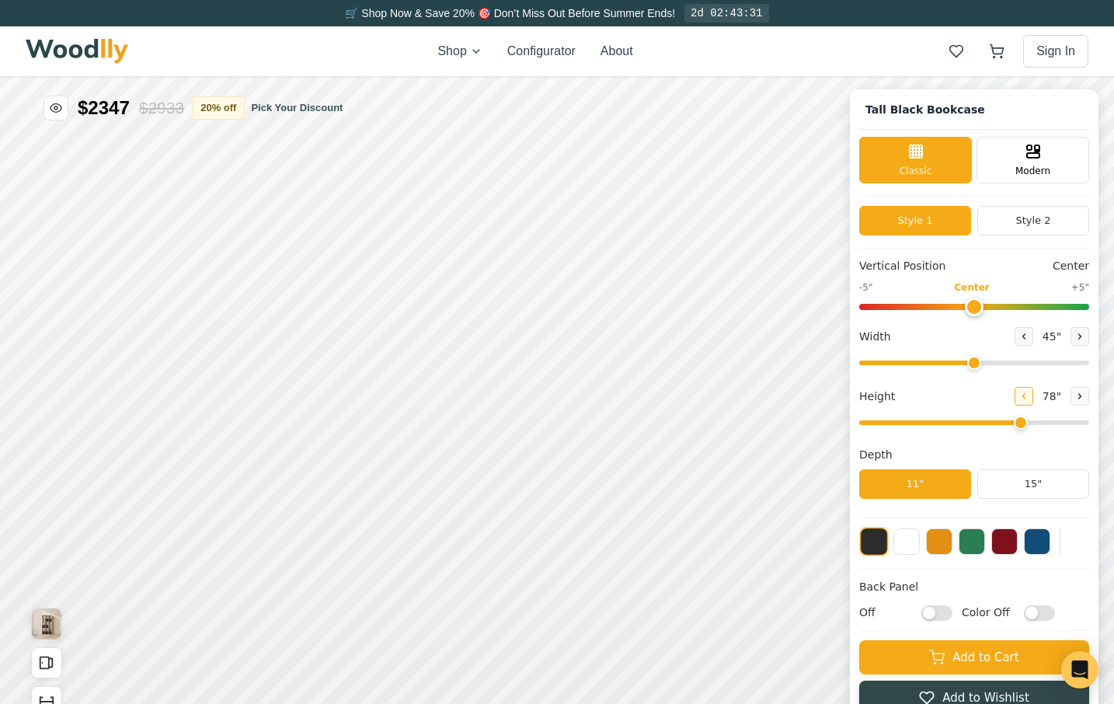
click at [1028, 399] on icon at bounding box center [1023, 395] width 9 height 9
type input "4"
click at [1089, 341] on button at bounding box center [1079, 336] width 19 height 19
drag, startPoint x: 993, startPoint y: 362, endPoint x: 1053, endPoint y: 363, distance: 59.8
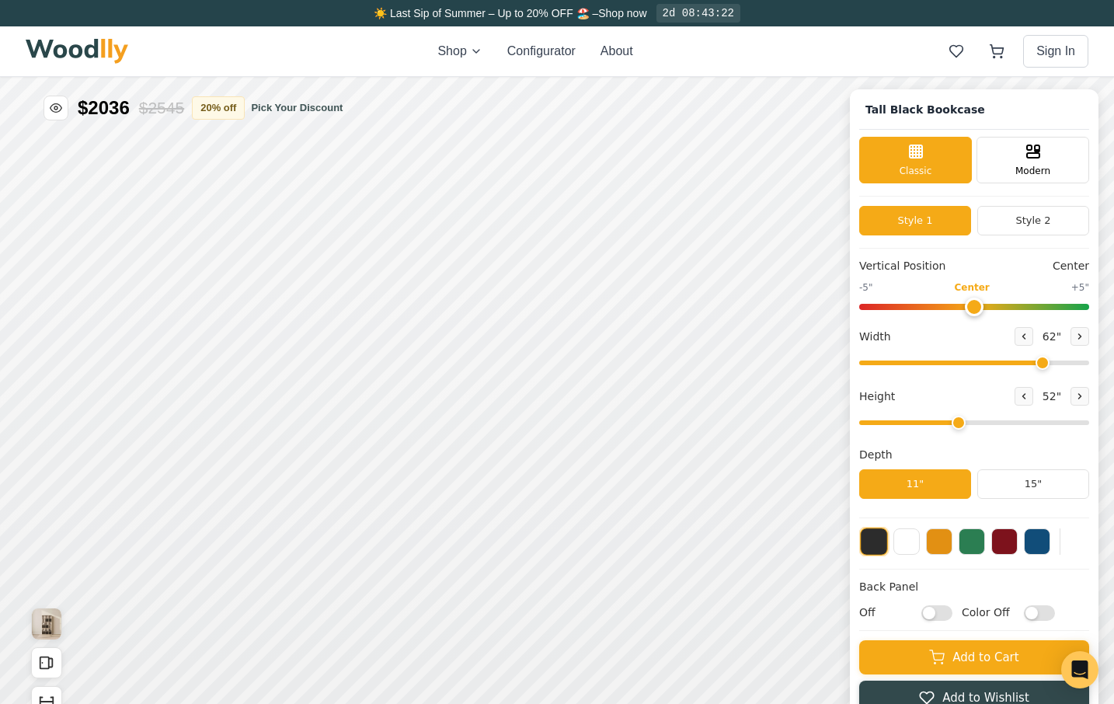
type input "62"
click at [1053, 363] on input "range" at bounding box center [974, 362] width 230 height 5
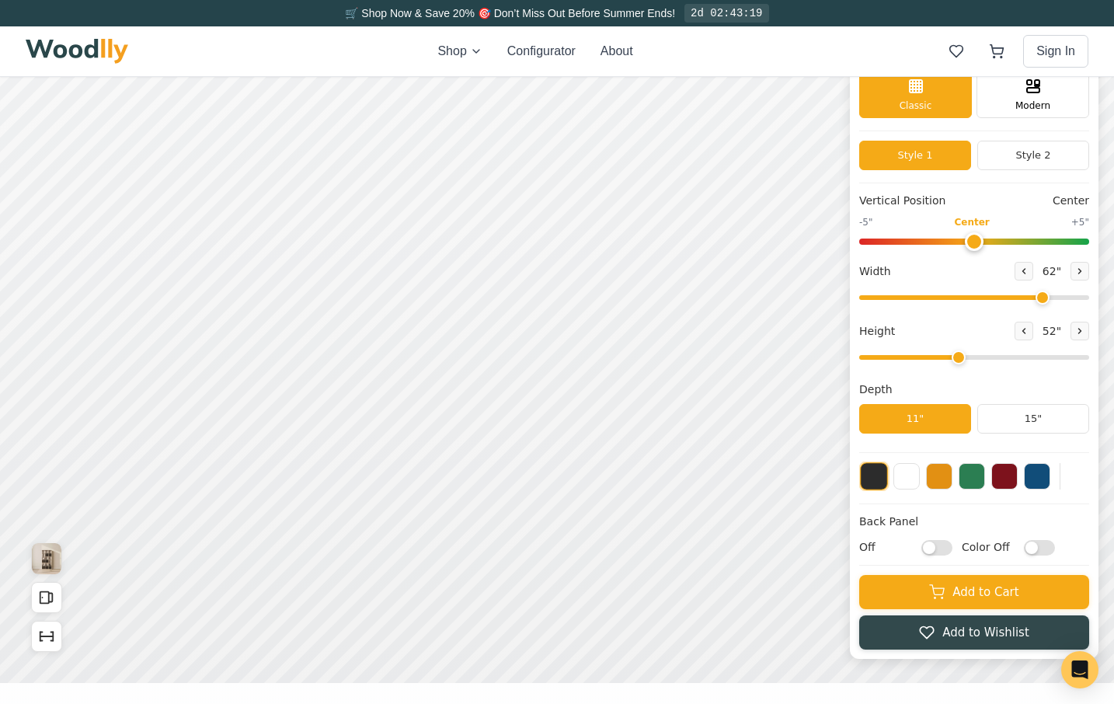
scroll to position [66, 0]
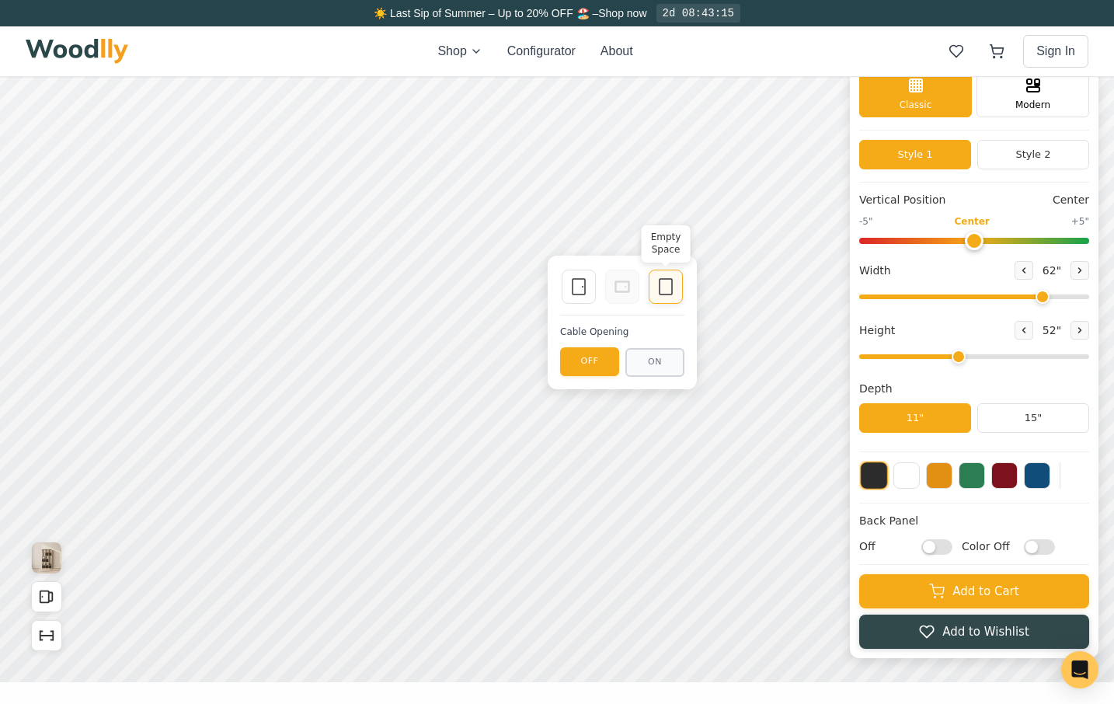
click at [654, 284] on div "Empty Space" at bounding box center [666, 287] width 34 height 34
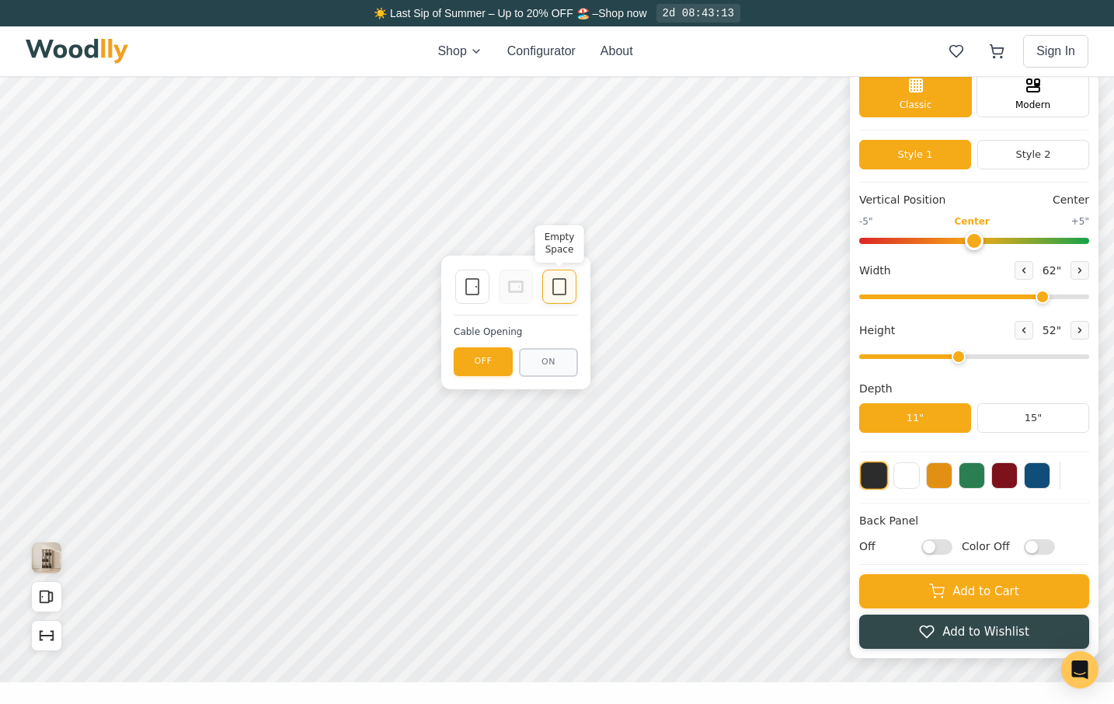
click at [553, 286] on icon at bounding box center [559, 286] width 19 height 19
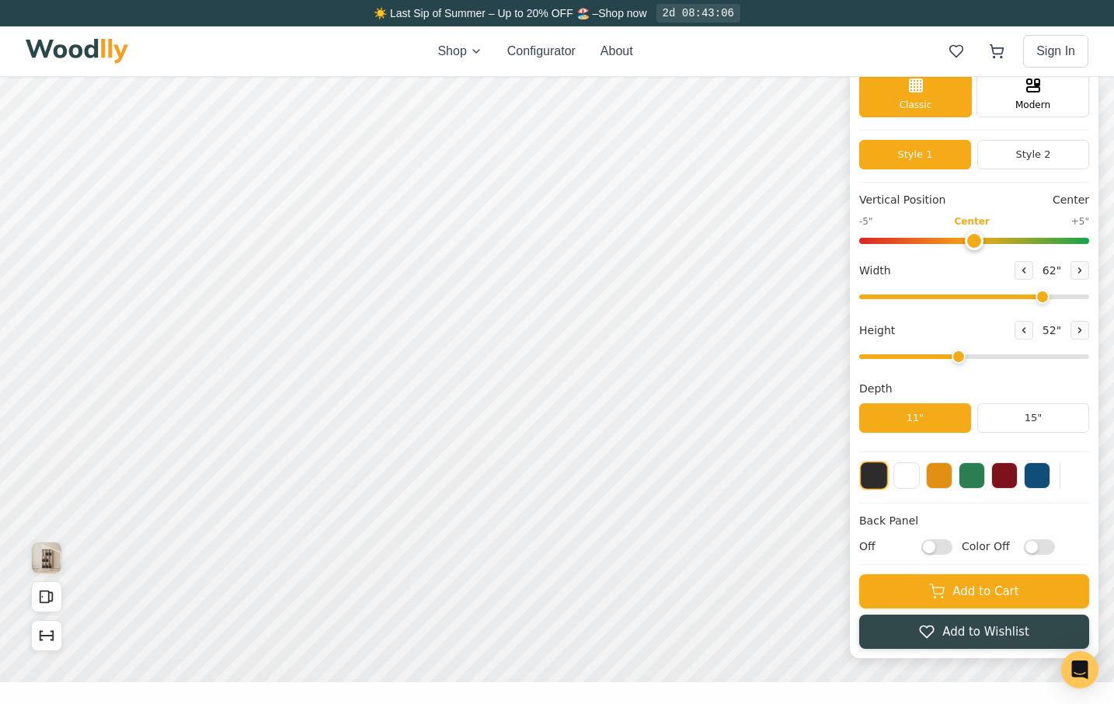
scroll to position [0, 6]
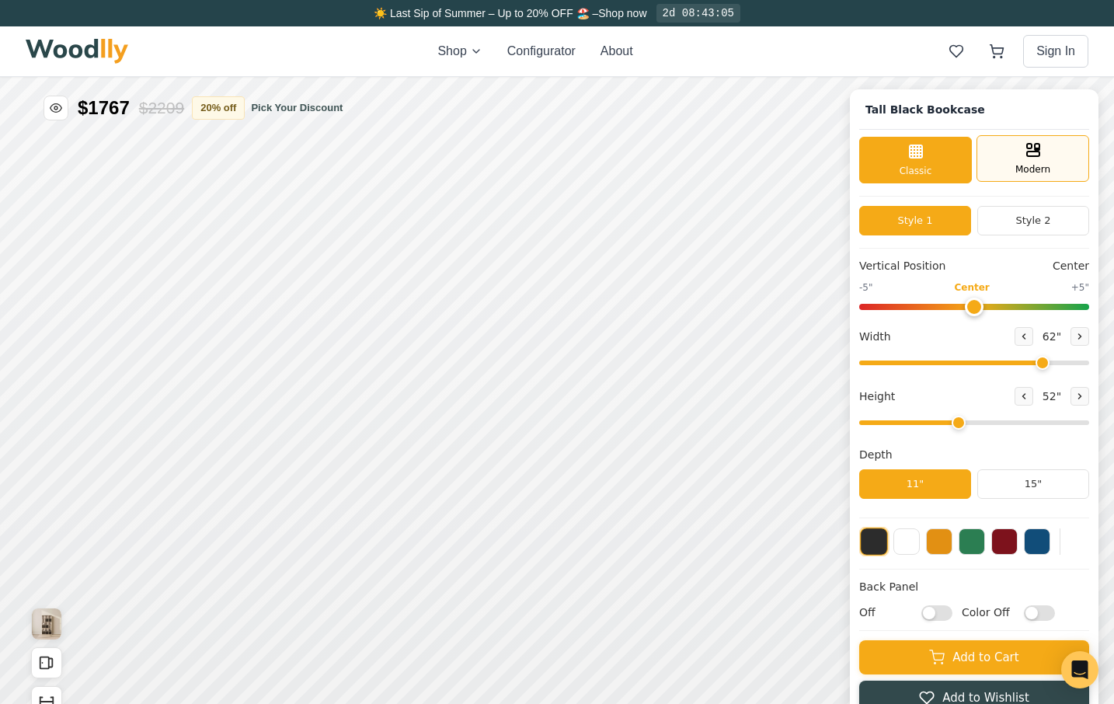
click at [1050, 172] on span "Modern" at bounding box center [1032, 169] width 35 height 14
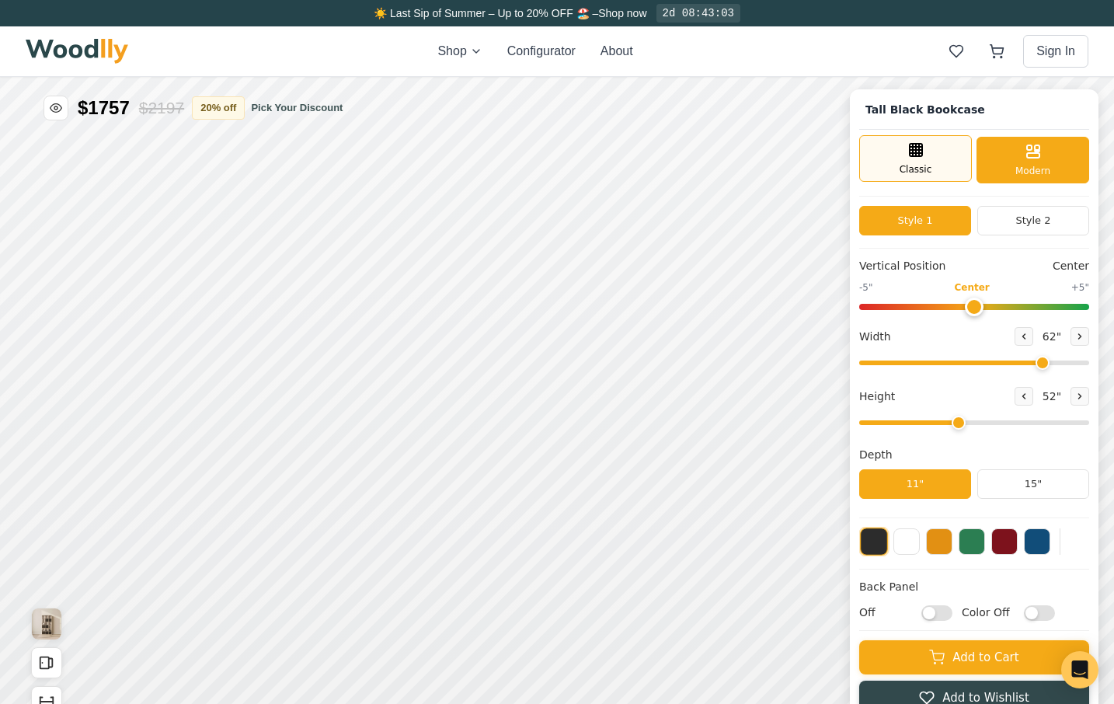
click at [925, 164] on span "Classic" at bounding box center [915, 169] width 33 height 14
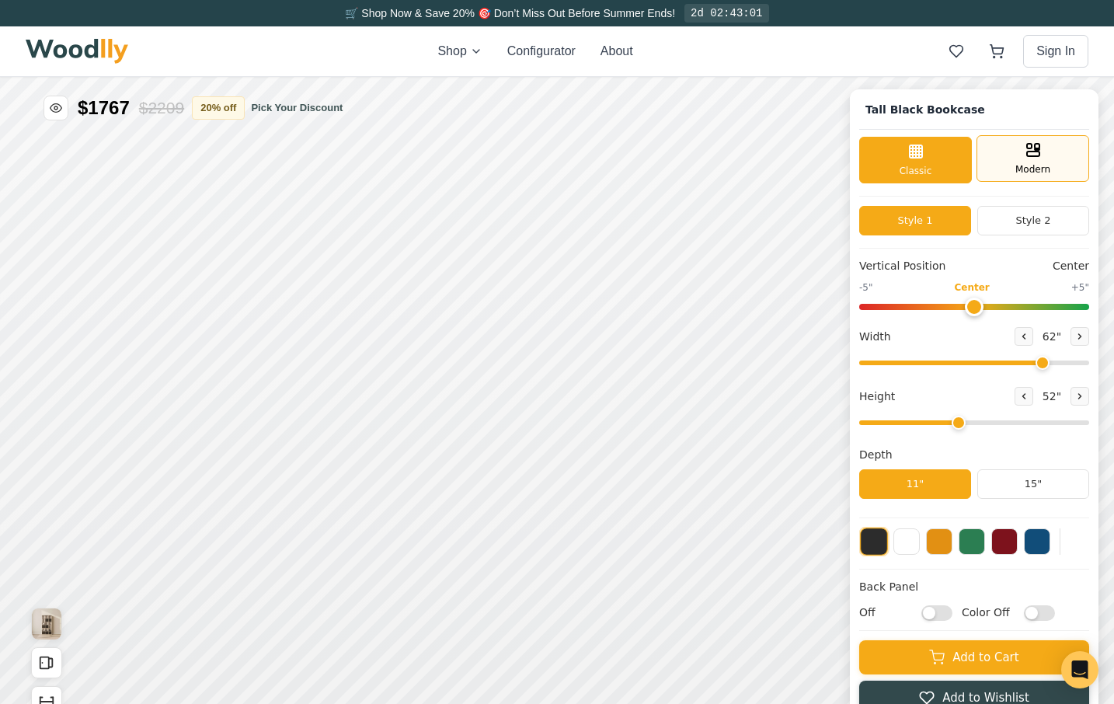
click at [1066, 148] on div "Modern" at bounding box center [1032, 158] width 113 height 47
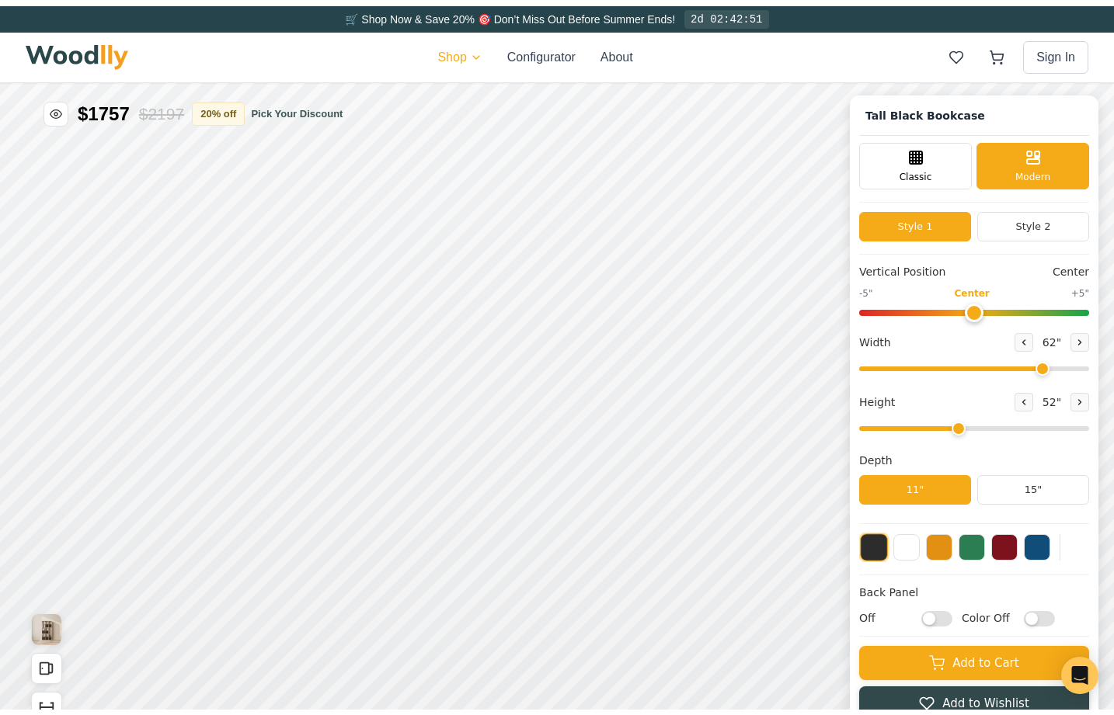
scroll to position [0, 0]
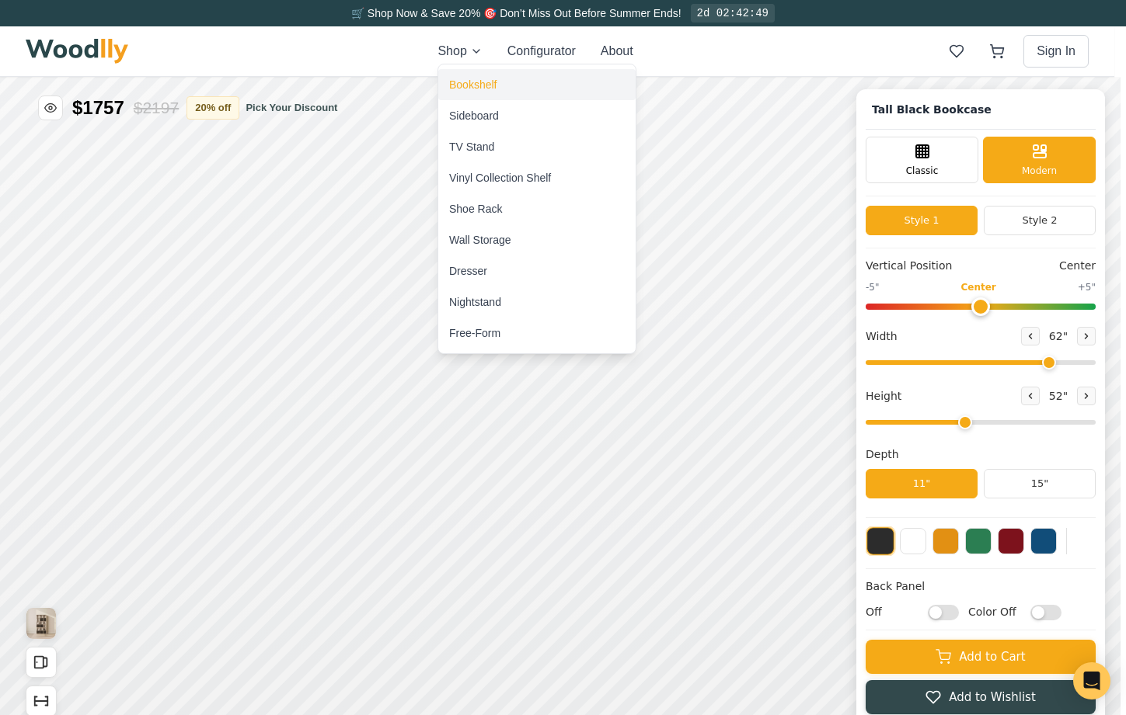
click at [474, 88] on div "Bookshelf" at bounding box center [472, 85] width 47 height 16
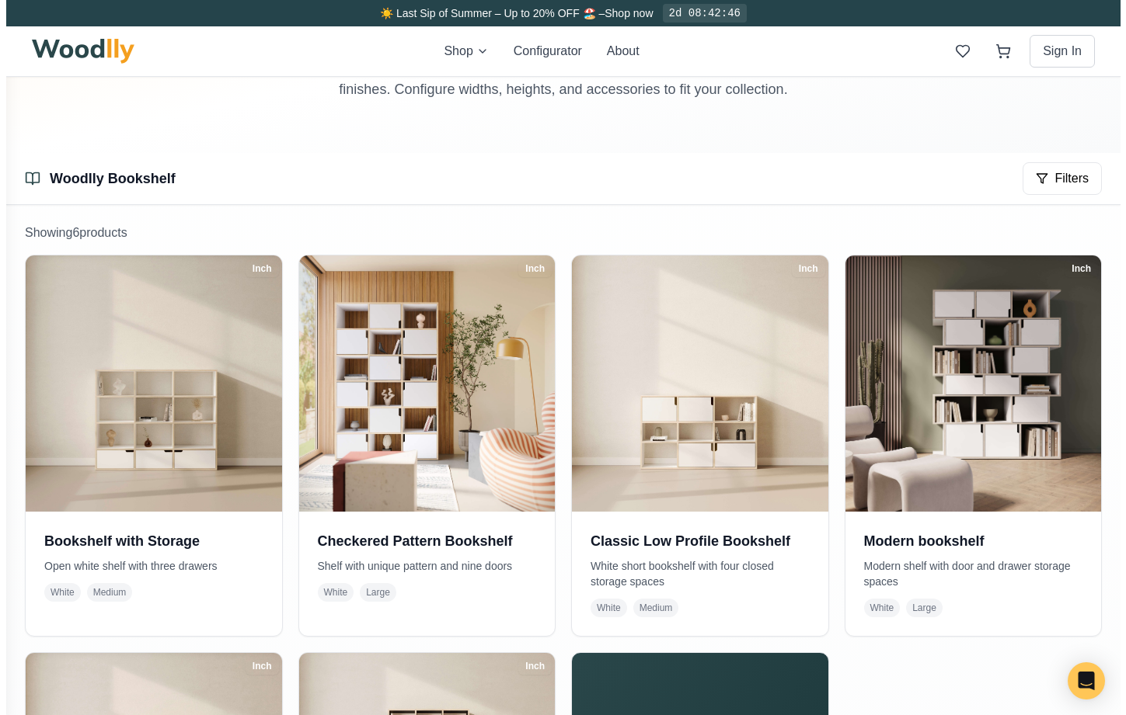
scroll to position [162, 0]
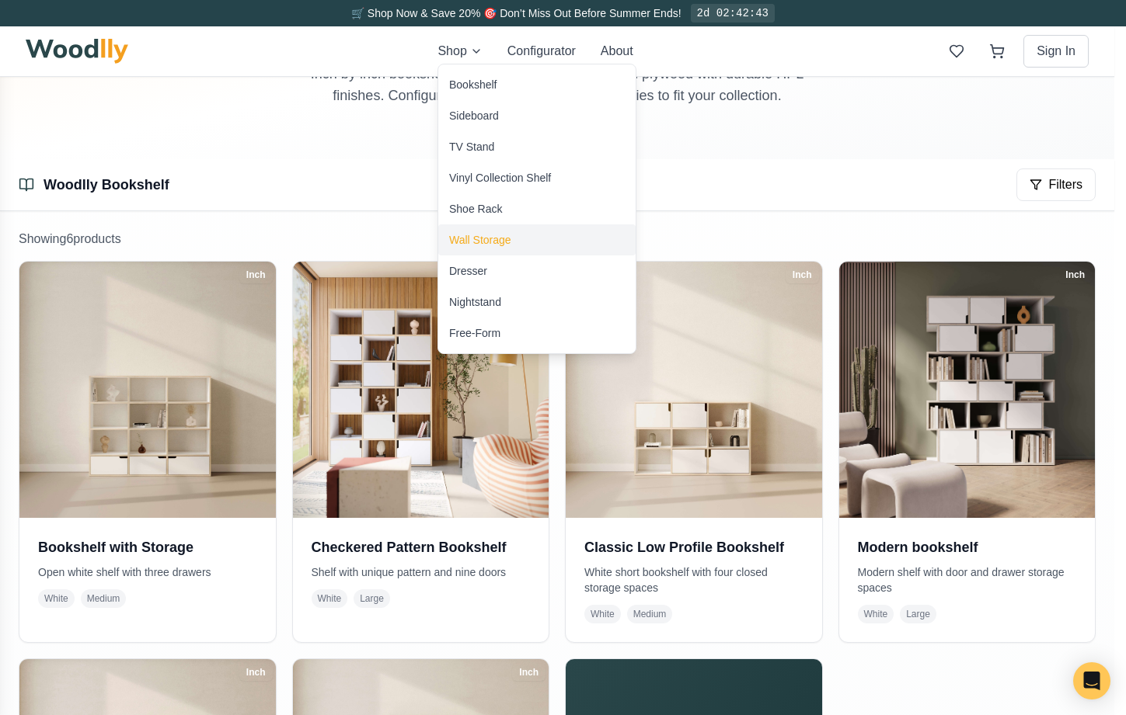
click at [484, 240] on div "Wall Storage" at bounding box center [480, 240] width 62 height 16
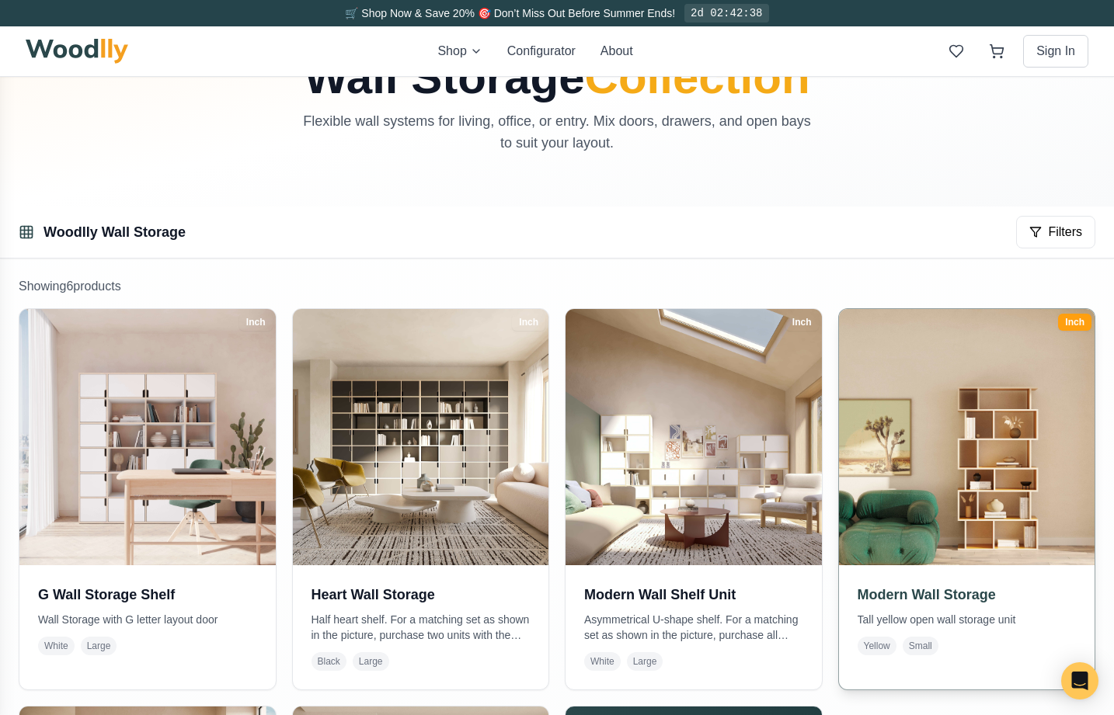
scroll to position [116, 0]
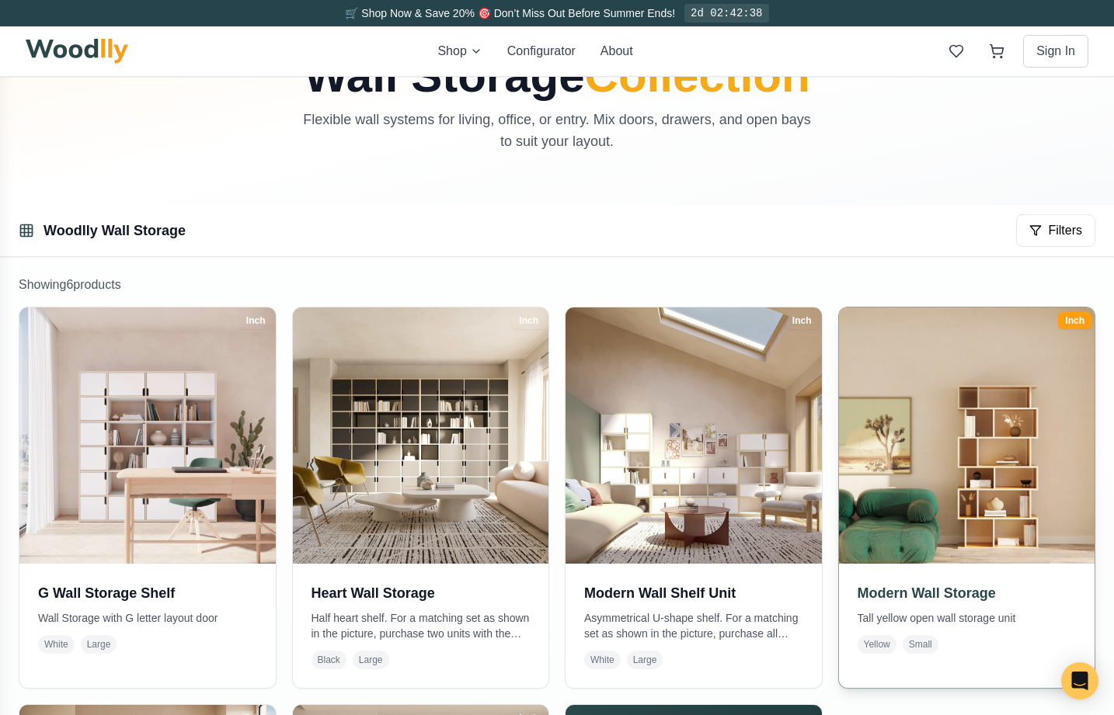
click at [917, 482] on img at bounding box center [966, 435] width 269 height 269
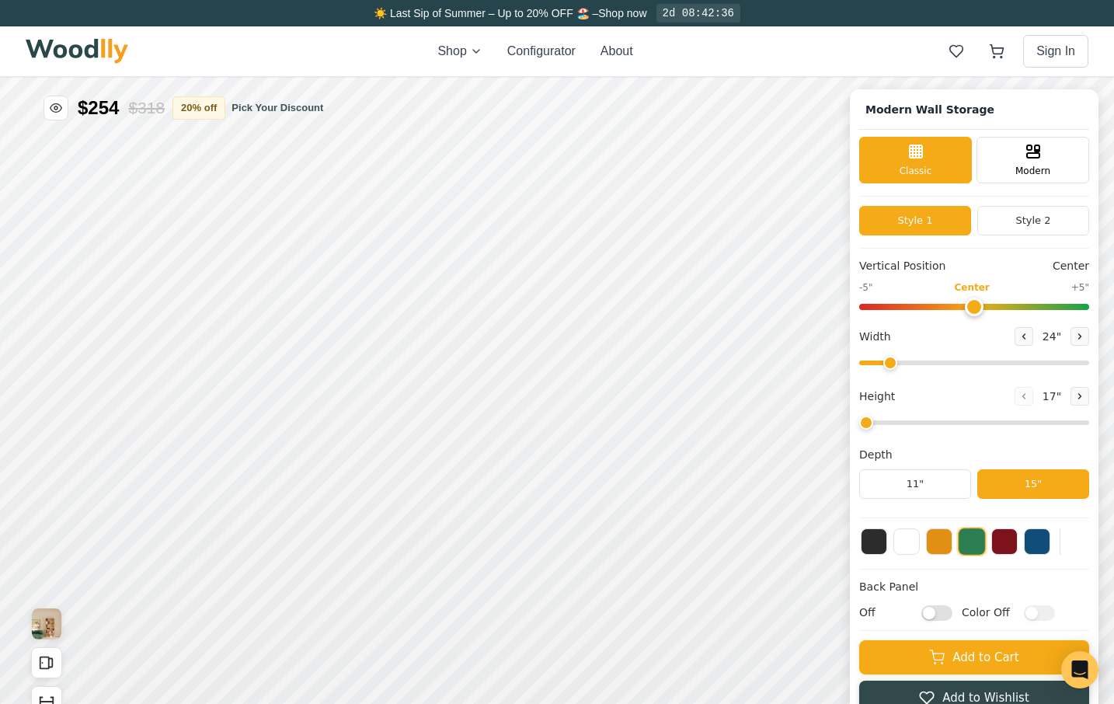
type input "-4"
type input "36"
type input "6"
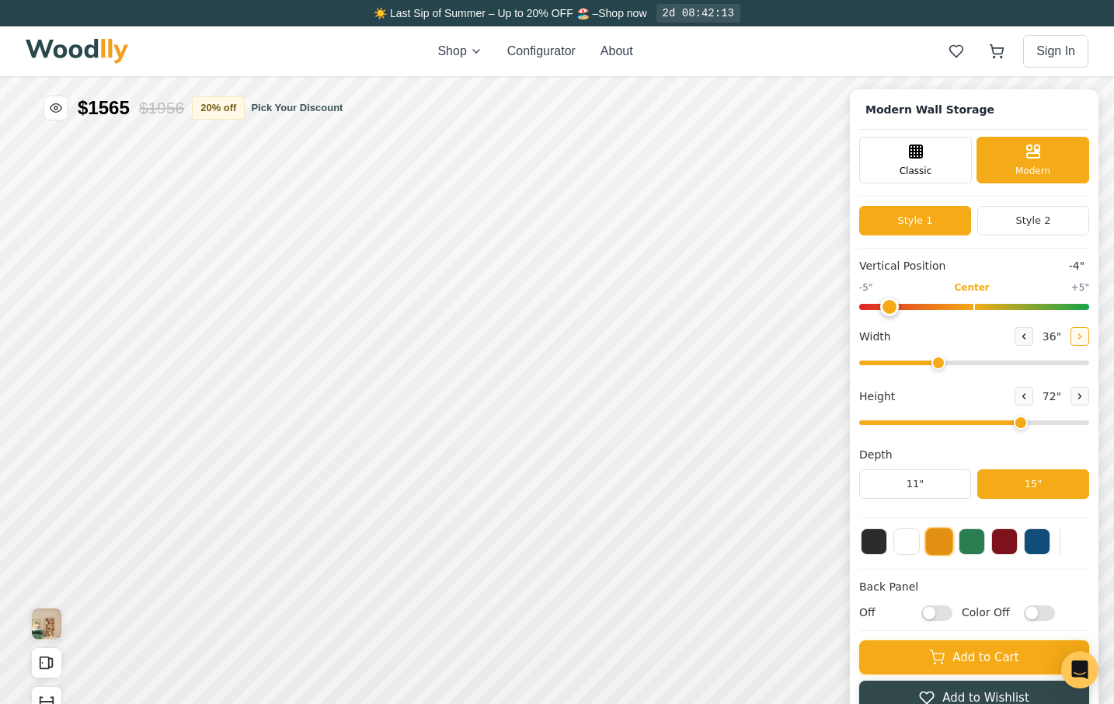
click at [1084, 332] on icon at bounding box center [1079, 336] width 9 height 9
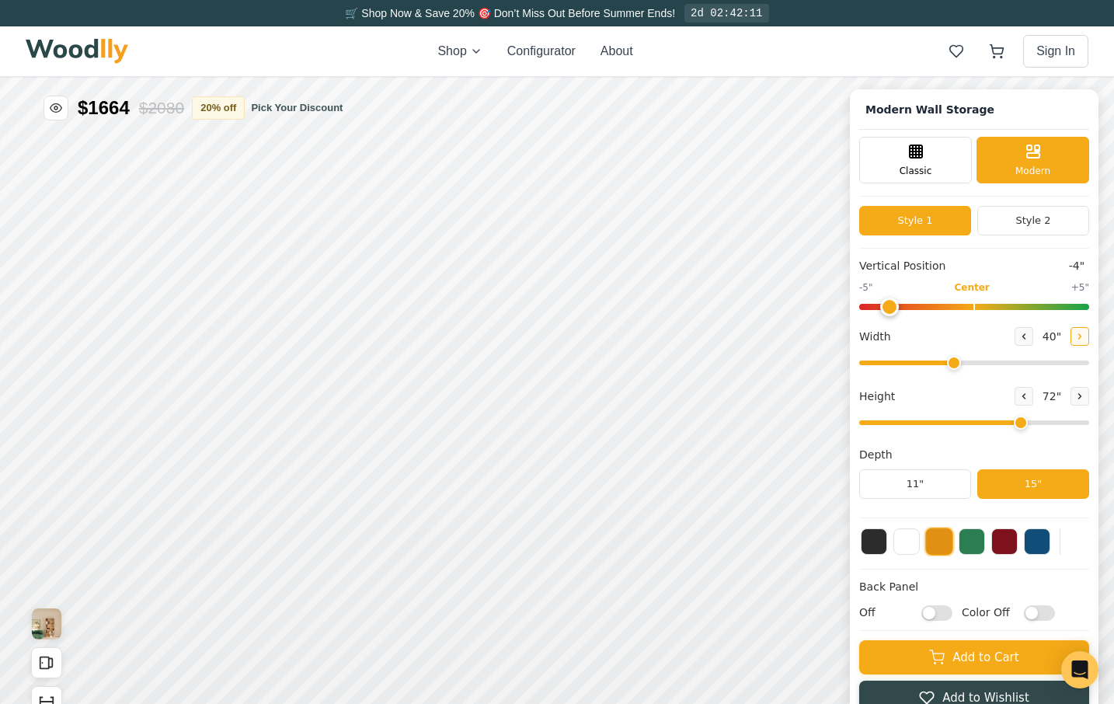
type input "41"
click at [1028, 395] on icon at bounding box center [1023, 395] width 9 height 9
type input "4"
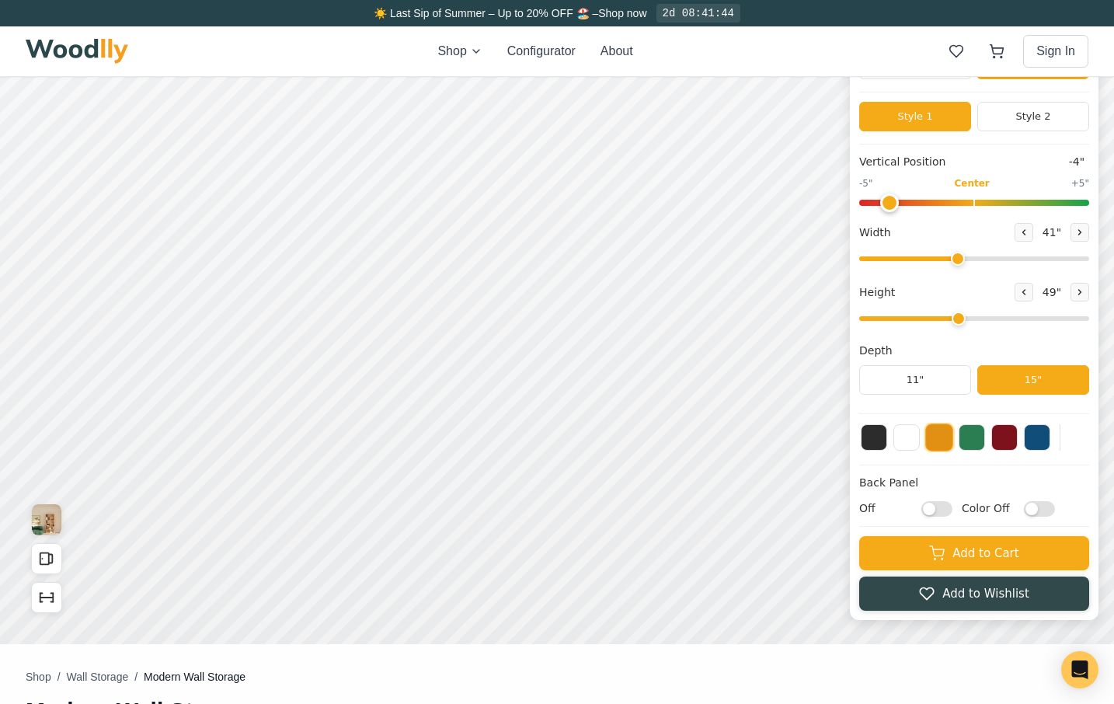
scroll to position [97, 0]
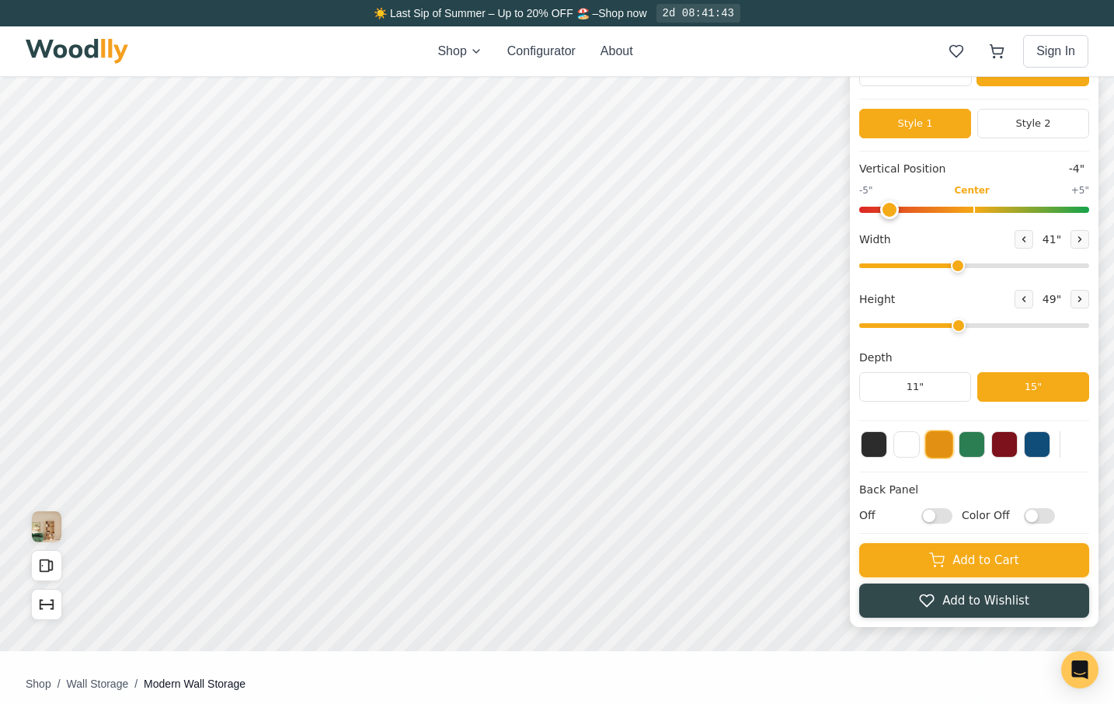
click at [944, 517] on input "Off" at bounding box center [936, 516] width 31 height 16
click at [952, 515] on input "On" at bounding box center [936, 516] width 31 height 16
checkbox input "false"
click at [1042, 518] on input "Color Off" at bounding box center [1039, 516] width 31 height 16
click at [1055, 516] on input "Color On" at bounding box center [1039, 516] width 31 height 16
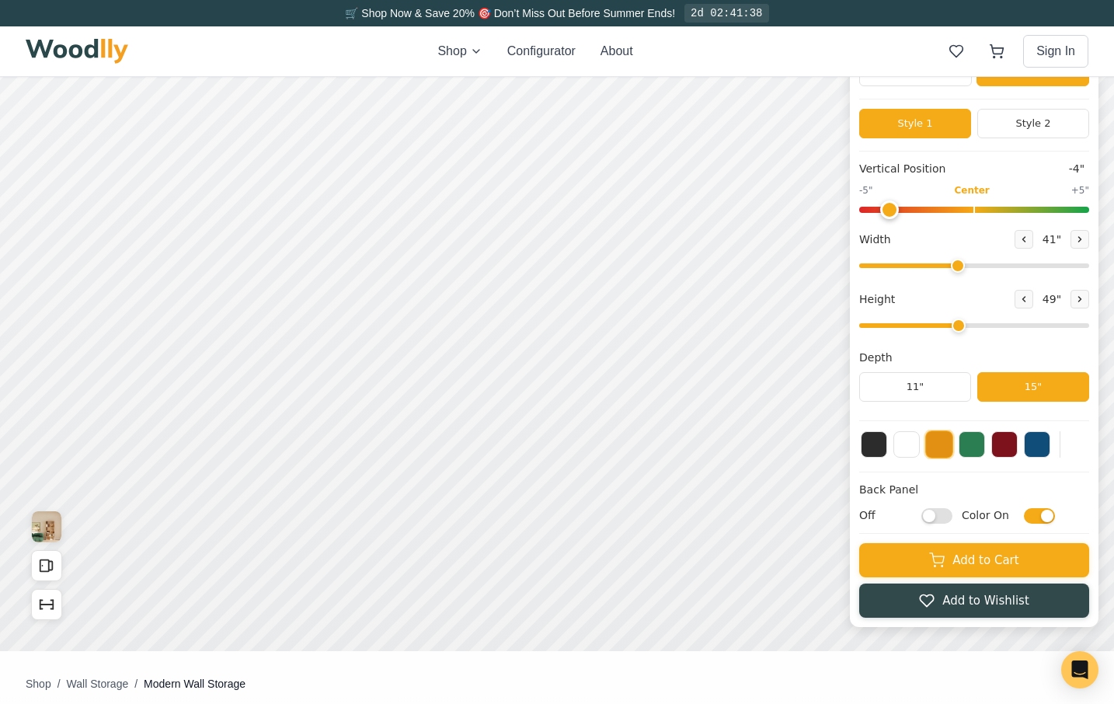
checkbox input "false"
click at [919, 447] on button at bounding box center [906, 443] width 26 height 26
click at [886, 445] on button at bounding box center [874, 443] width 26 height 26
click at [985, 446] on button at bounding box center [972, 443] width 26 height 26
click at [1013, 446] on button at bounding box center [1004, 443] width 26 height 26
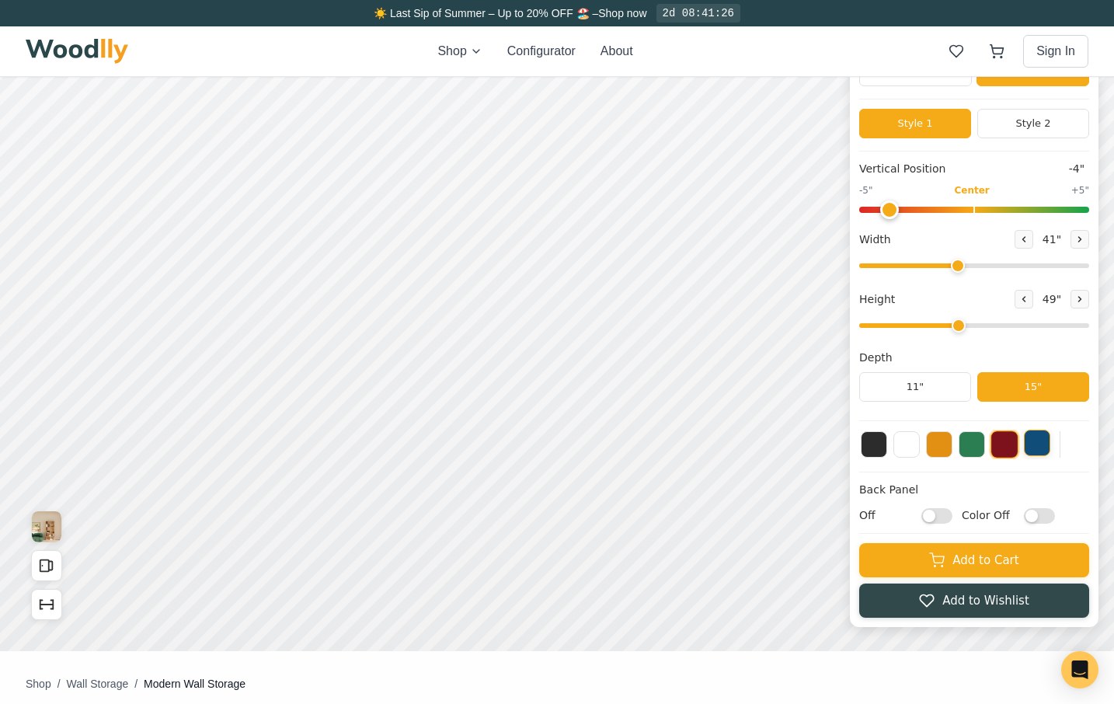
click at [1050, 447] on button at bounding box center [1037, 443] width 26 height 26
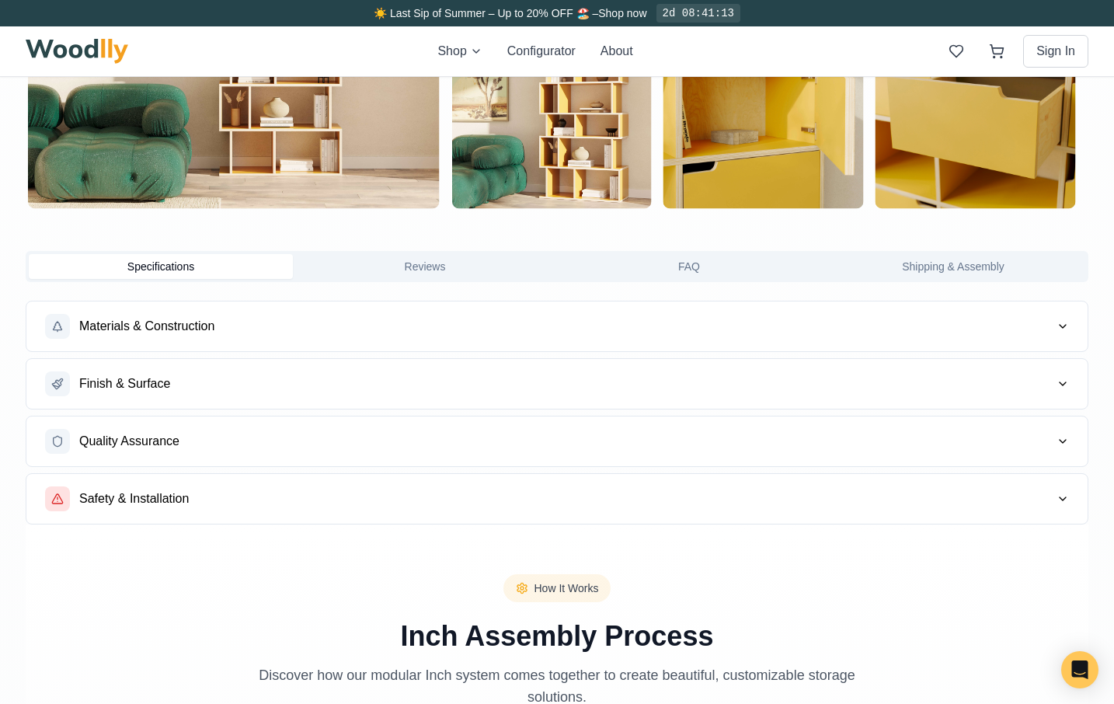
scroll to position [1096, 6]
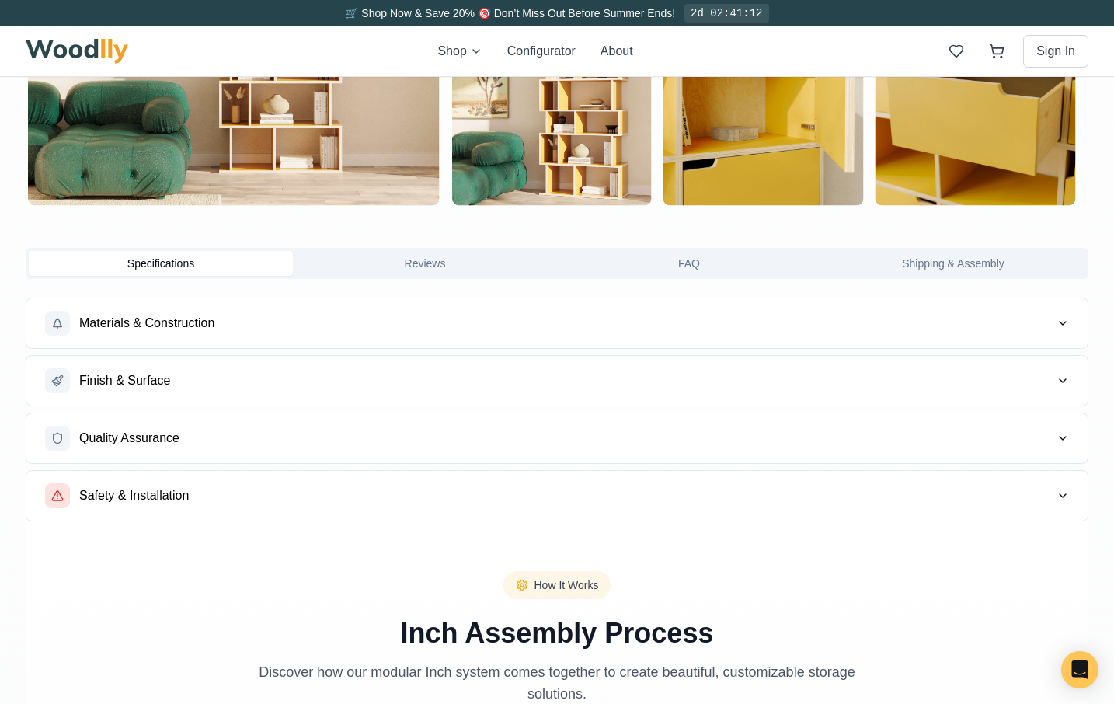
click at [1025, 378] on button "Finish & Surface" at bounding box center [556, 381] width 1061 height 50
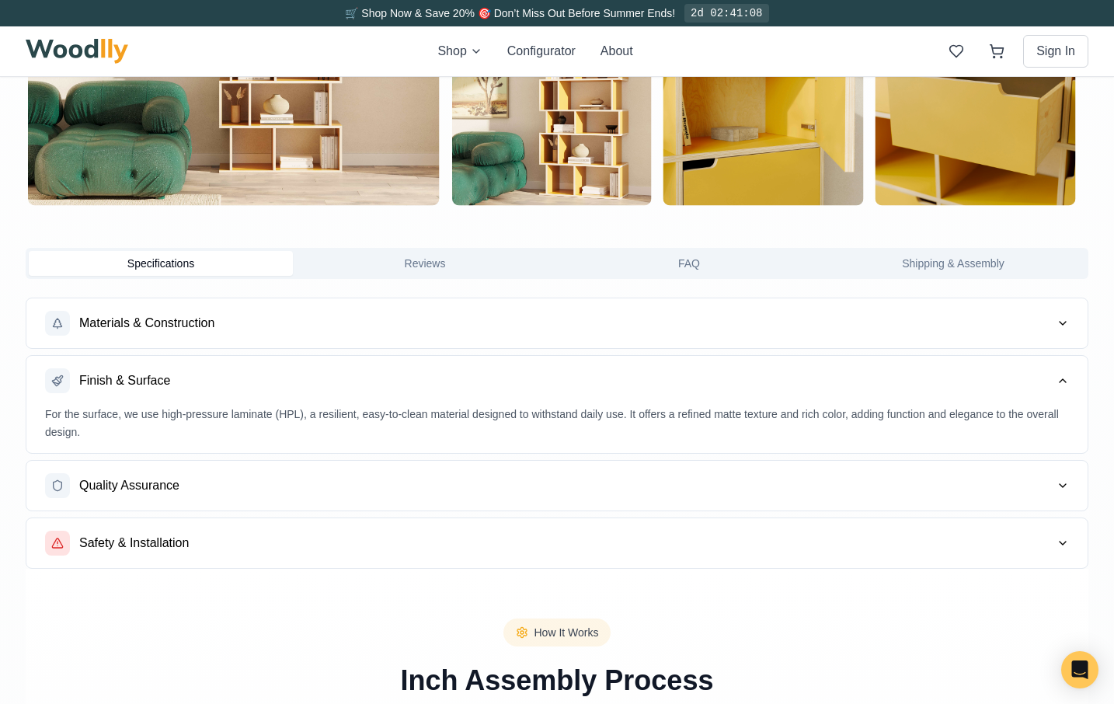
click at [1025, 378] on button "Finish & Surface" at bounding box center [556, 381] width 1061 height 50
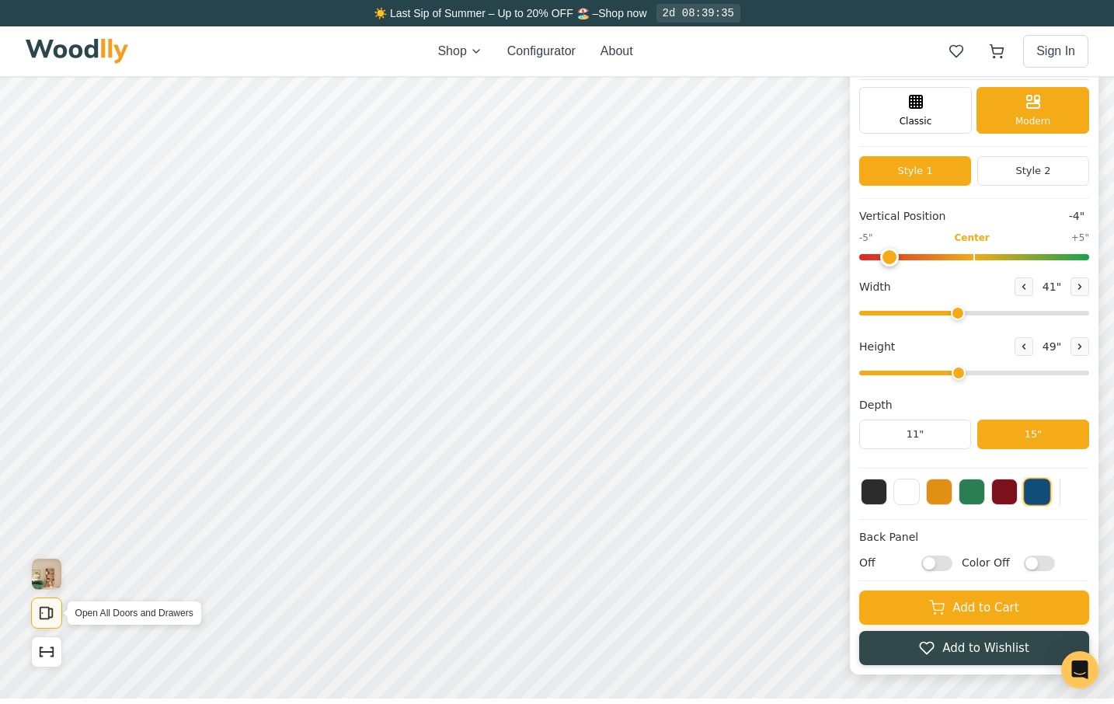
scroll to position [61, 6]
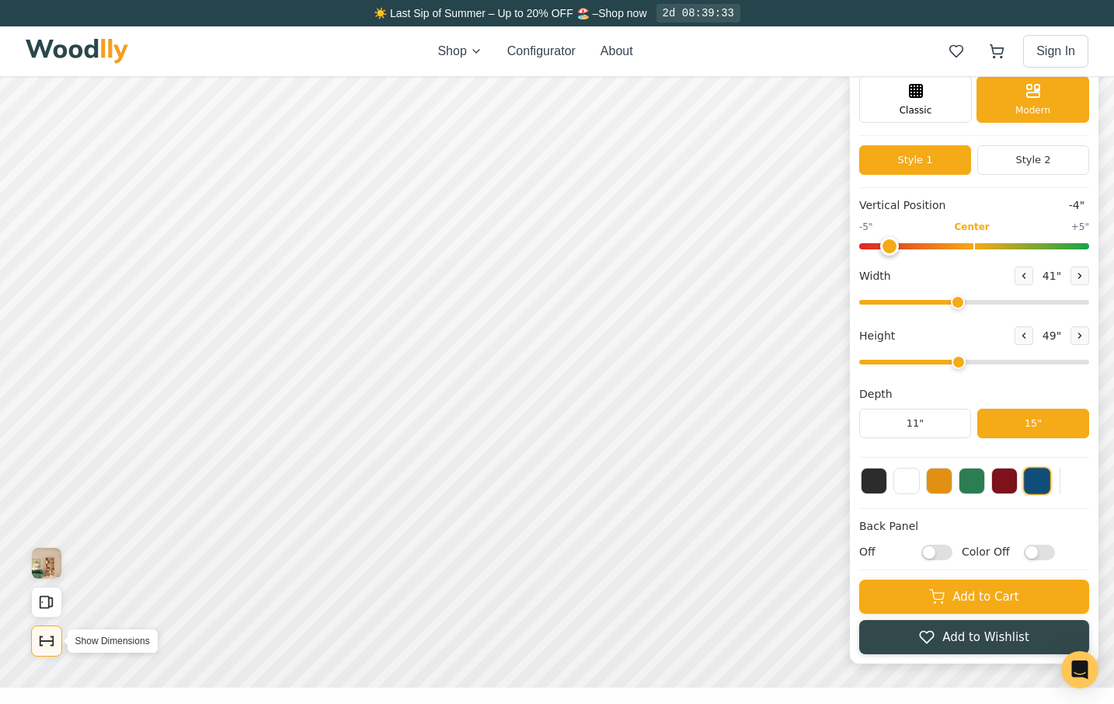
click at [43, 637] on icon "Show Dimensions" at bounding box center [46, 640] width 17 height 17
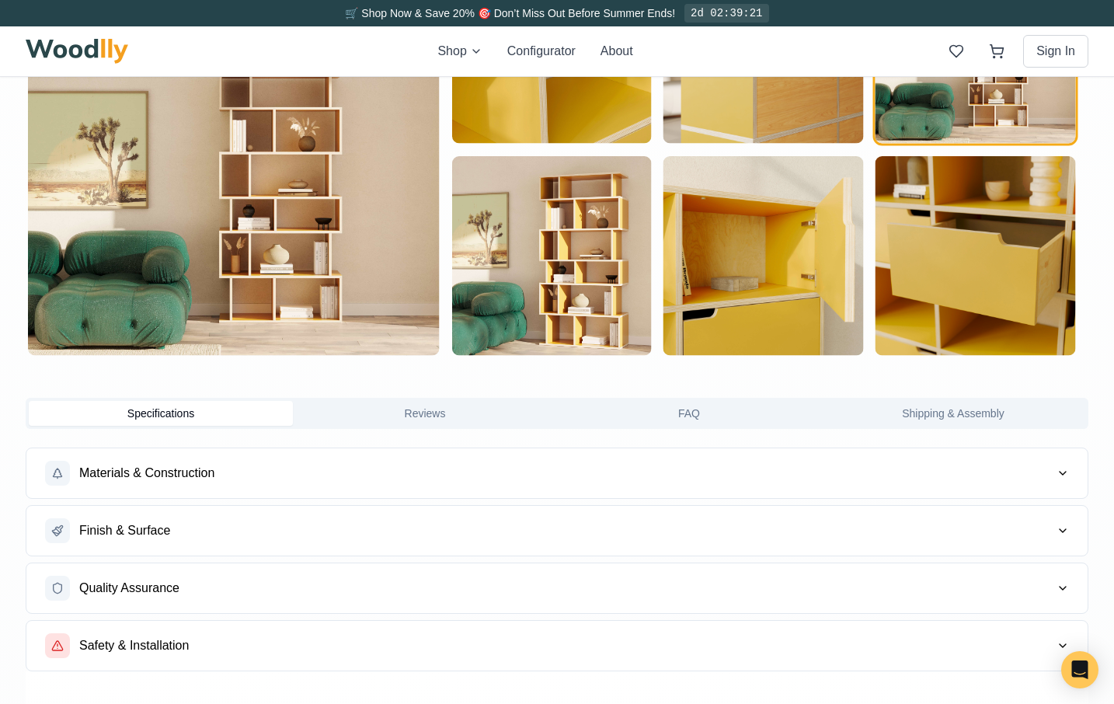
scroll to position [949, 6]
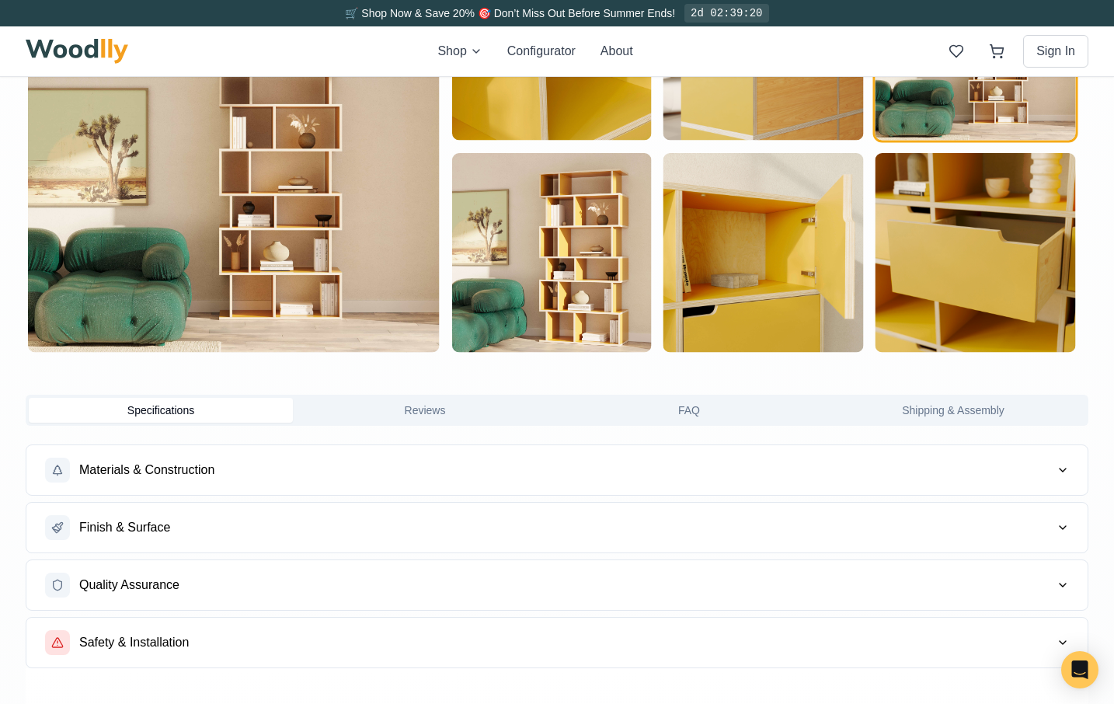
click at [715, 407] on button "FAQ" at bounding box center [689, 410] width 264 height 25
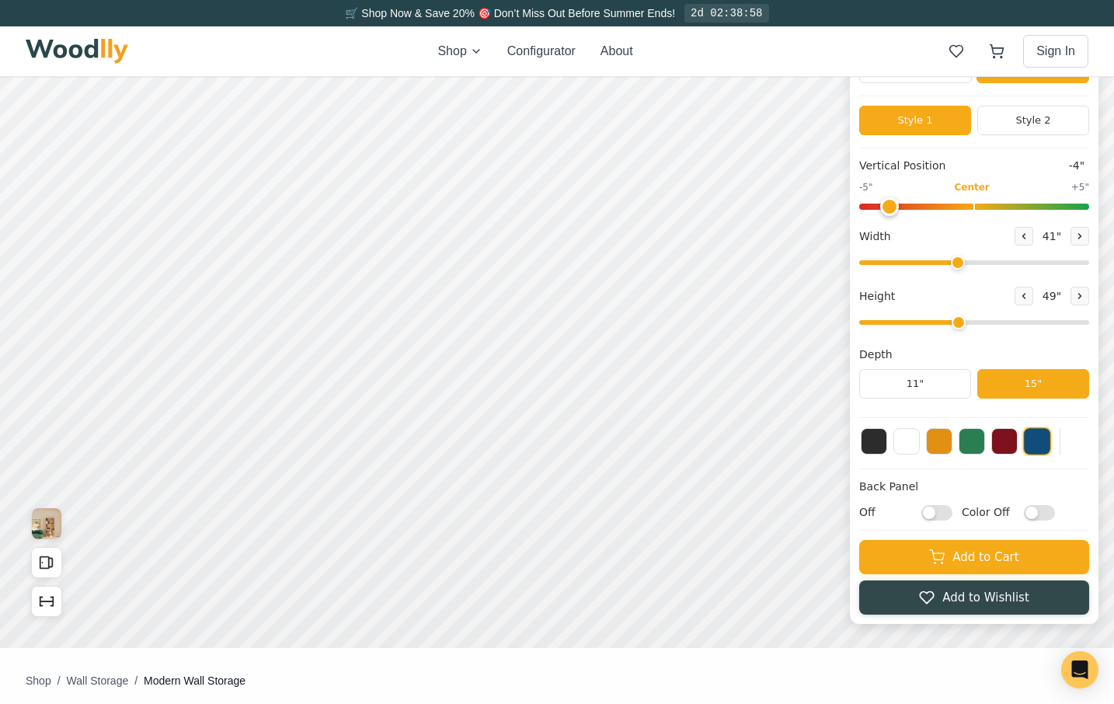
scroll to position [0, 6]
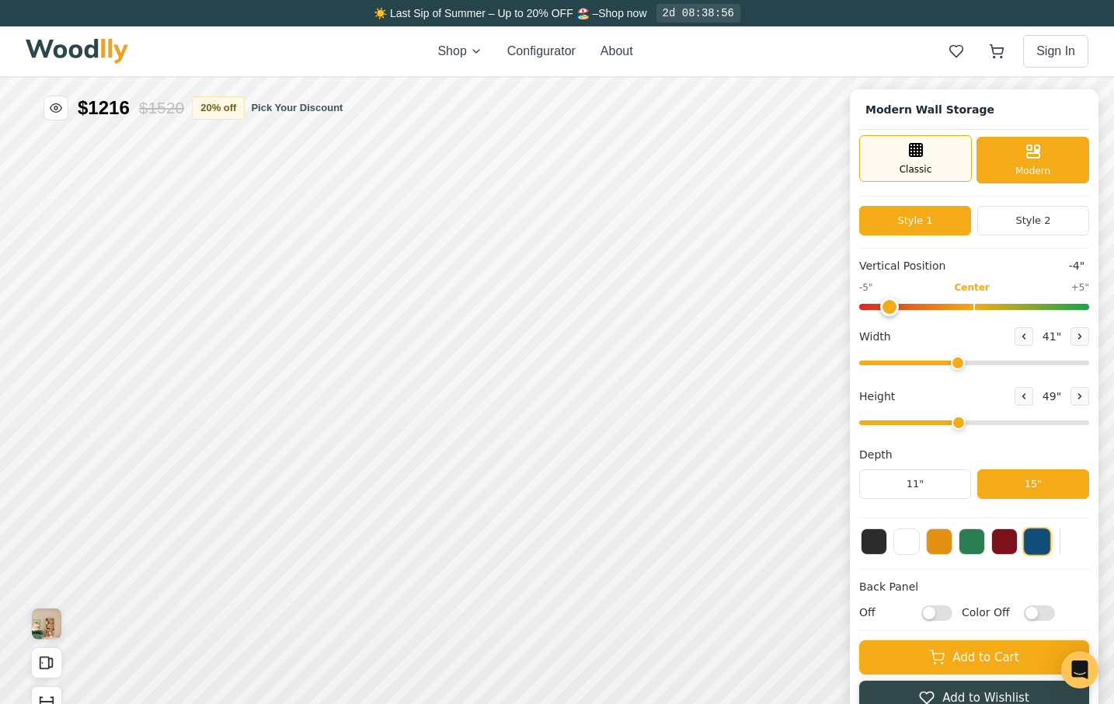
click at [921, 165] on span "Classic" at bounding box center [915, 169] width 33 height 14
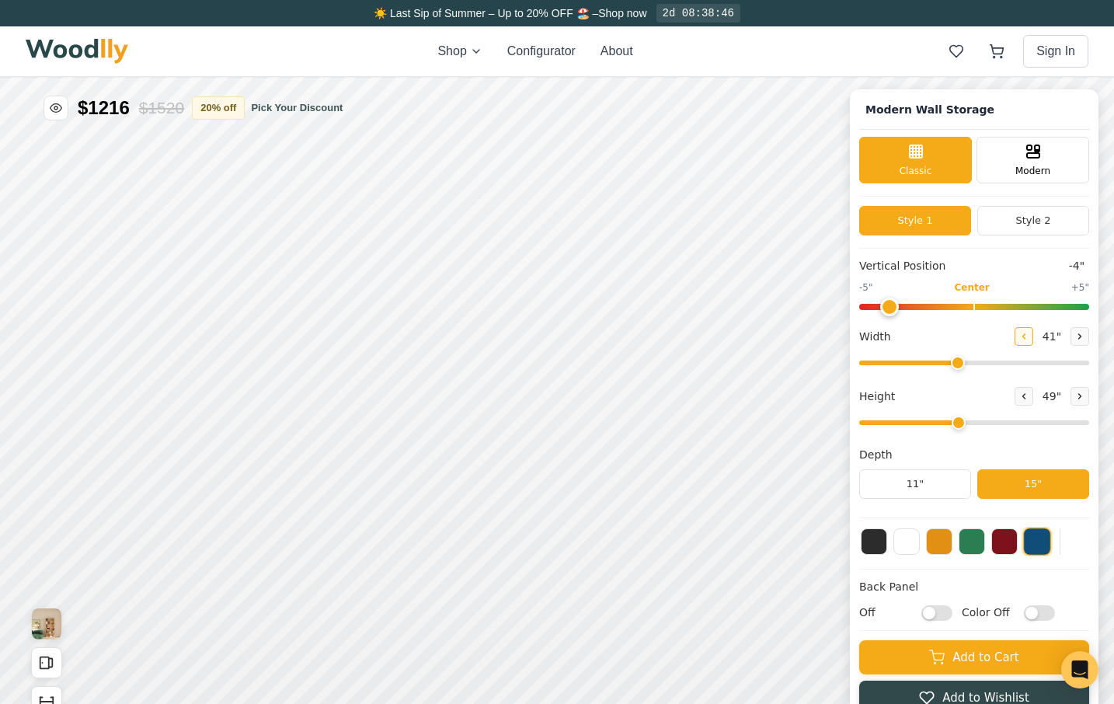
click at [1028, 339] on icon at bounding box center [1023, 336] width 9 height 9
click at [1084, 337] on icon at bounding box center [1079, 336] width 9 height 9
click at [664, 350] on icon at bounding box center [665, 352] width 19 height 19
click at [708, 354] on icon at bounding box center [708, 352] width 19 height 19
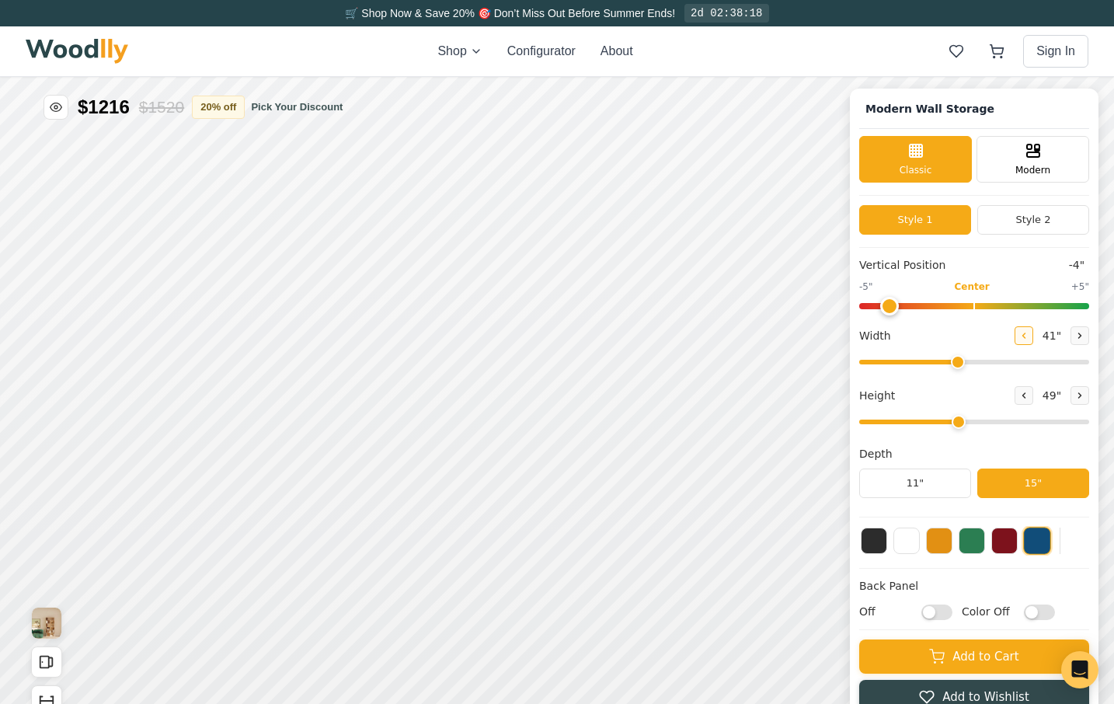
click at [1028, 334] on button at bounding box center [1023, 335] width 19 height 19
click at [1028, 333] on button at bounding box center [1023, 335] width 19 height 19
click at [1029, 334] on button at bounding box center [1023, 335] width 19 height 19
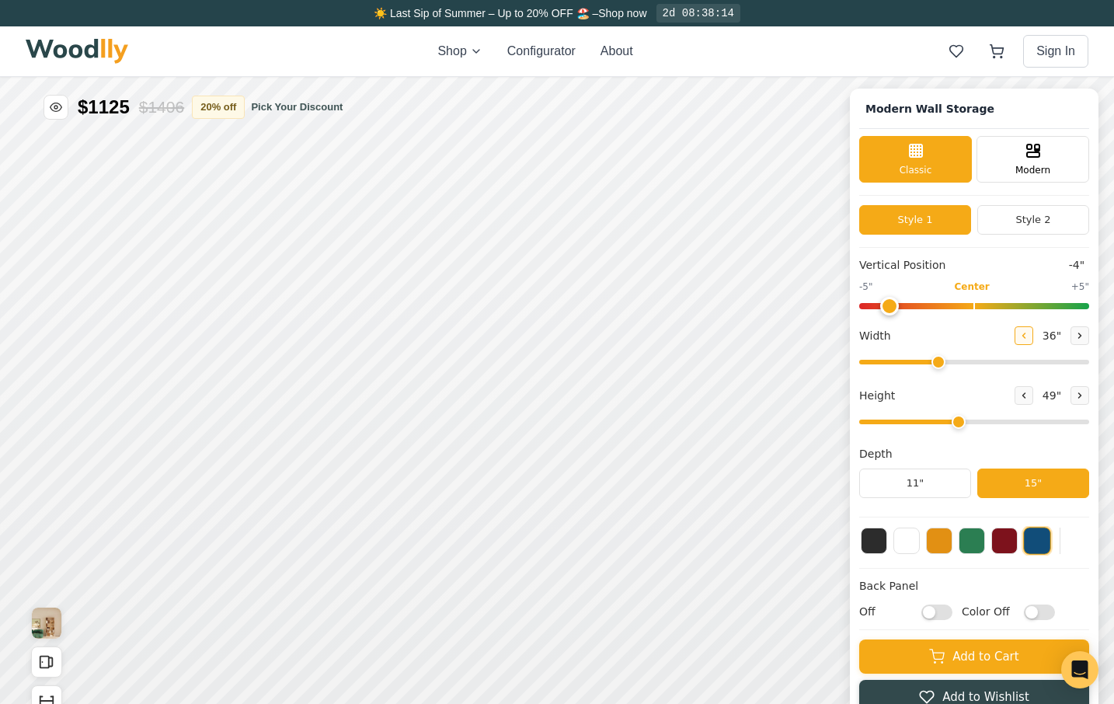
click at [1029, 334] on button at bounding box center [1023, 335] width 19 height 19
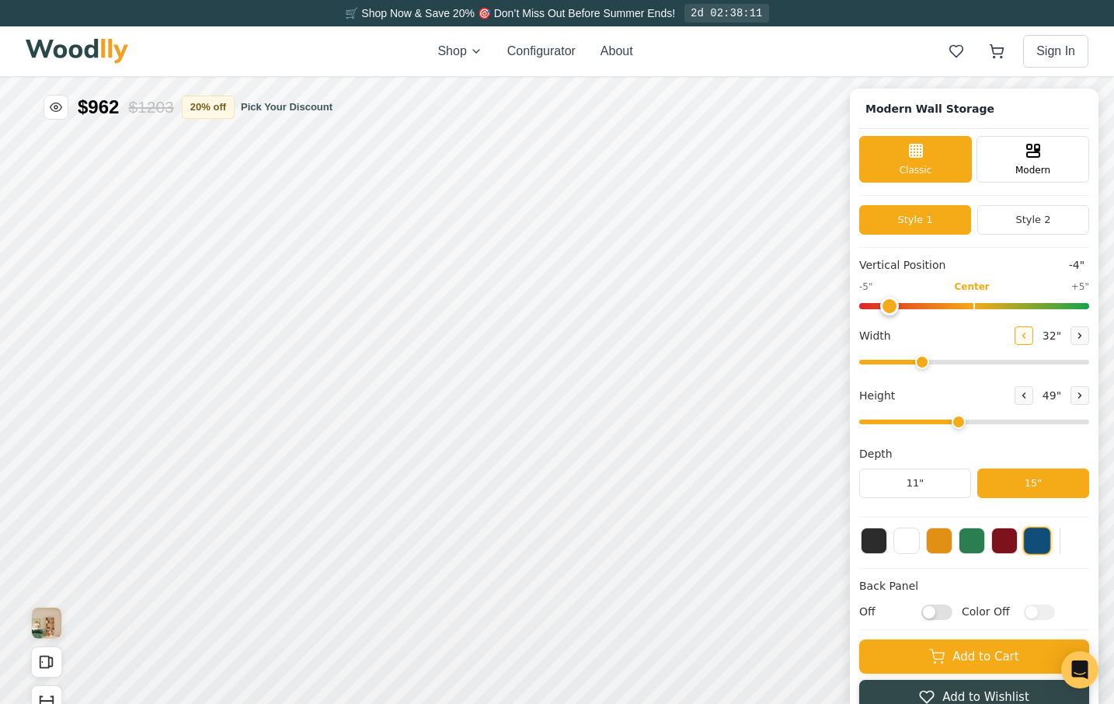
type input "31"
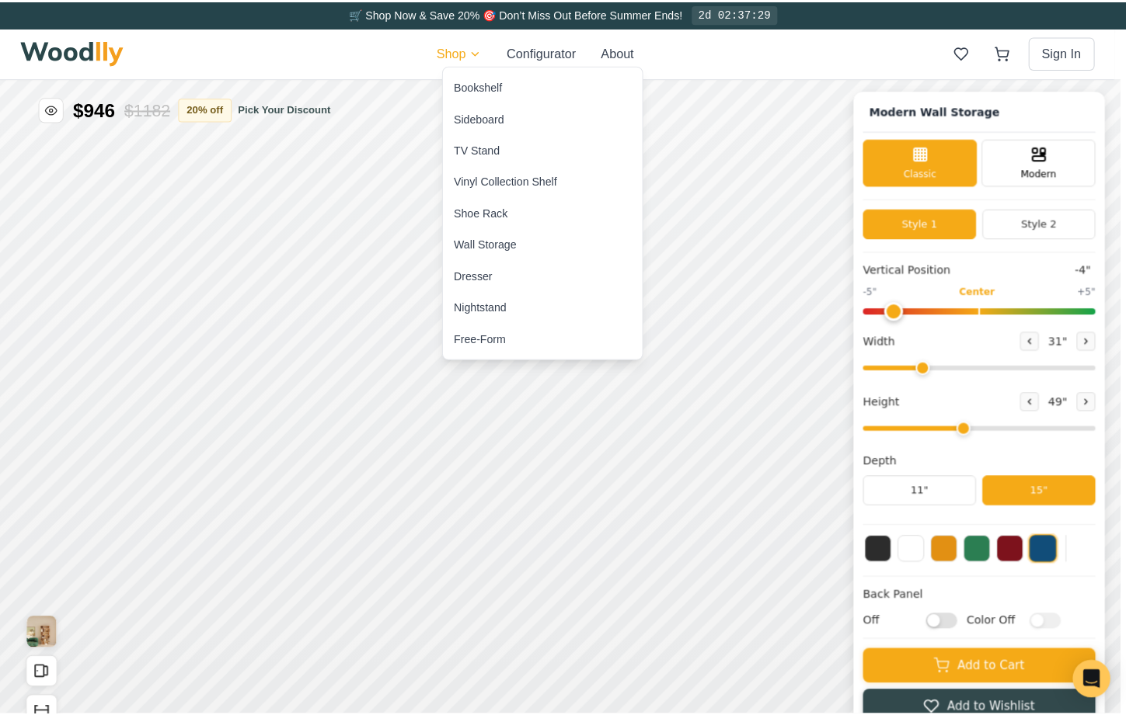
scroll to position [1, 0]
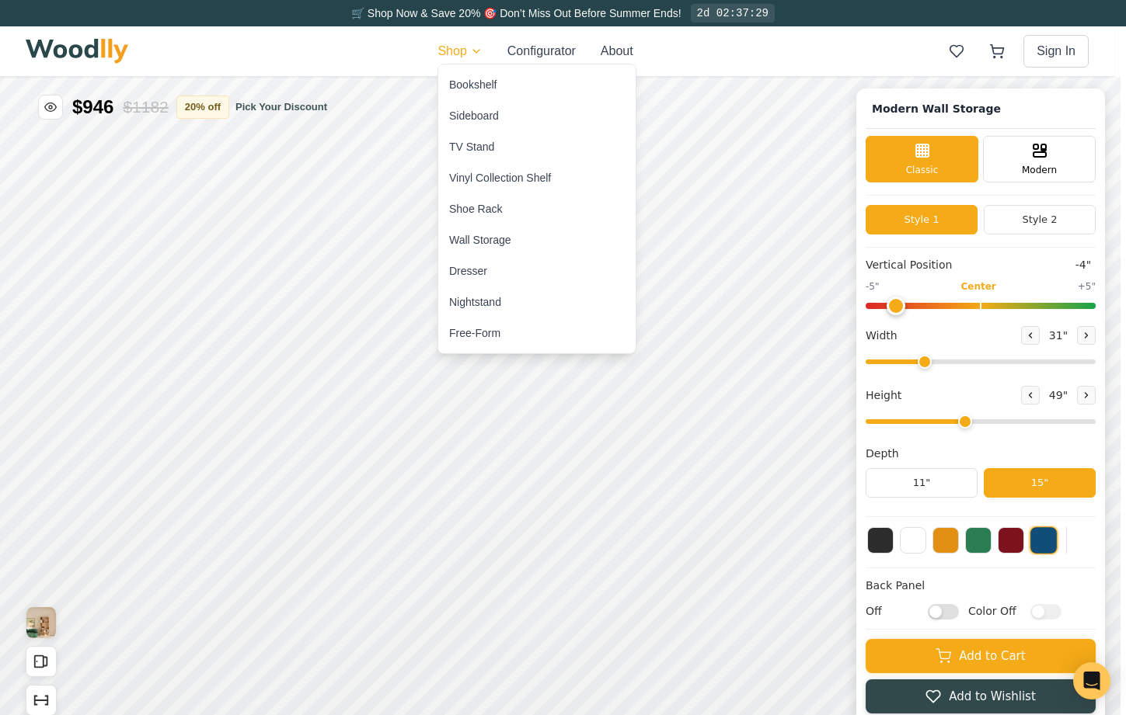
click at [508, 184] on div "Vinyl Collection Shelf" at bounding box center [500, 178] width 102 height 16
